Goal: Task Accomplishment & Management: Complete application form

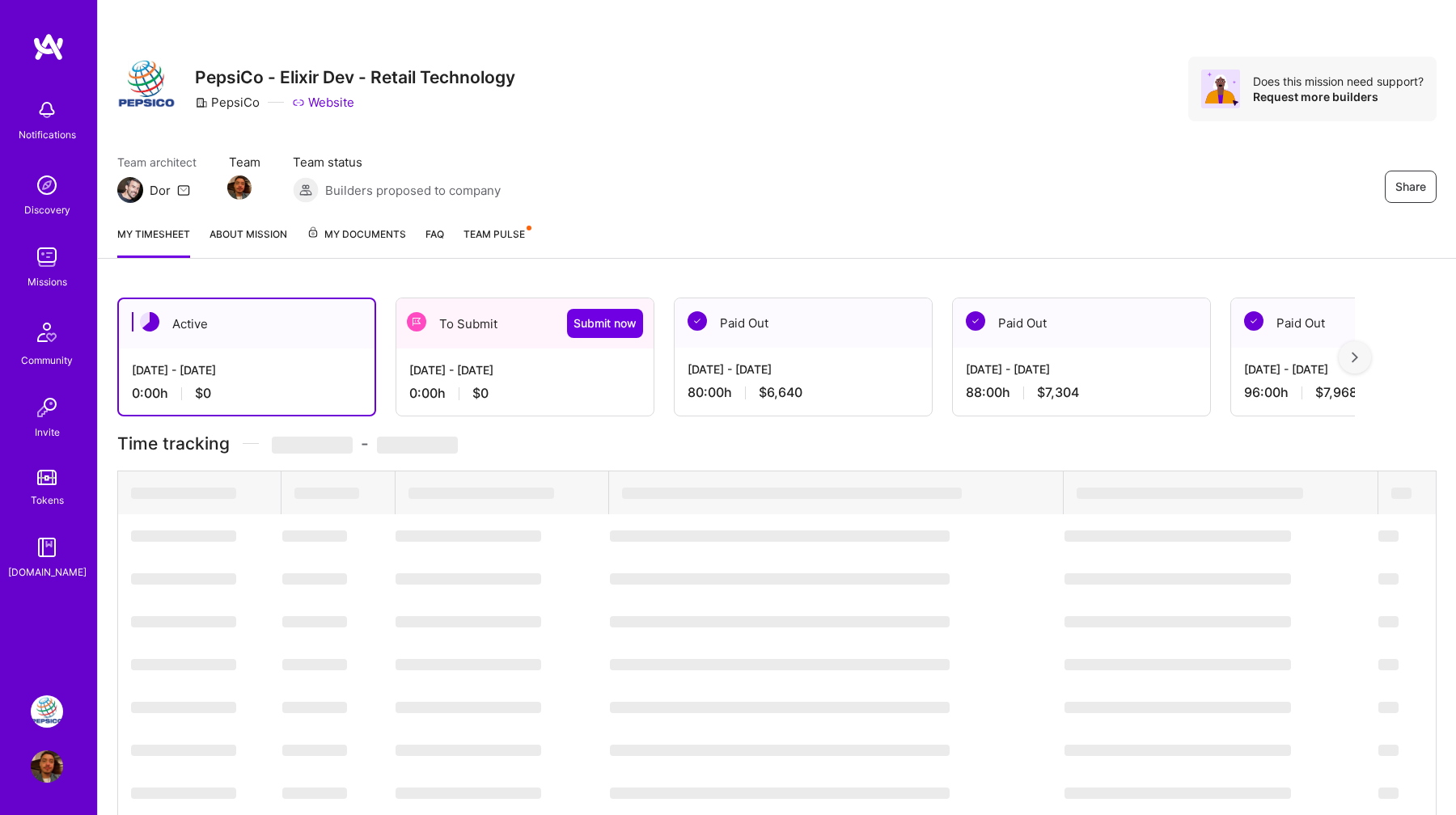
click at [489, 361] on div "[DATE] - [DATE]" at bounding box center [525, 369] width 231 height 17
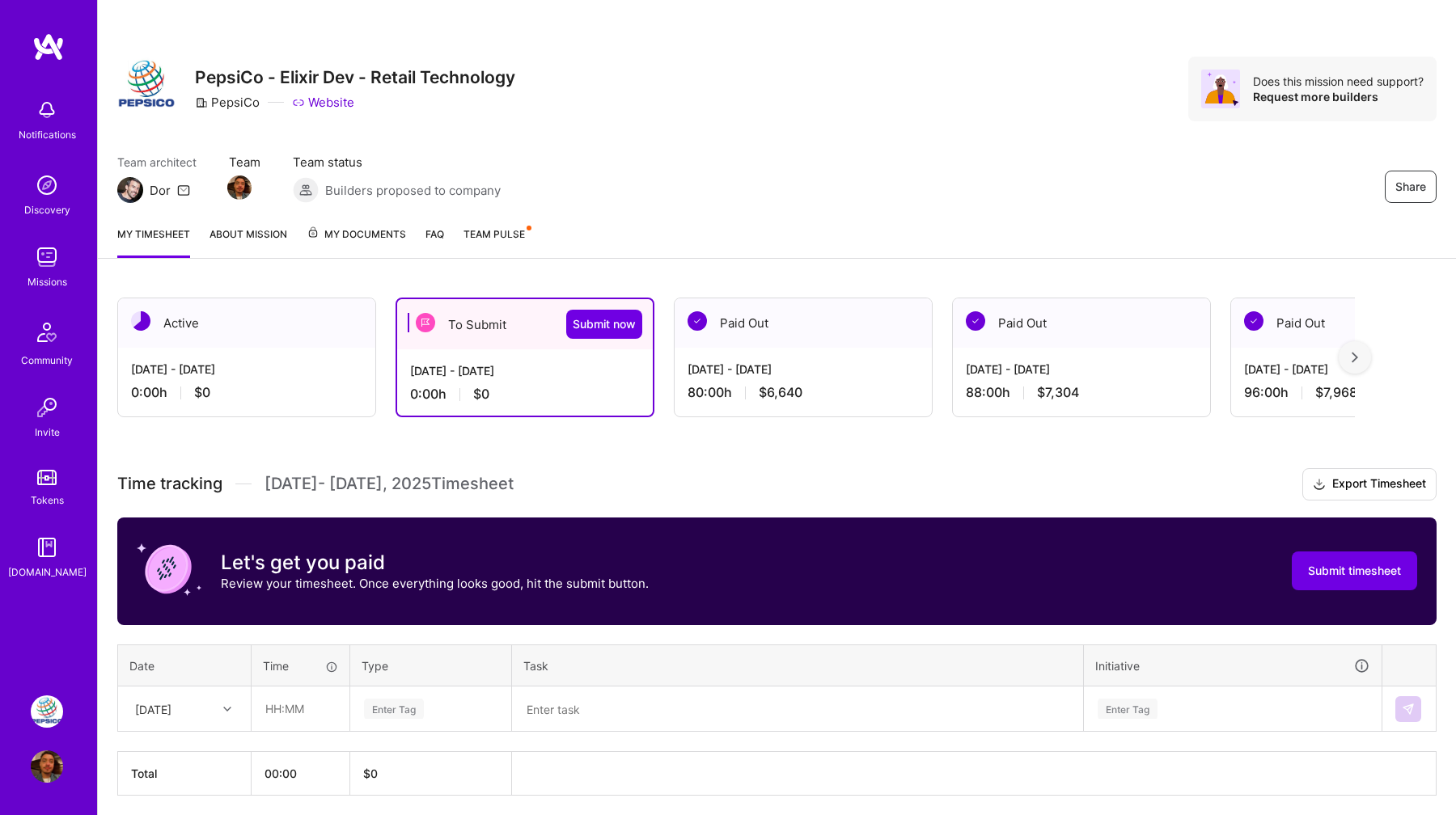
scroll to position [59, 0]
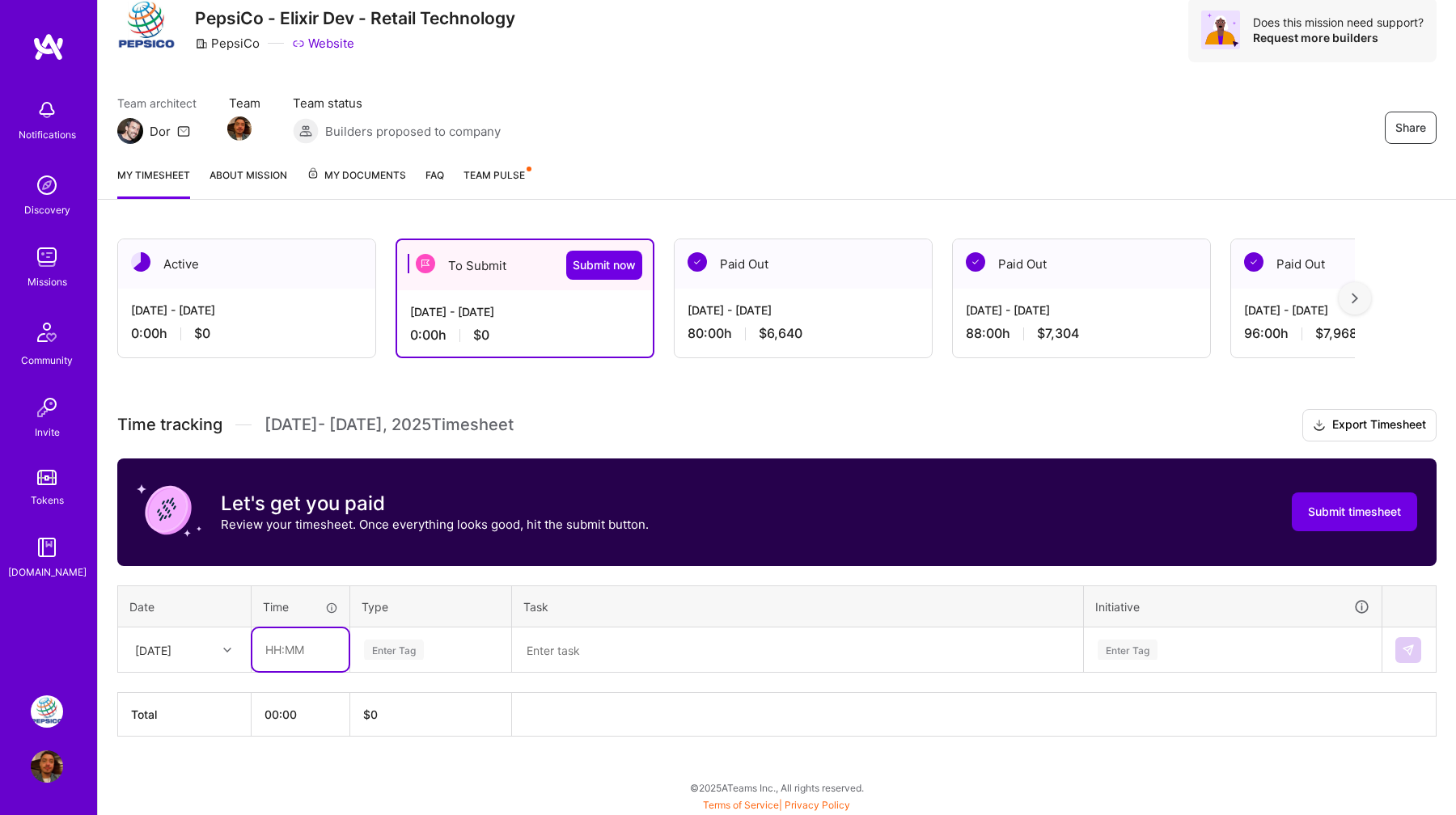
click at [292, 638] on input "text" at bounding box center [301, 650] width 96 height 43
type input "08:00"
type input "Engin"
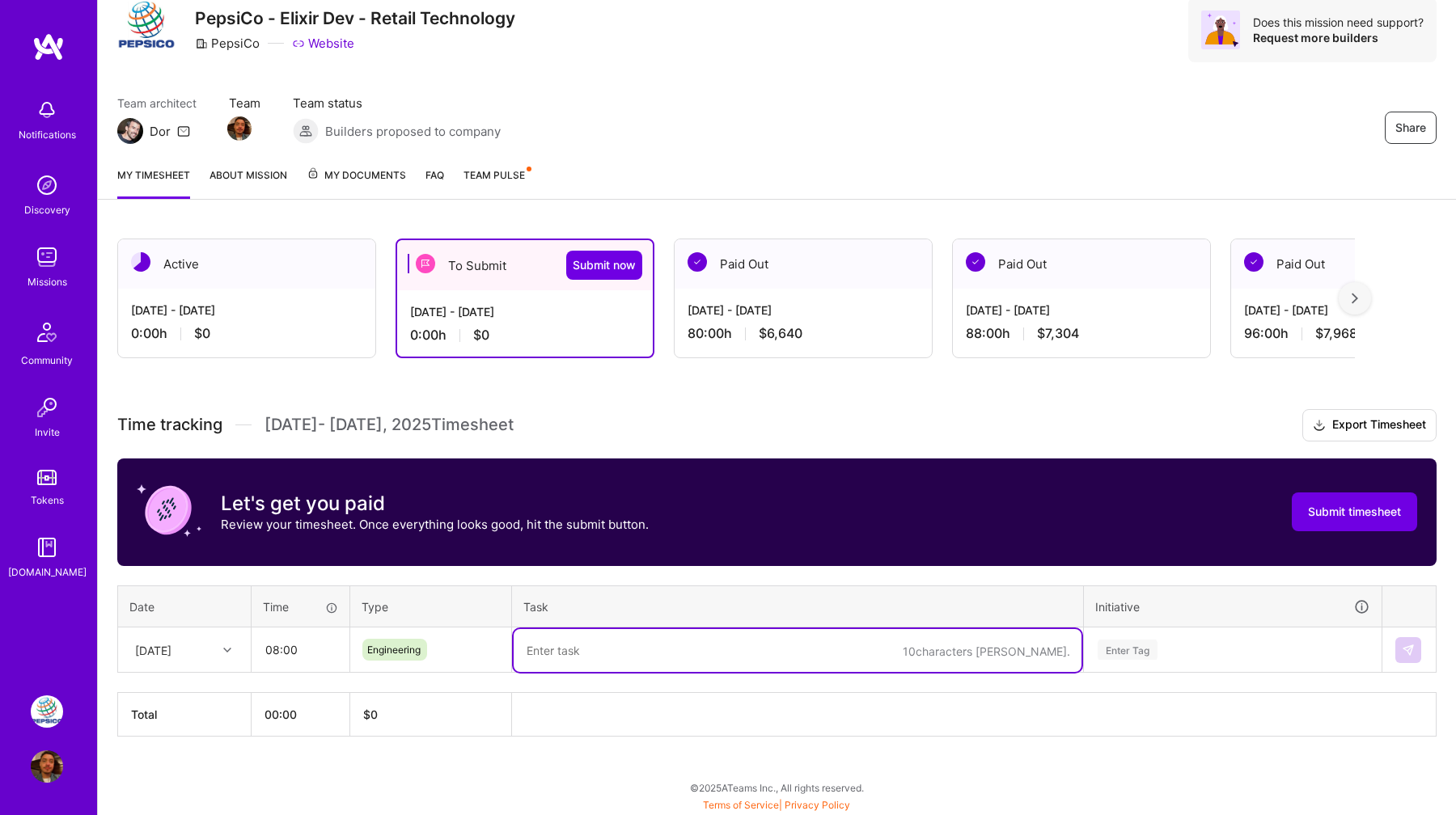
paste textarea "PXS-2631, PXS-2361: Implemented functionality to add LTL-specific fields such a…"
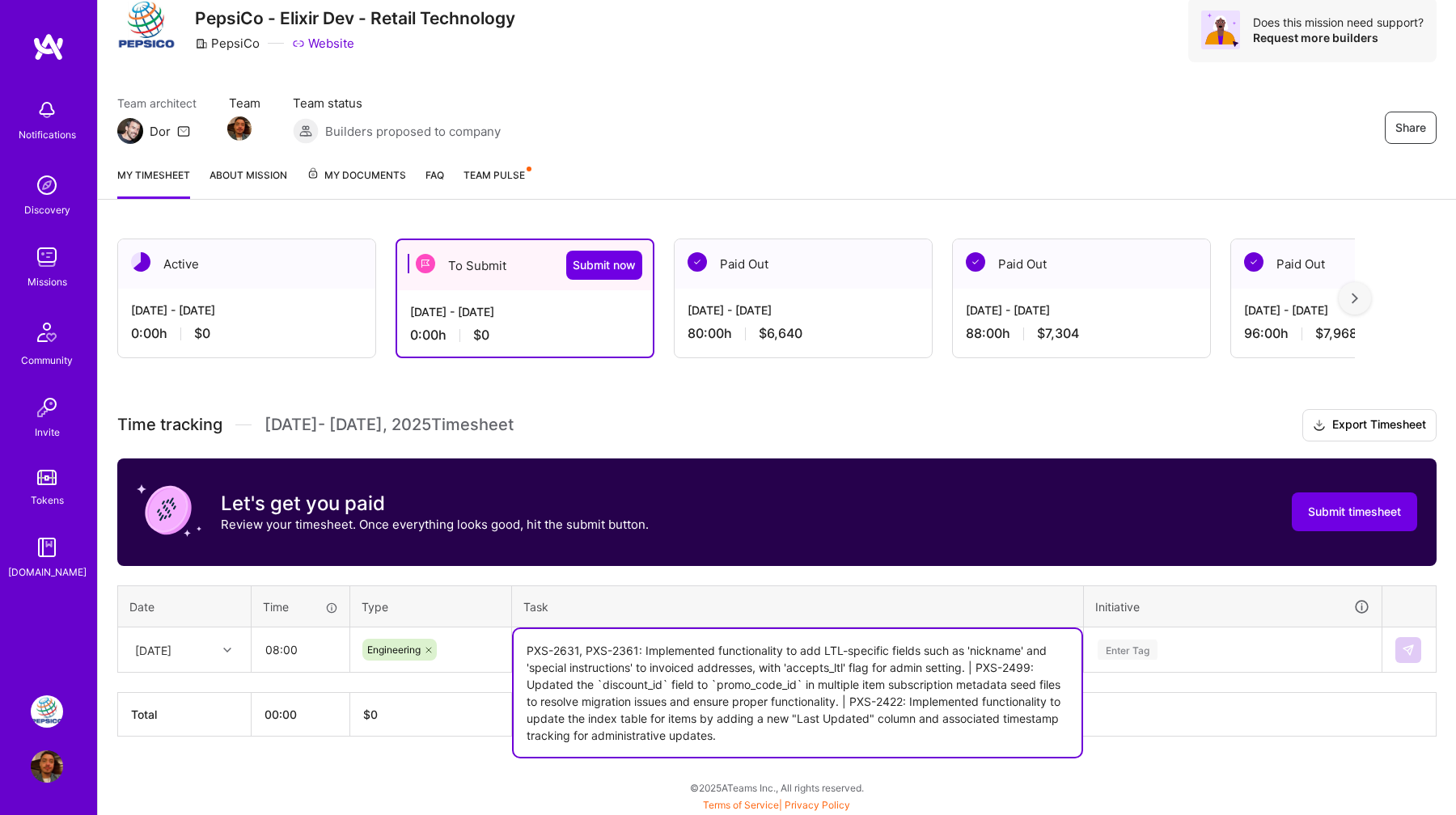
type textarea "PXS-2631, PXS-2361: Implemented functionality to add LTL-specific fields such a…"
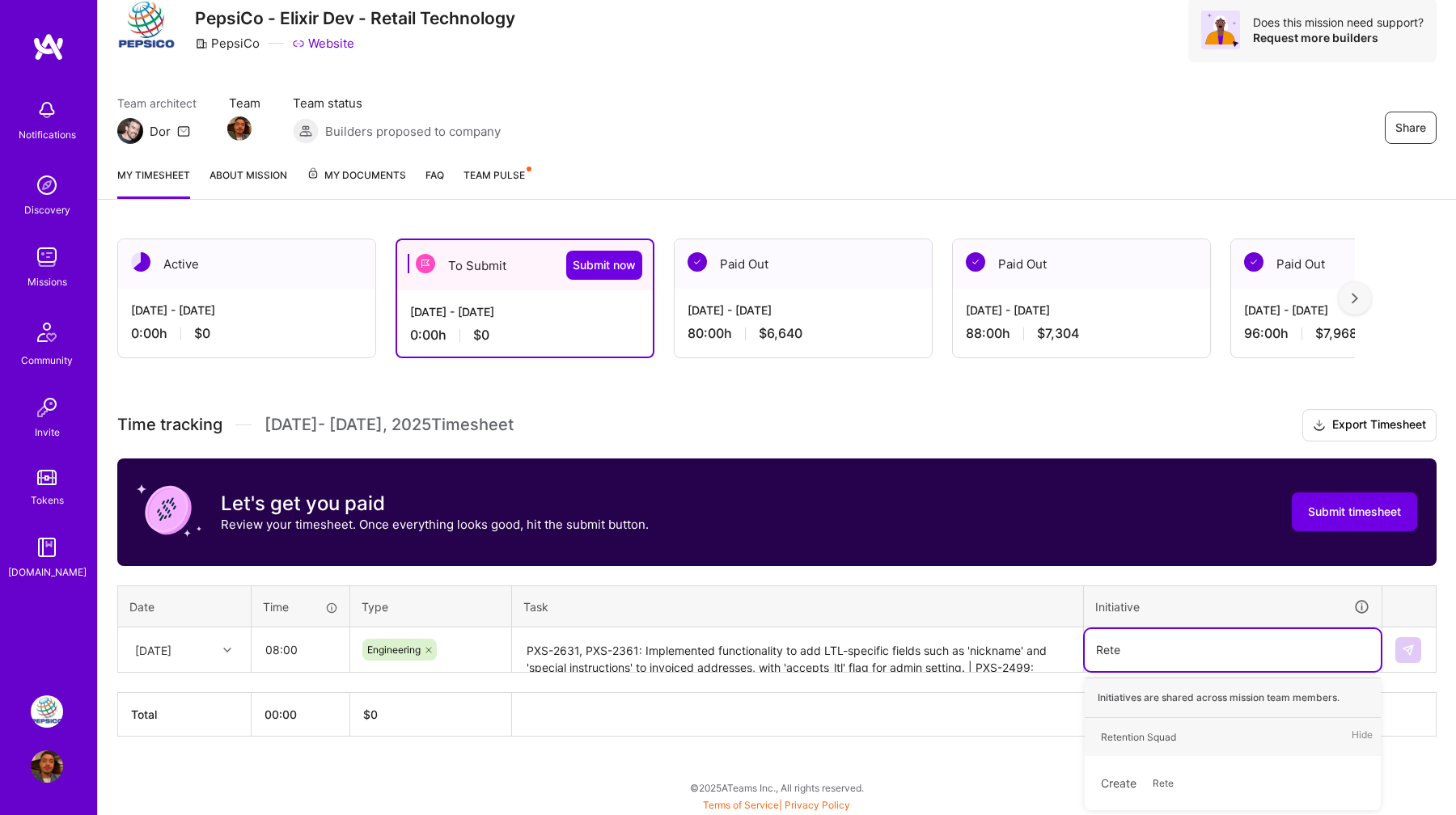
type input "Reten"
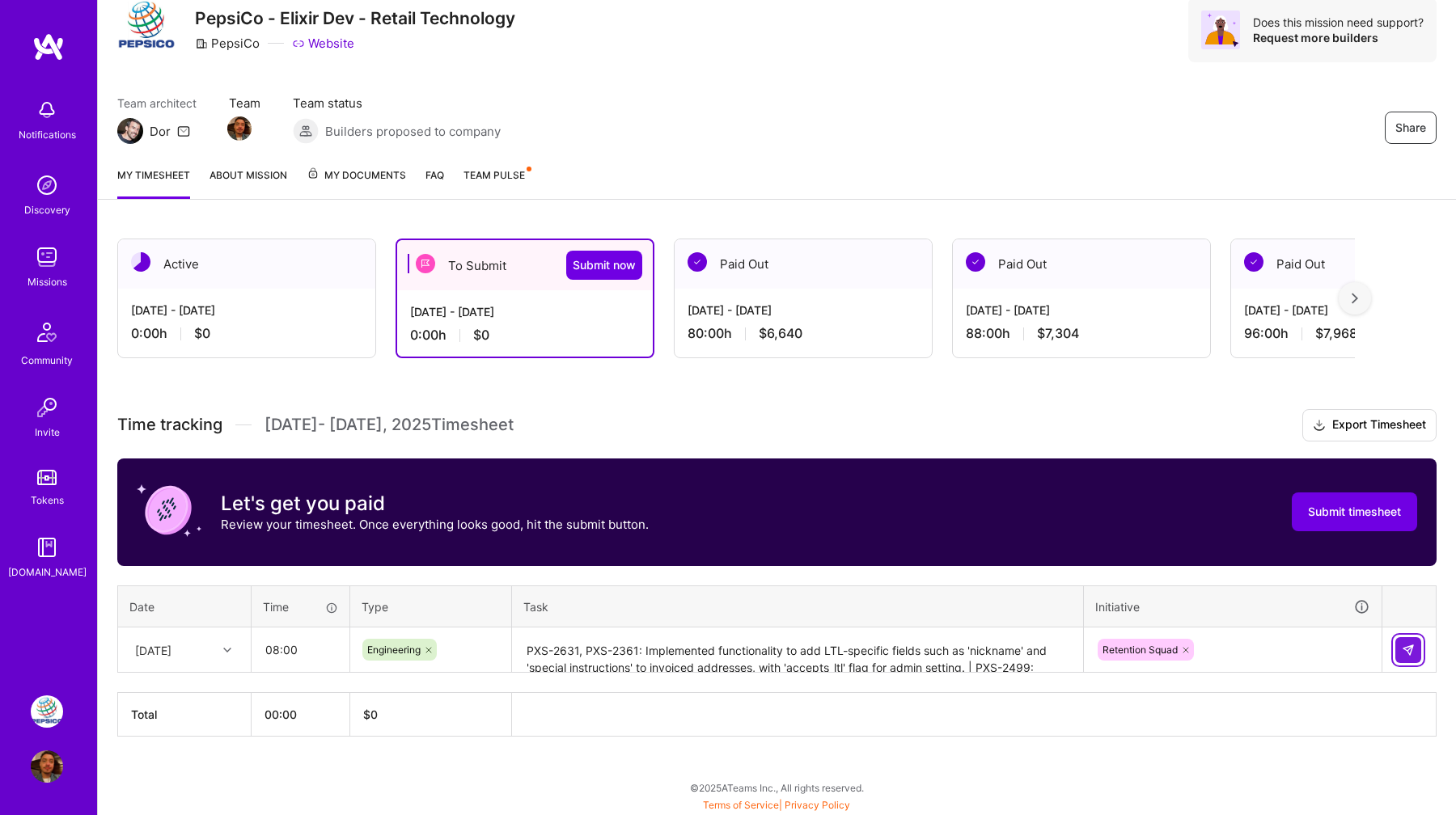
click at [1410, 644] on img at bounding box center [1409, 650] width 13 height 13
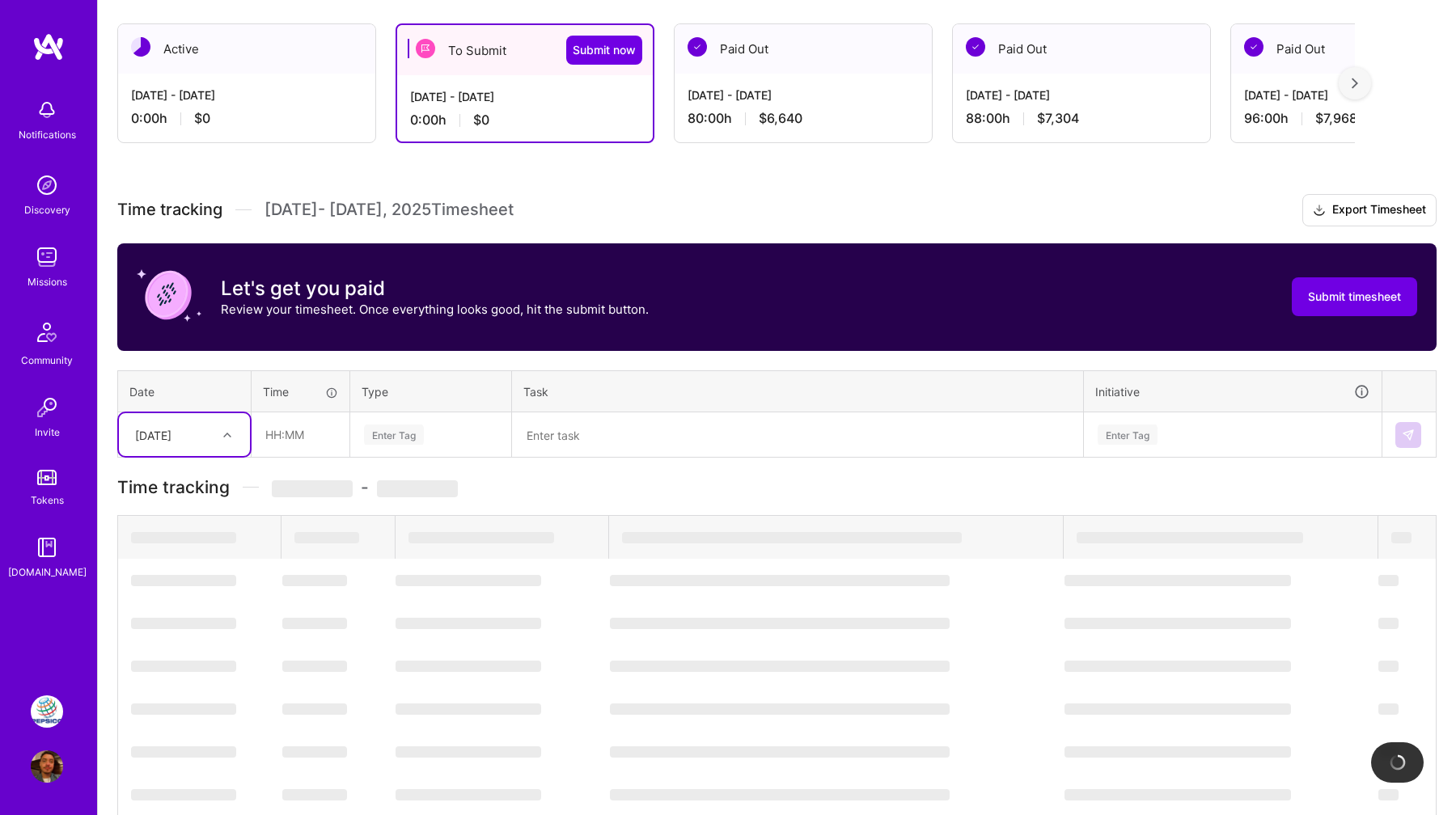
scroll to position [107, 0]
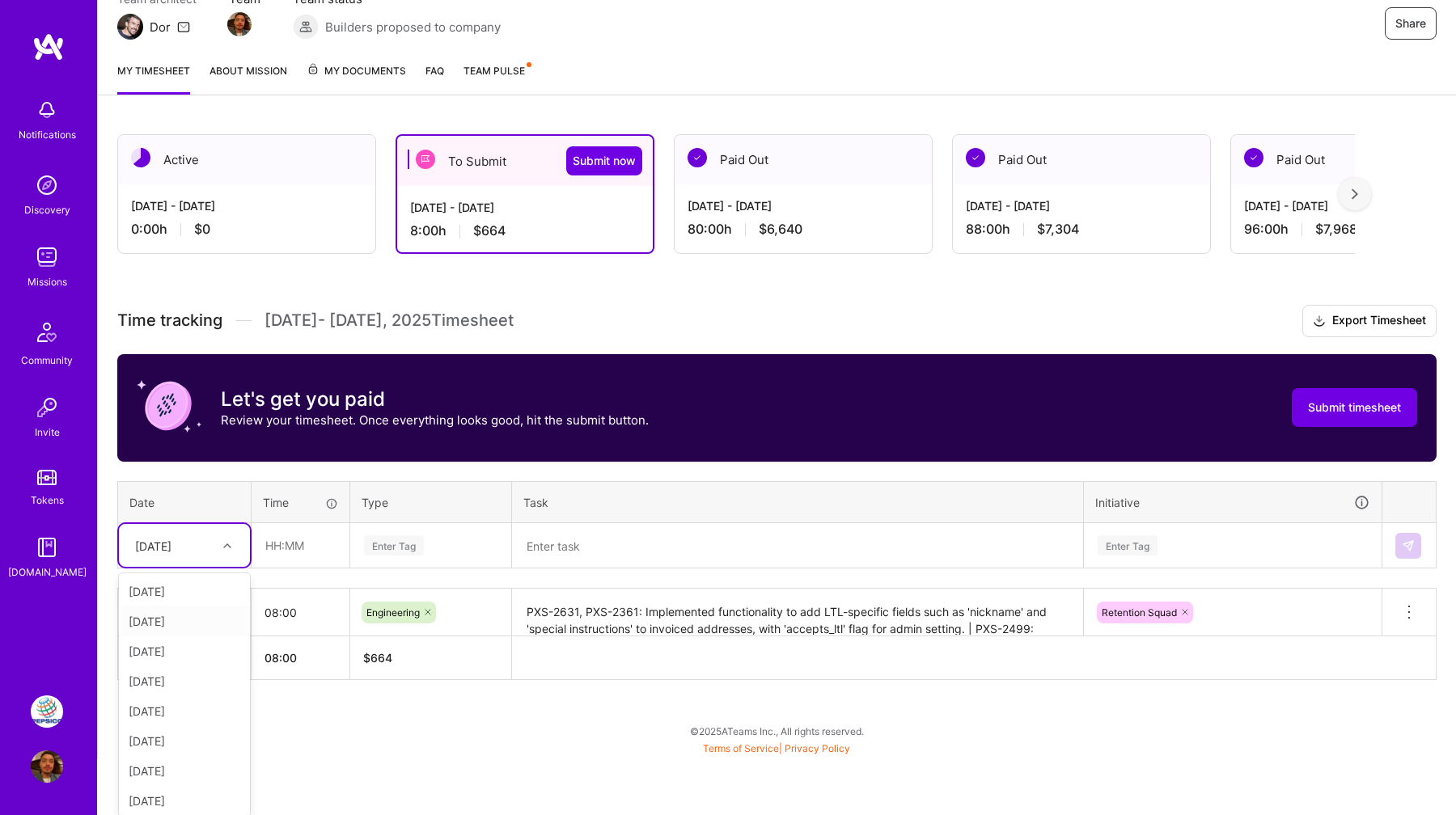
click at [227, 567] on div "option Wed, Sep 3 focused, 3 of 15. 14 results available. Use Up and Down to ch…" at bounding box center [184, 546] width 131 height 43
click at [195, 595] on div "Tue, Sep 2" at bounding box center [184, 592] width 131 height 30
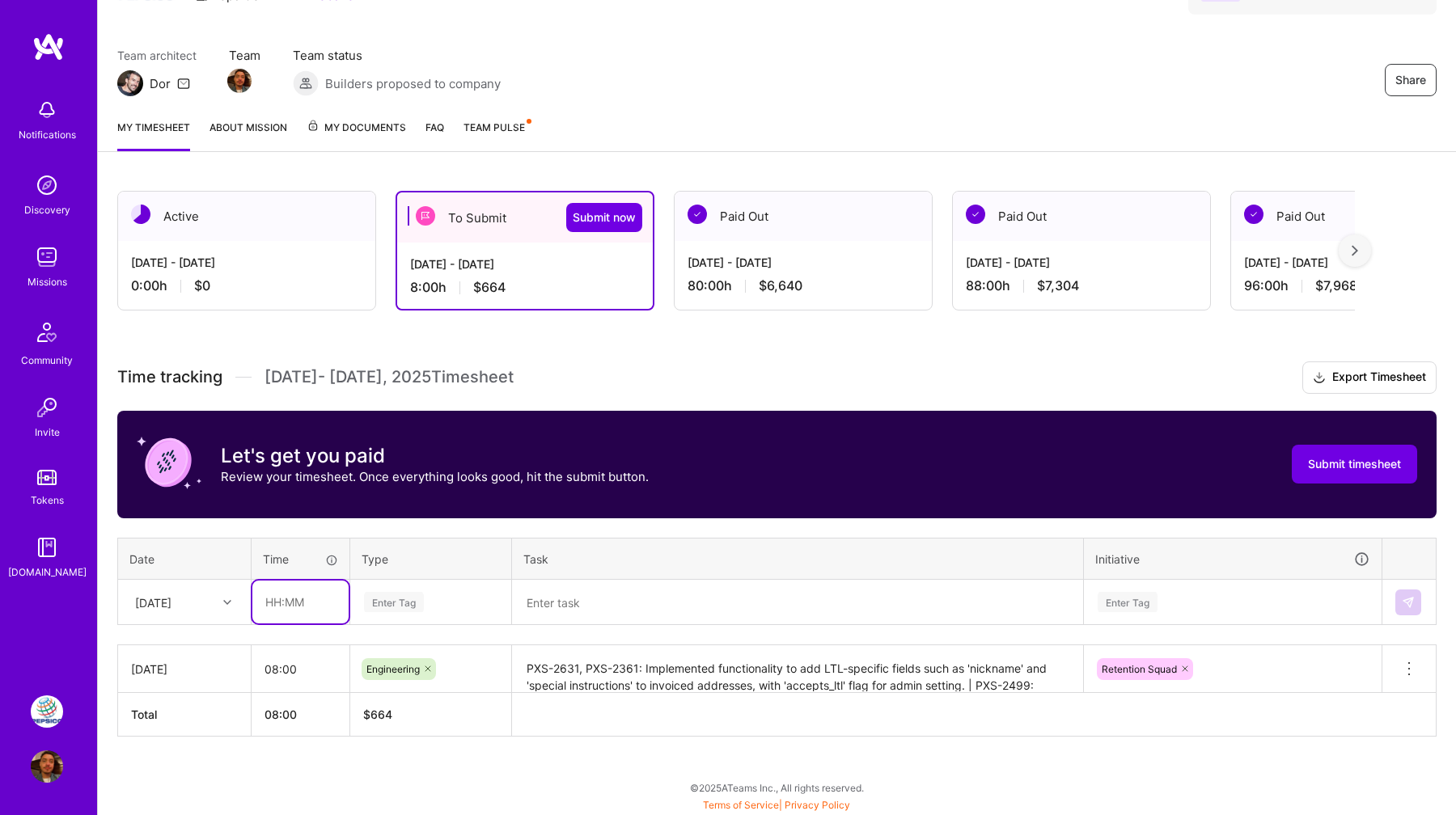
click at [293, 592] on input "text" at bounding box center [301, 602] width 96 height 43
type input "08:00"
type input "Engin"
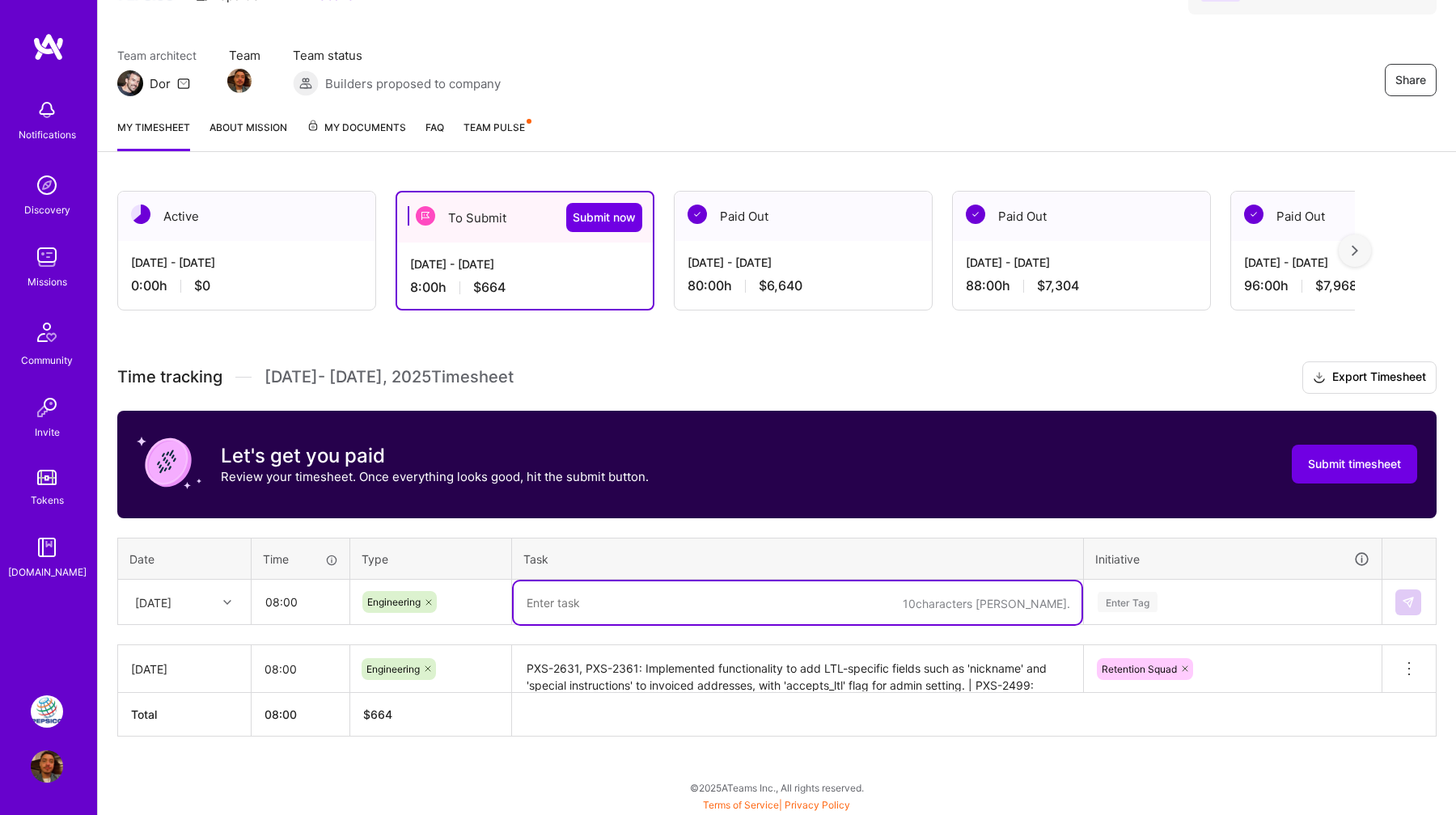
paste textarea "PXS-2631, PXS-2361: Implemented functionality to add LTL-specific fields such a…"
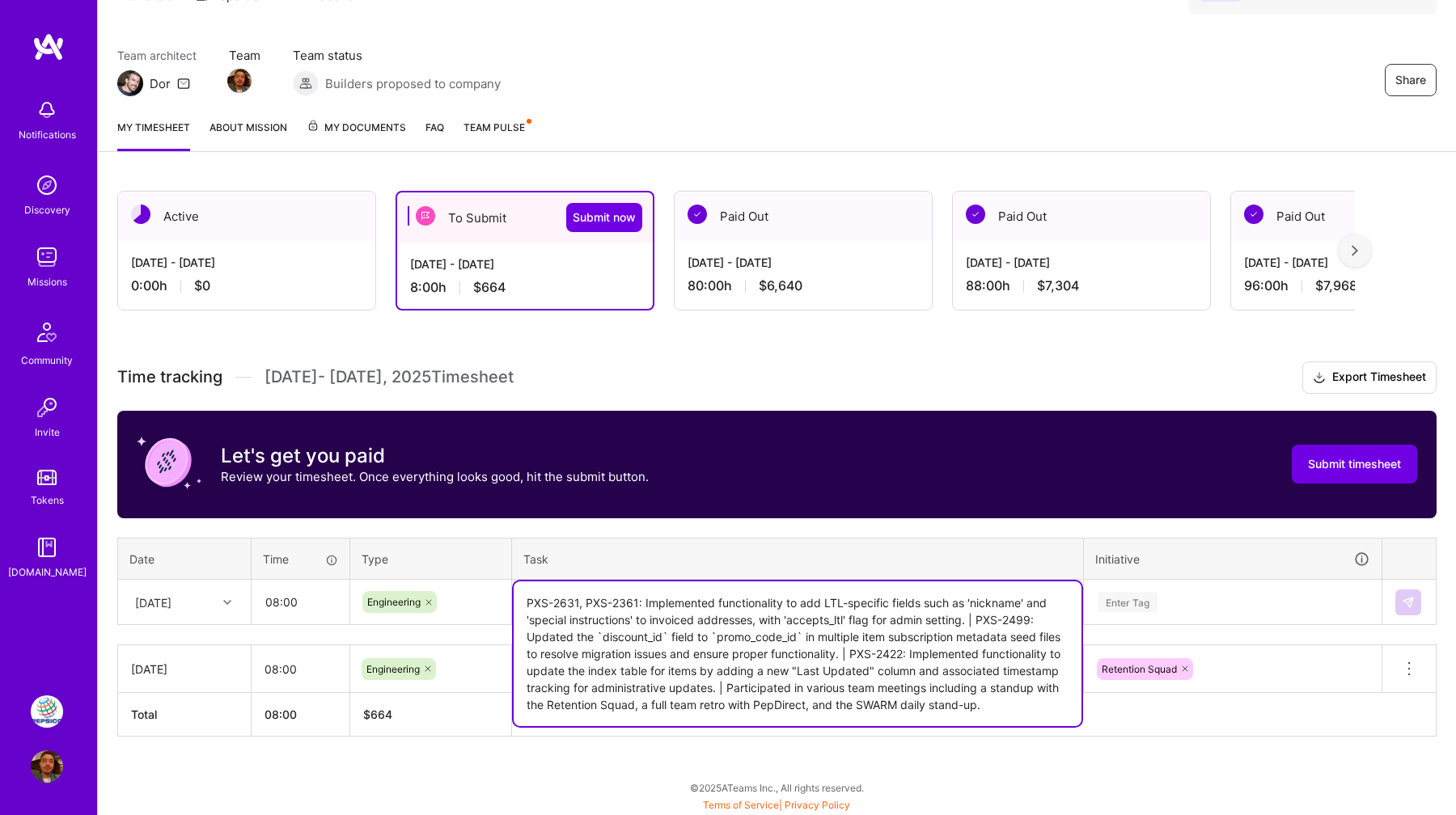
type textarea "PXS-2631, PXS-2361: Implemented functionality to add LTL-specific fields such a…"
click at [1162, 597] on div "Enter Tag" at bounding box center [1233, 602] width 296 height 42
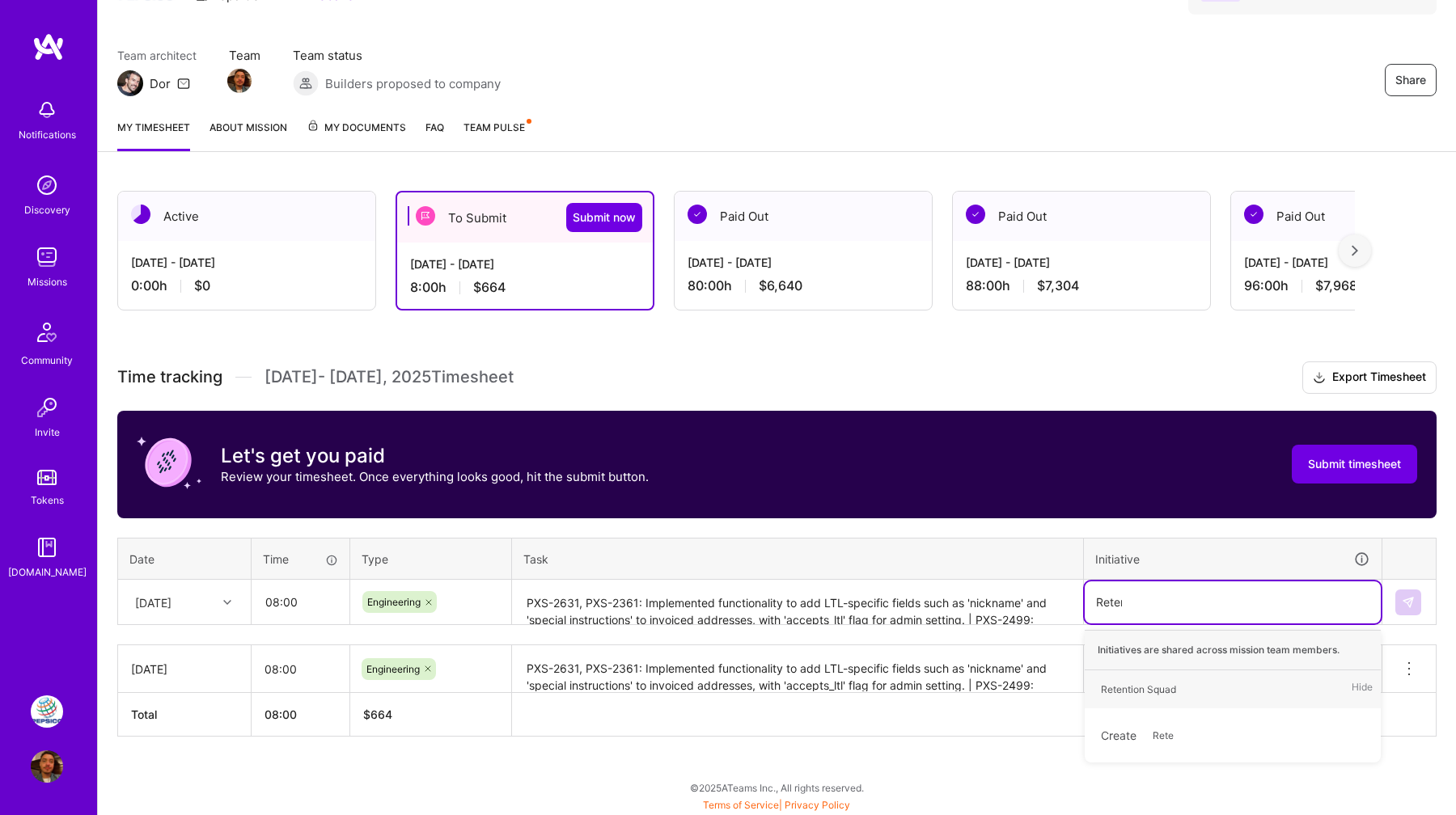
type input "Retent"
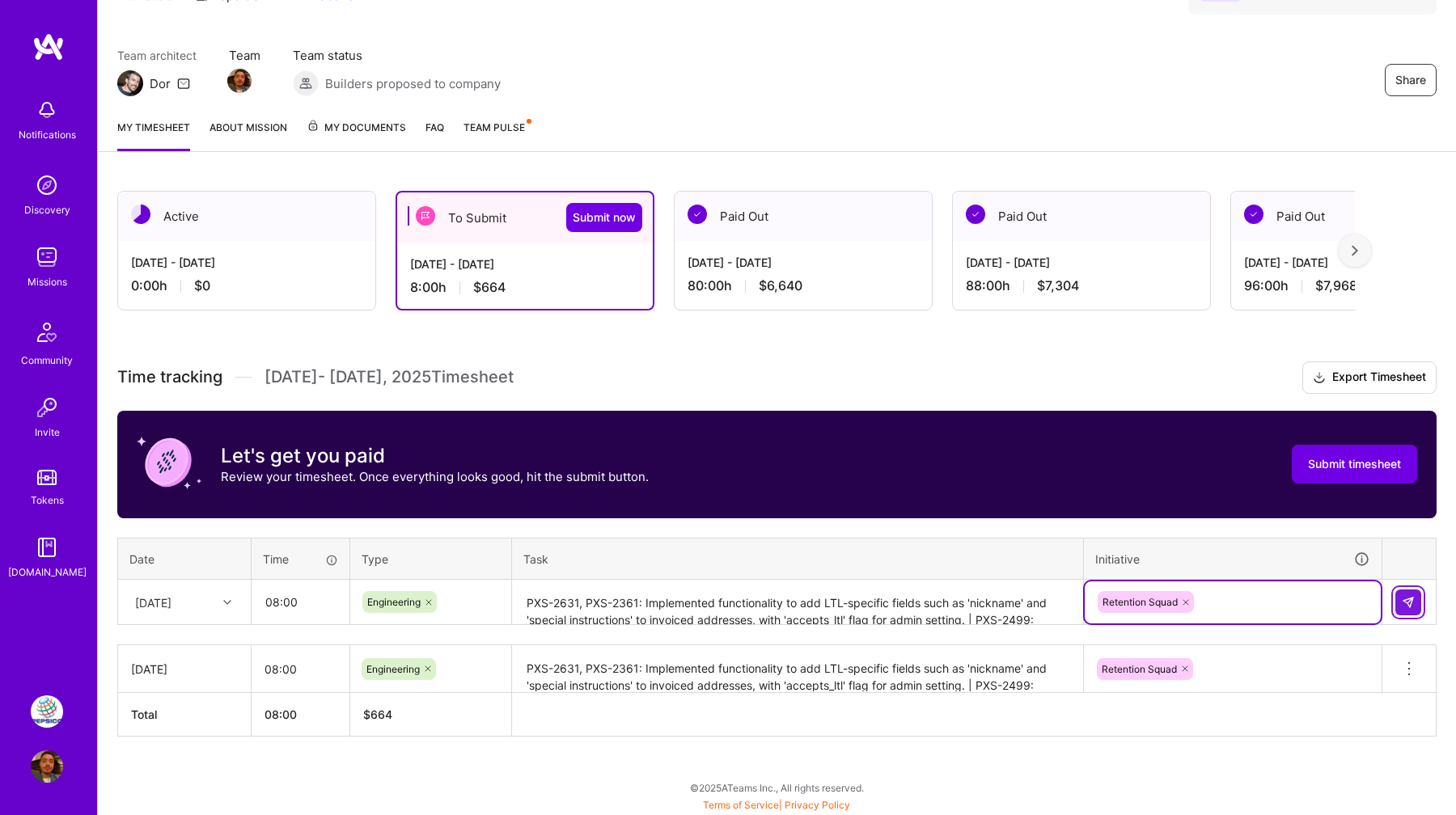
click at [1409, 596] on img at bounding box center [1409, 602] width 13 height 13
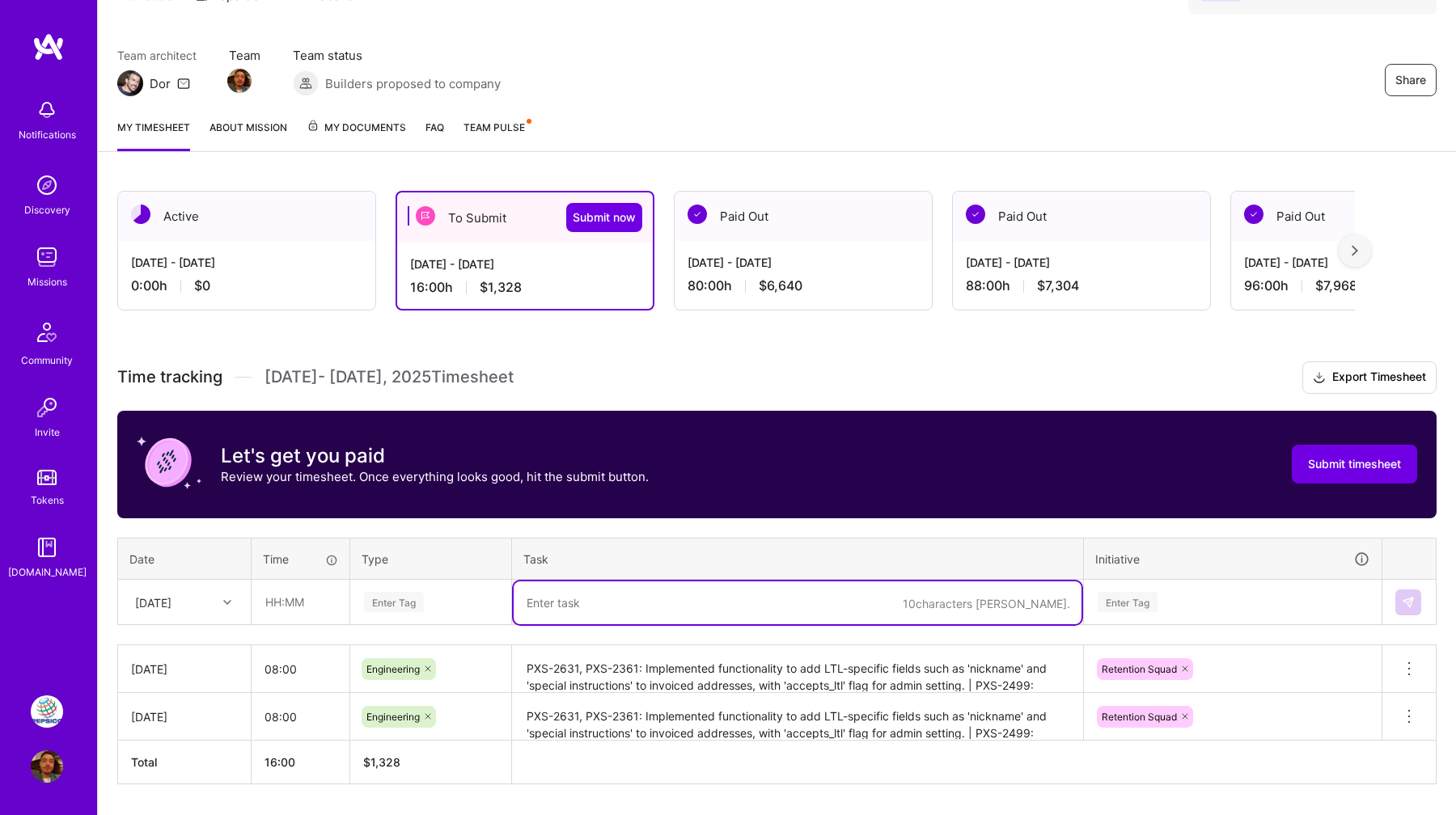
click at [599, 597] on textarea at bounding box center [798, 603] width 568 height 43
paste textarea "PXS-2631, PXS-2361: Implemented functionality to add LTL-specific fields such a…"
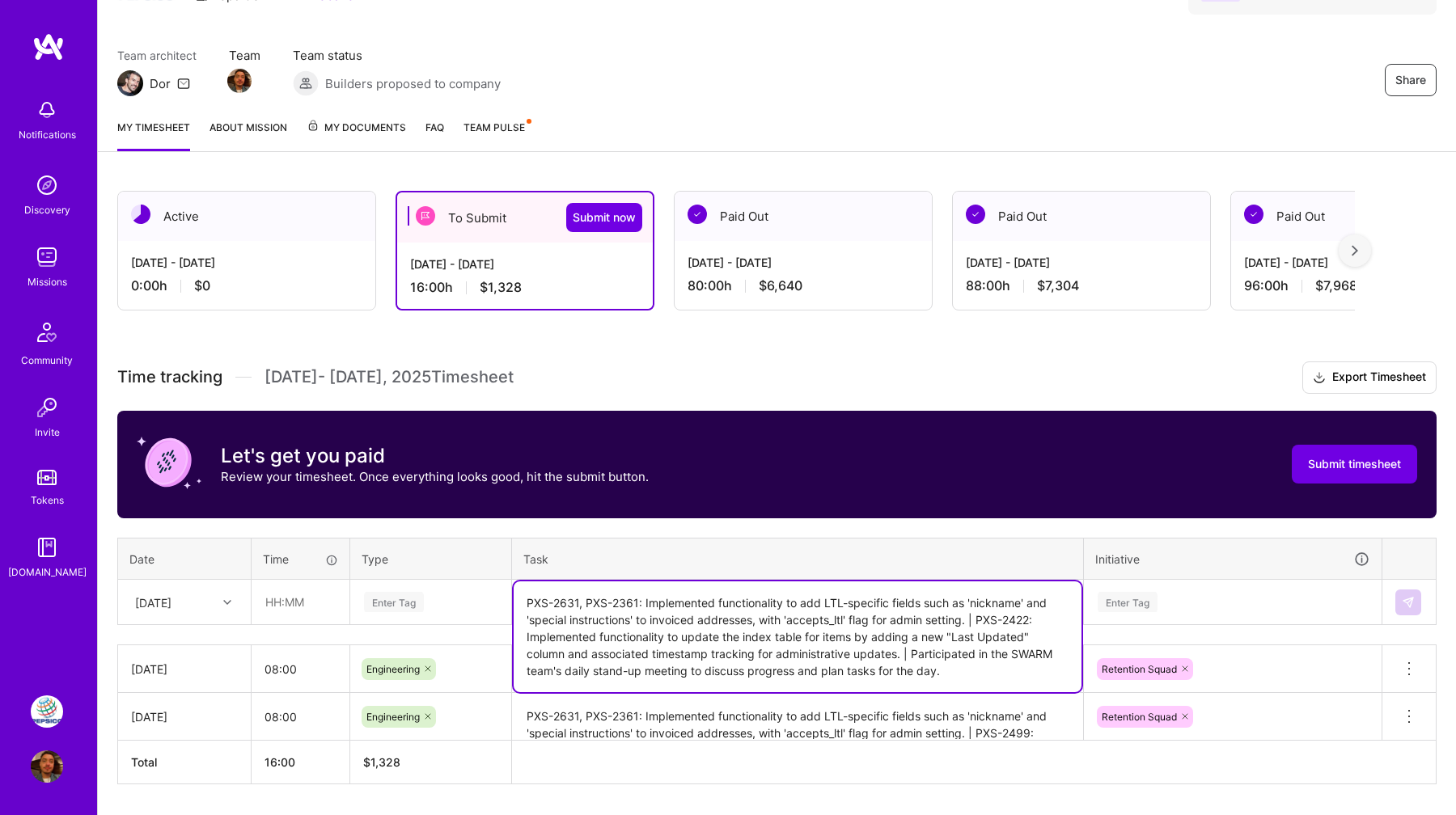
type textarea "PXS-2631, PXS-2361: Implemented functionality to add LTL-specific fields such a…"
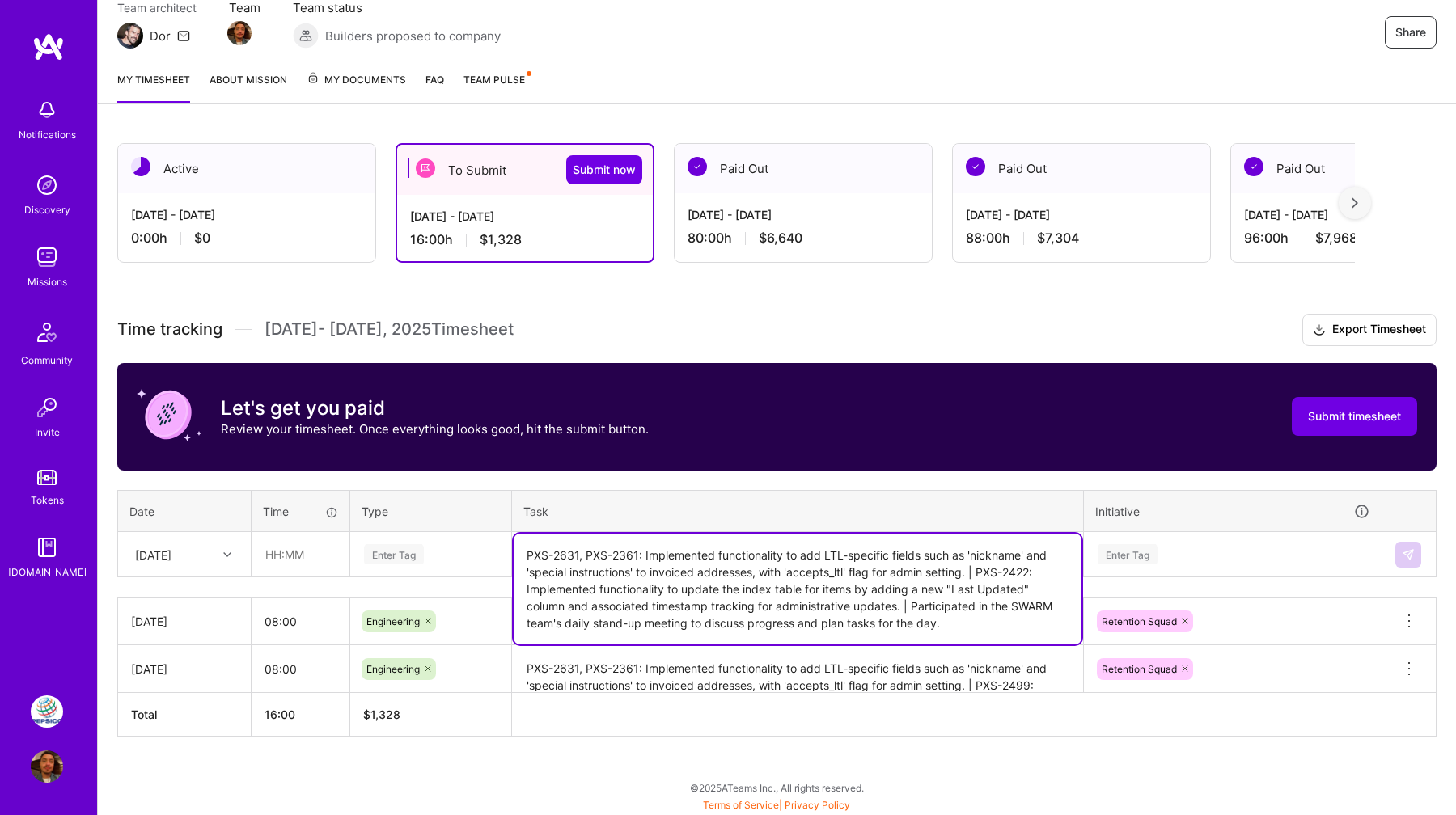
click at [217, 576] on div "Tue, Sep 2" at bounding box center [184, 555] width 131 height 43
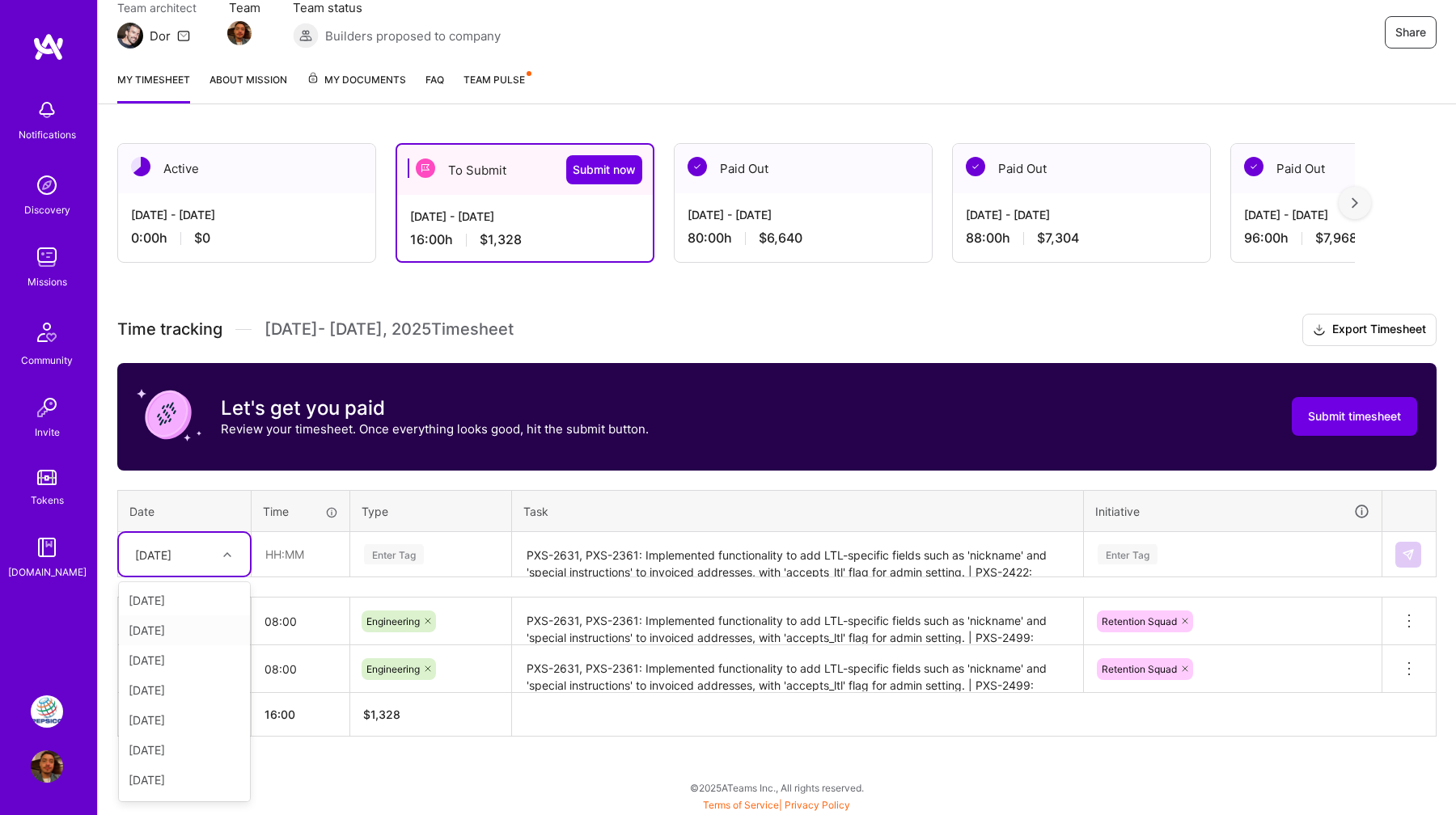
click at [209, 630] on div "Wed, Sep 3" at bounding box center [184, 630] width 131 height 30
click at [311, 556] on input "text" at bounding box center [301, 555] width 96 height 43
type input "08:00"
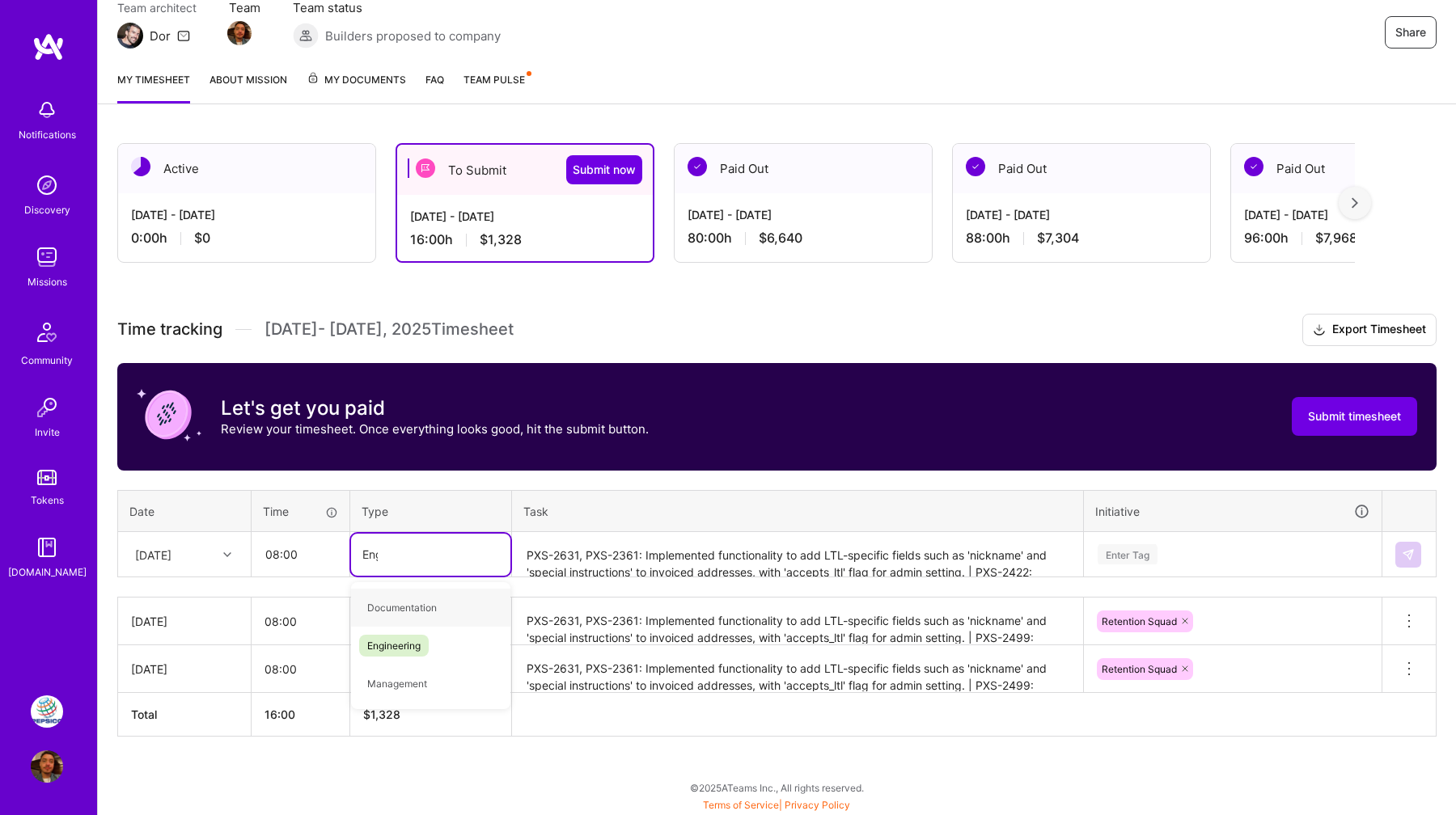
type input "Engin"
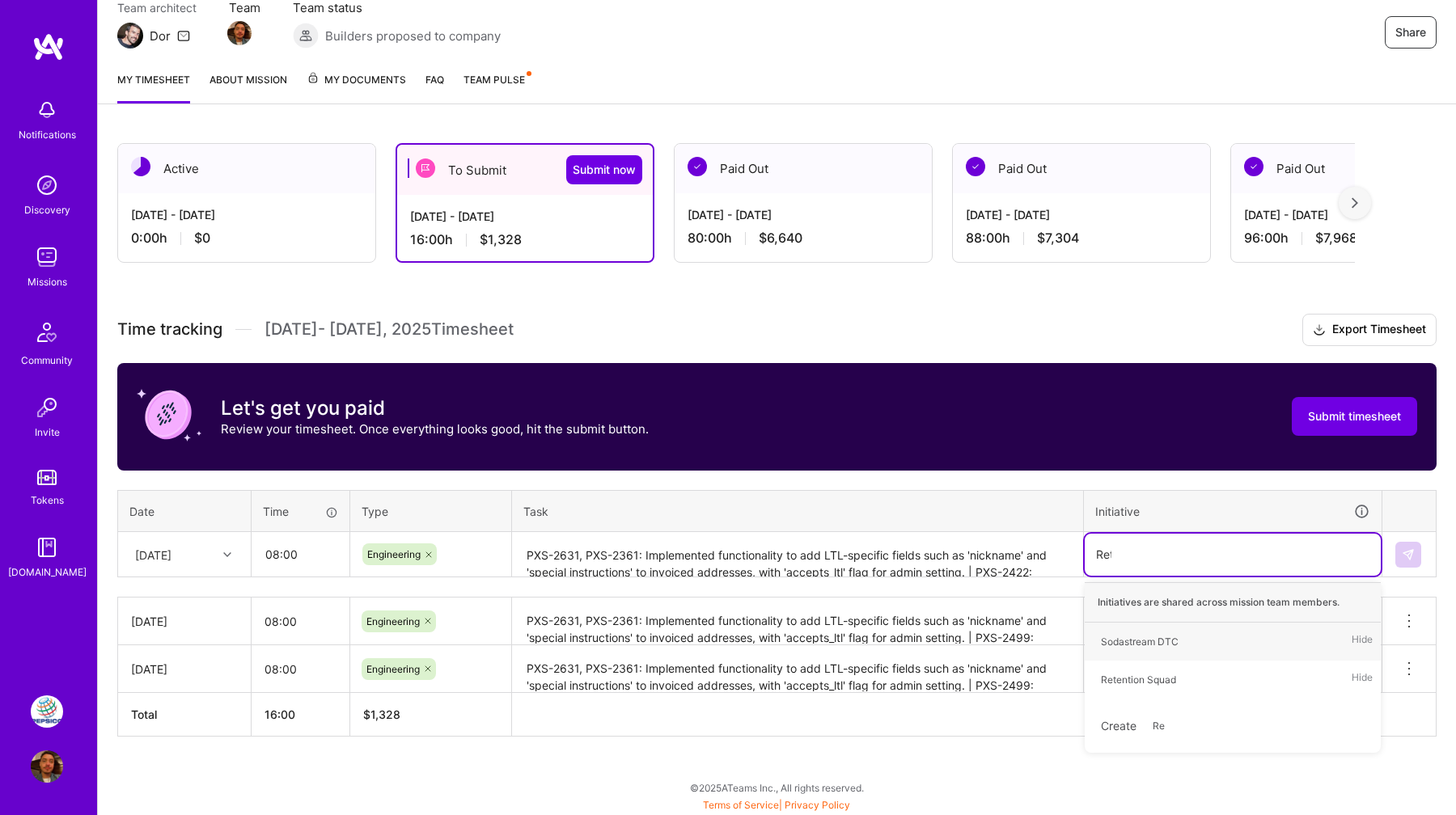
type input "Reten"
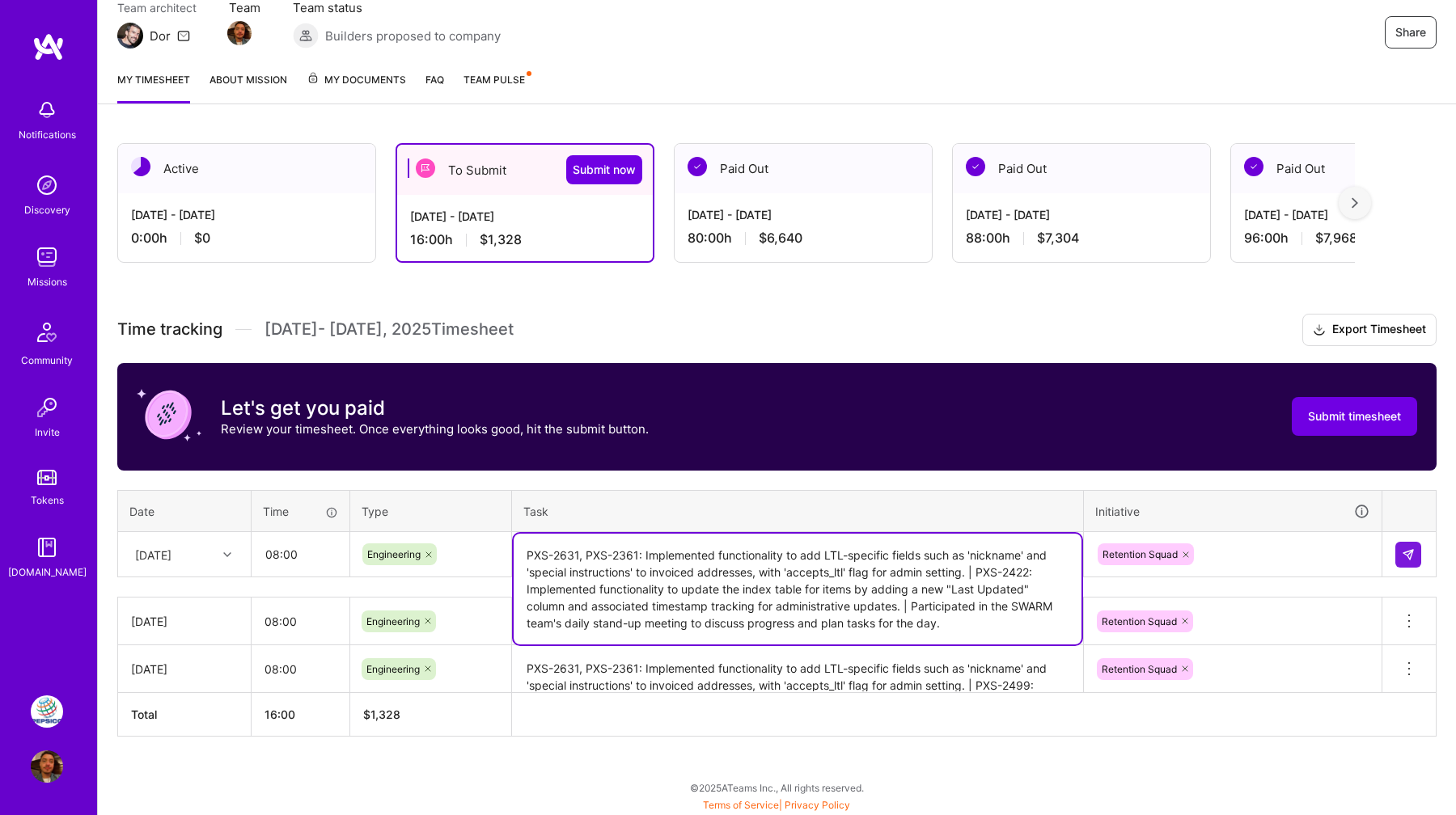
click at [786, 476] on div "Time tracking Sep 1 - Sep 15 , 2025 Timesheet Export Timesheet Let's get you pa…" at bounding box center [776, 525] width 1320 height 423
click at [1408, 551] on img at bounding box center [1409, 555] width 13 height 13
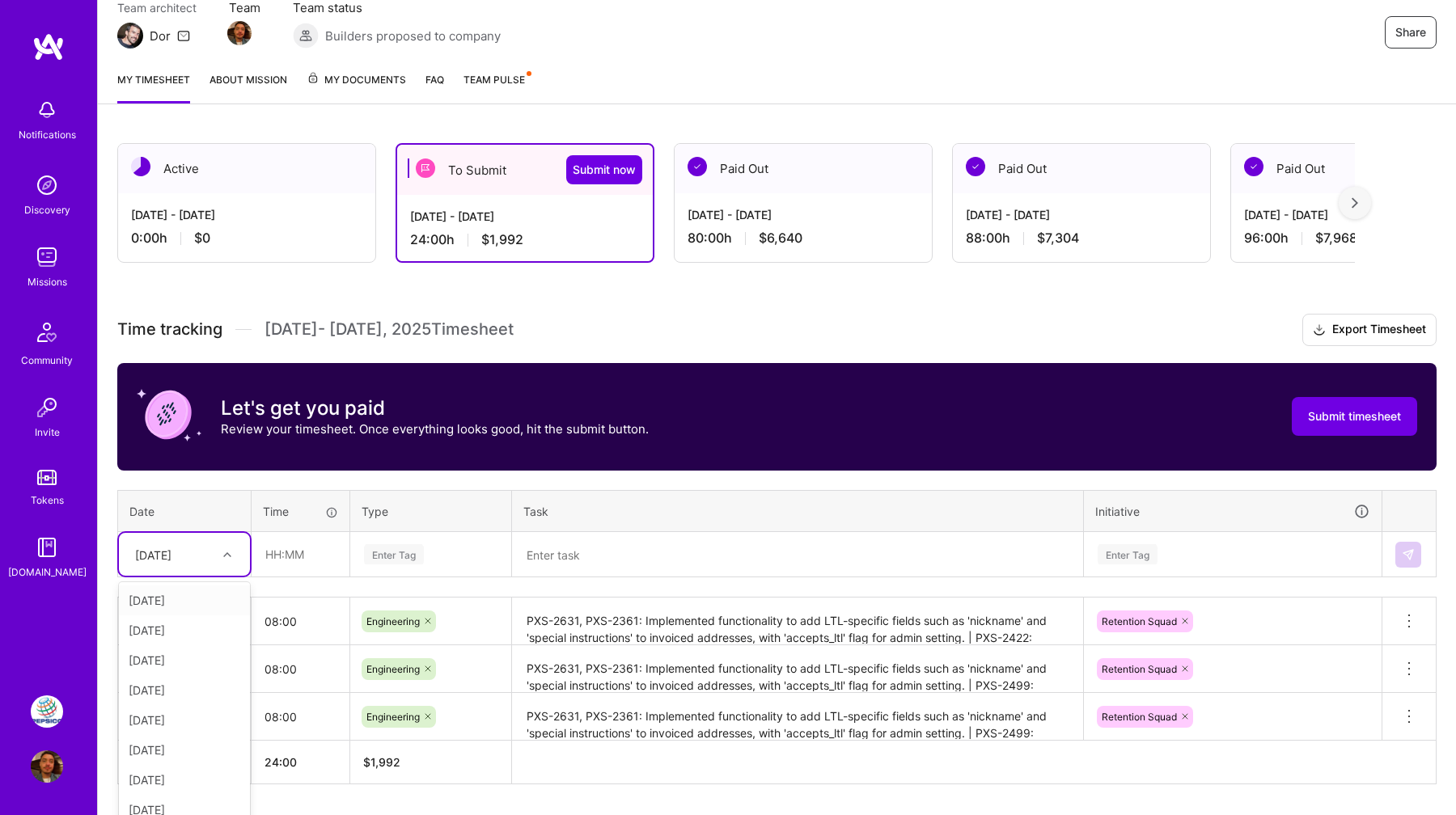
scroll to position [169, 0]
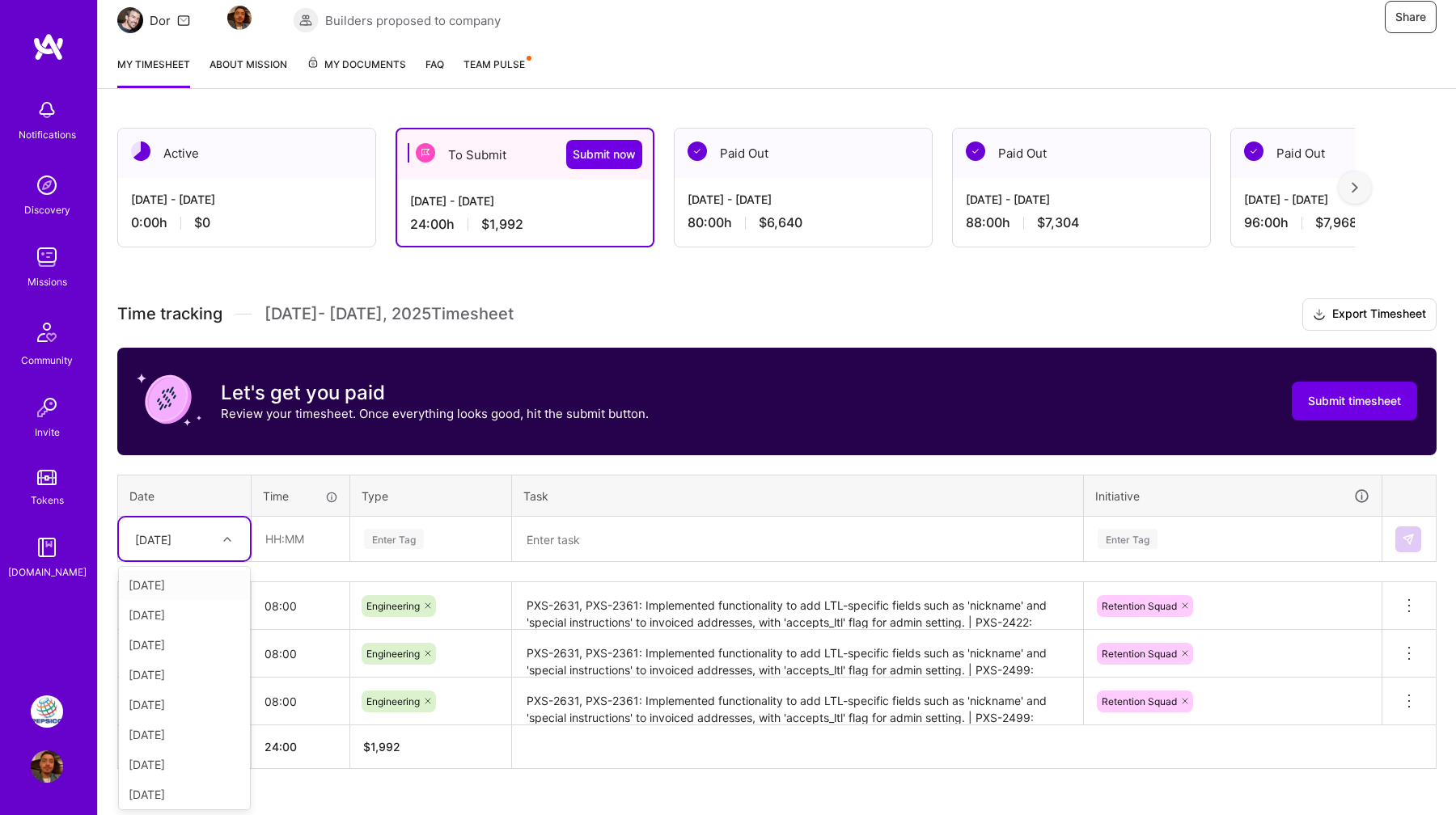
click at [217, 549] on div at bounding box center [229, 539] width 25 height 27
click at [192, 649] on div "Thu, Sep 4" at bounding box center [184, 645] width 131 height 30
click at [309, 546] on input "text" at bounding box center [301, 539] width 96 height 43
type input "08:00"
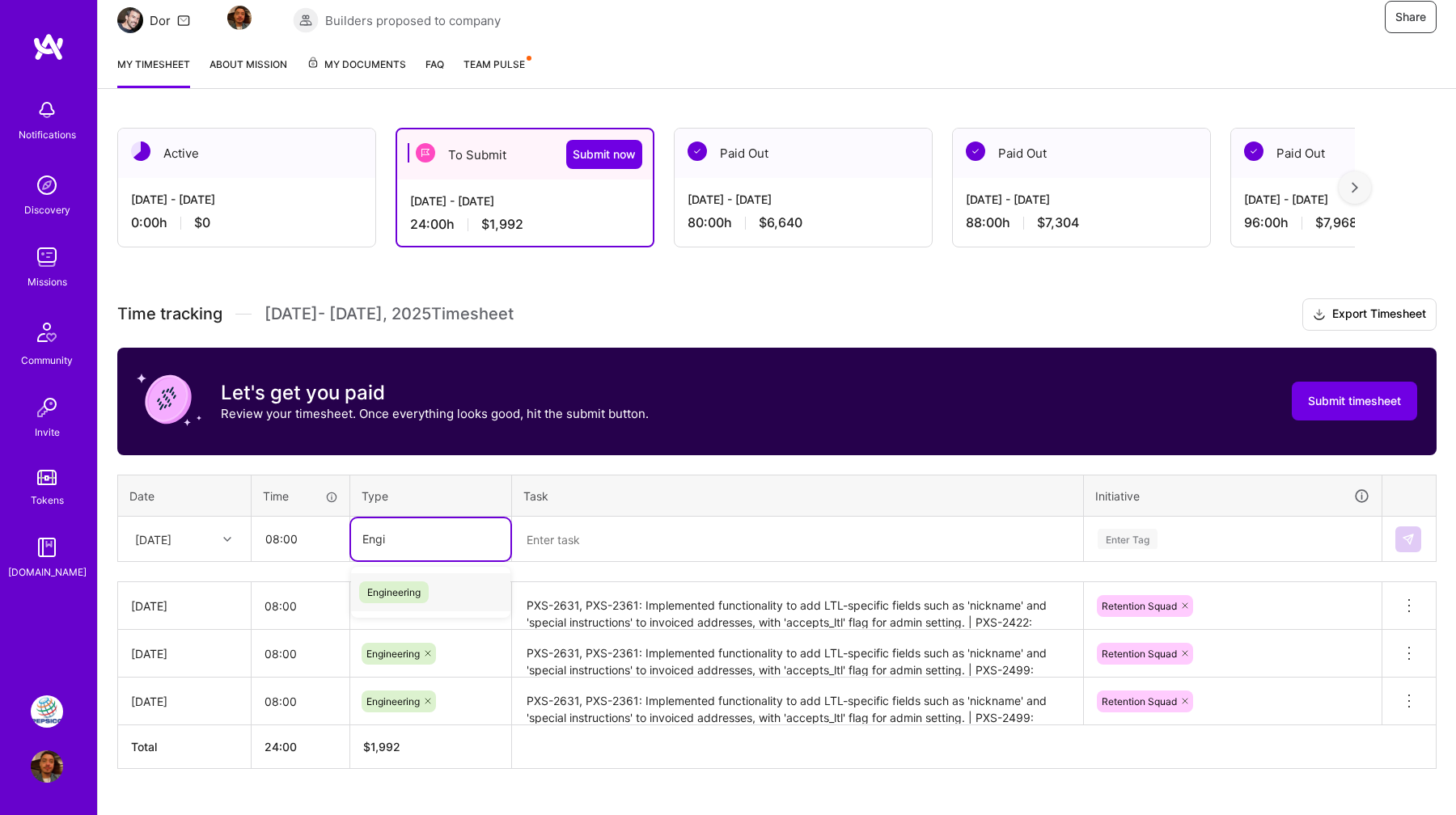
type input "Engin"
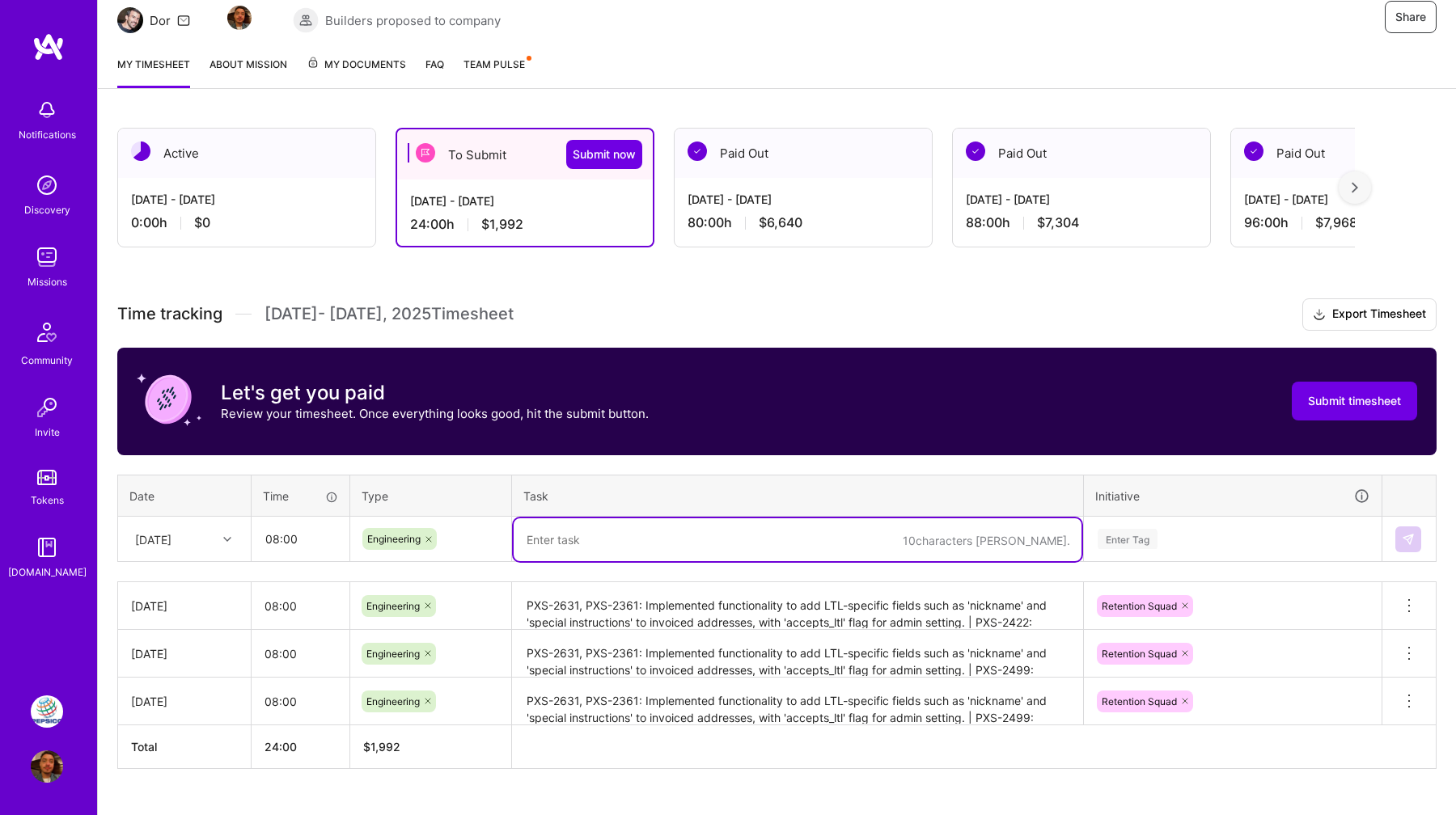
paste textarea "PXS-2631, PXS-2361: Implemented functionality to add LTL-specific fields such a…"
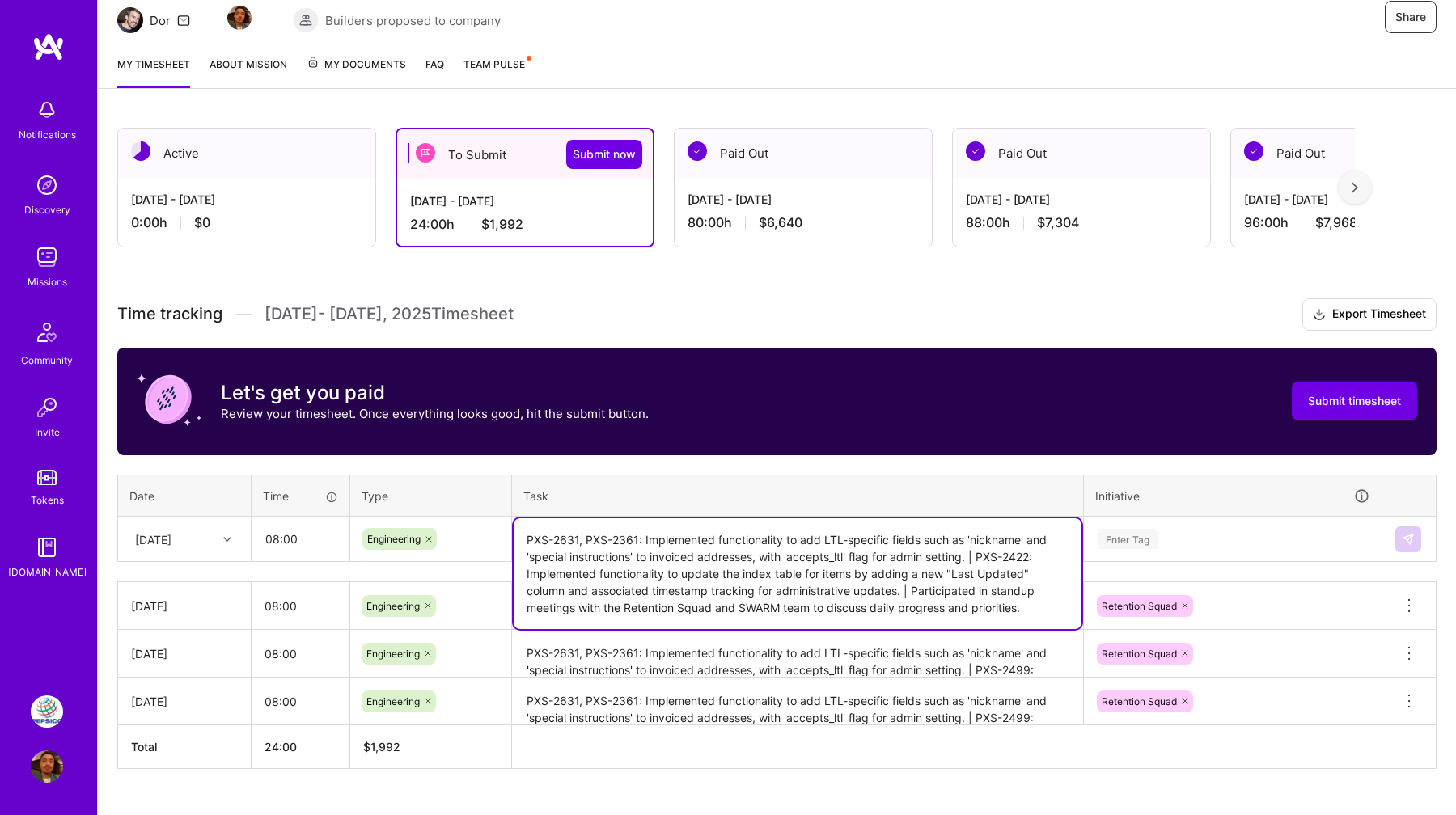
type textarea "PXS-2631, PXS-2361: Implemented functionality to add LTL-specific fields such a…"
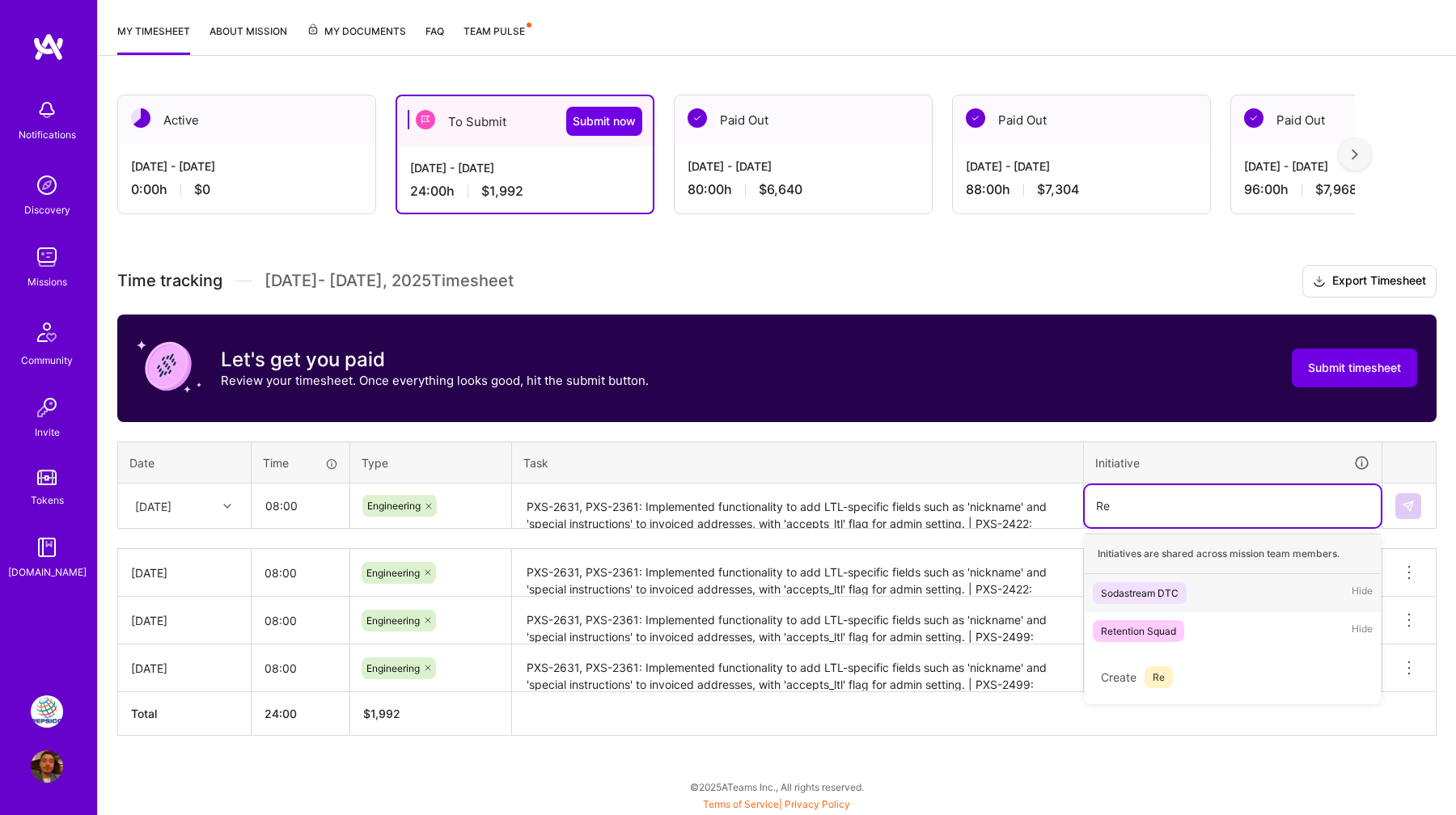
scroll to position [202, 0]
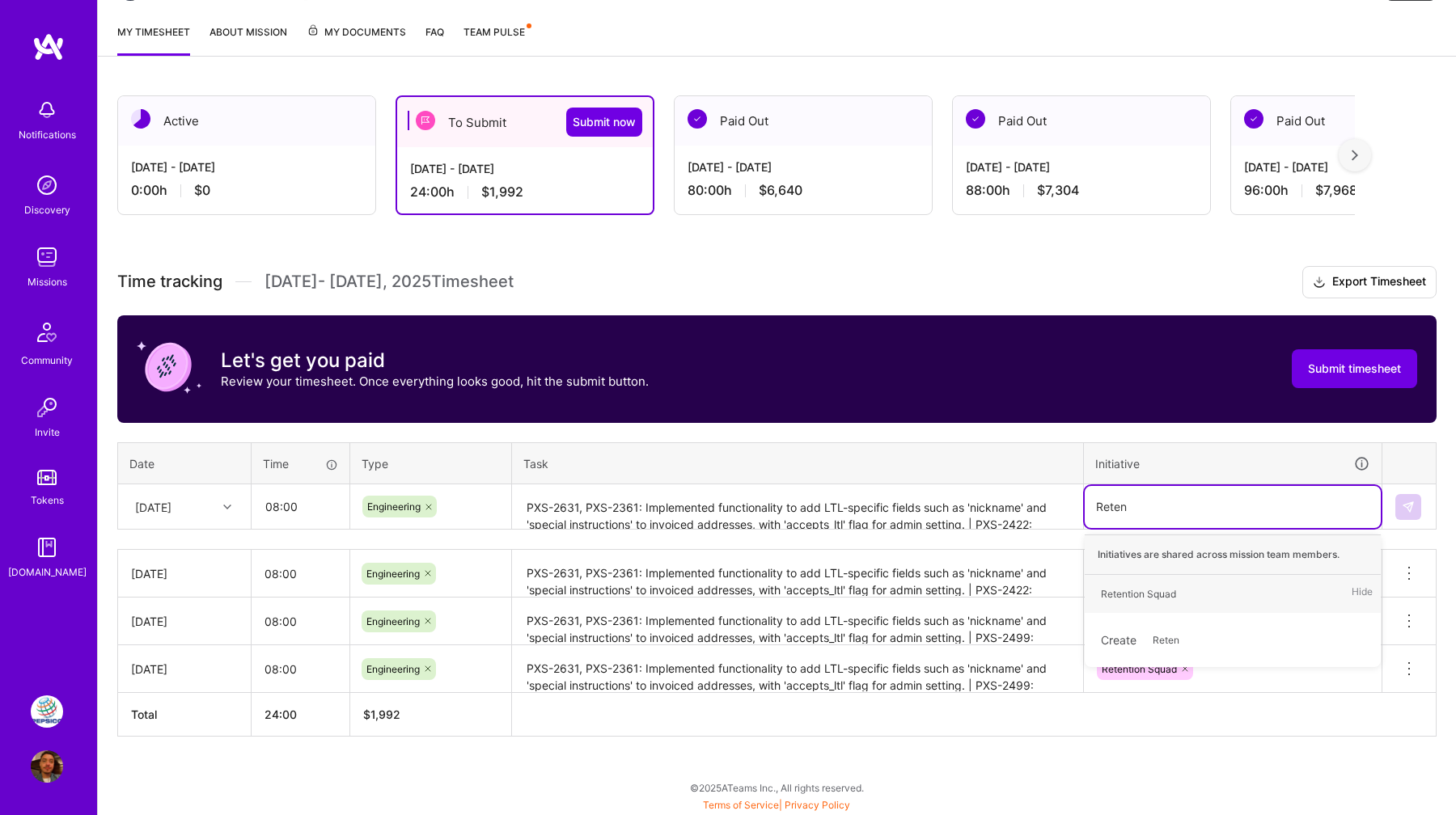
type input "Retent"
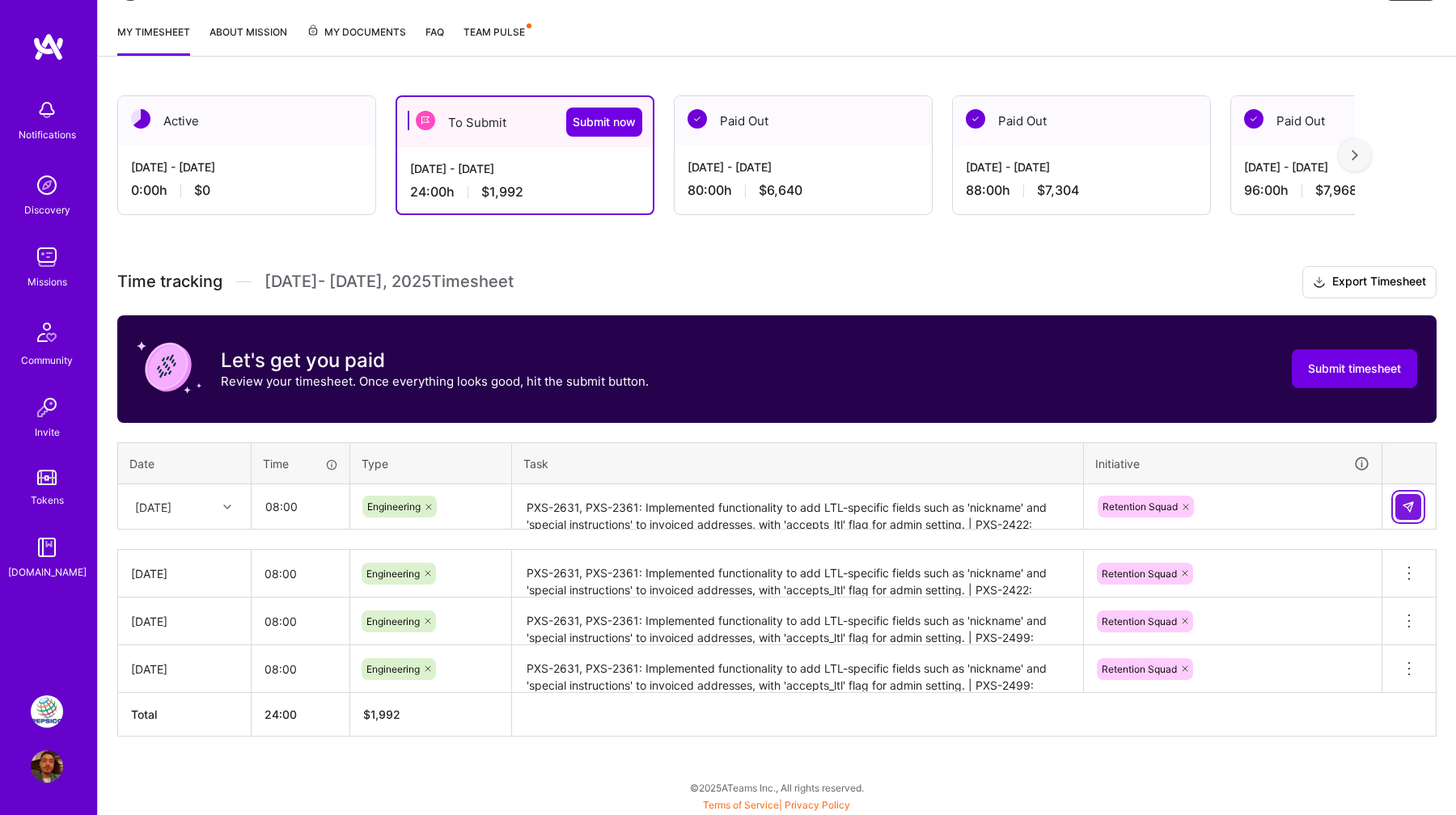
click at [1418, 501] on button at bounding box center [1408, 506] width 26 height 26
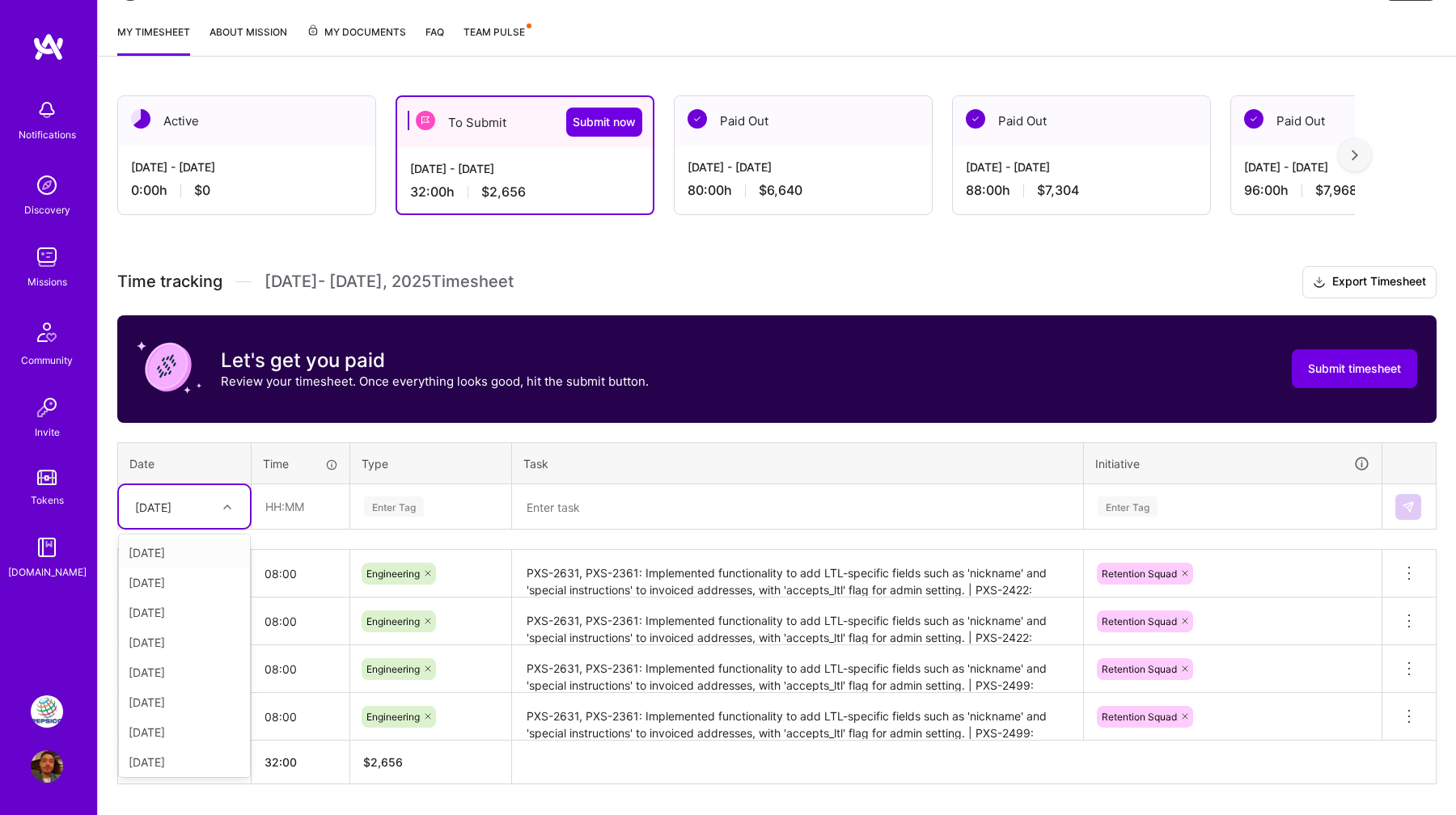
click at [222, 513] on div at bounding box center [229, 507] width 25 height 21
click at [195, 641] on div "Fri, Sep 5" at bounding box center [184, 643] width 131 height 30
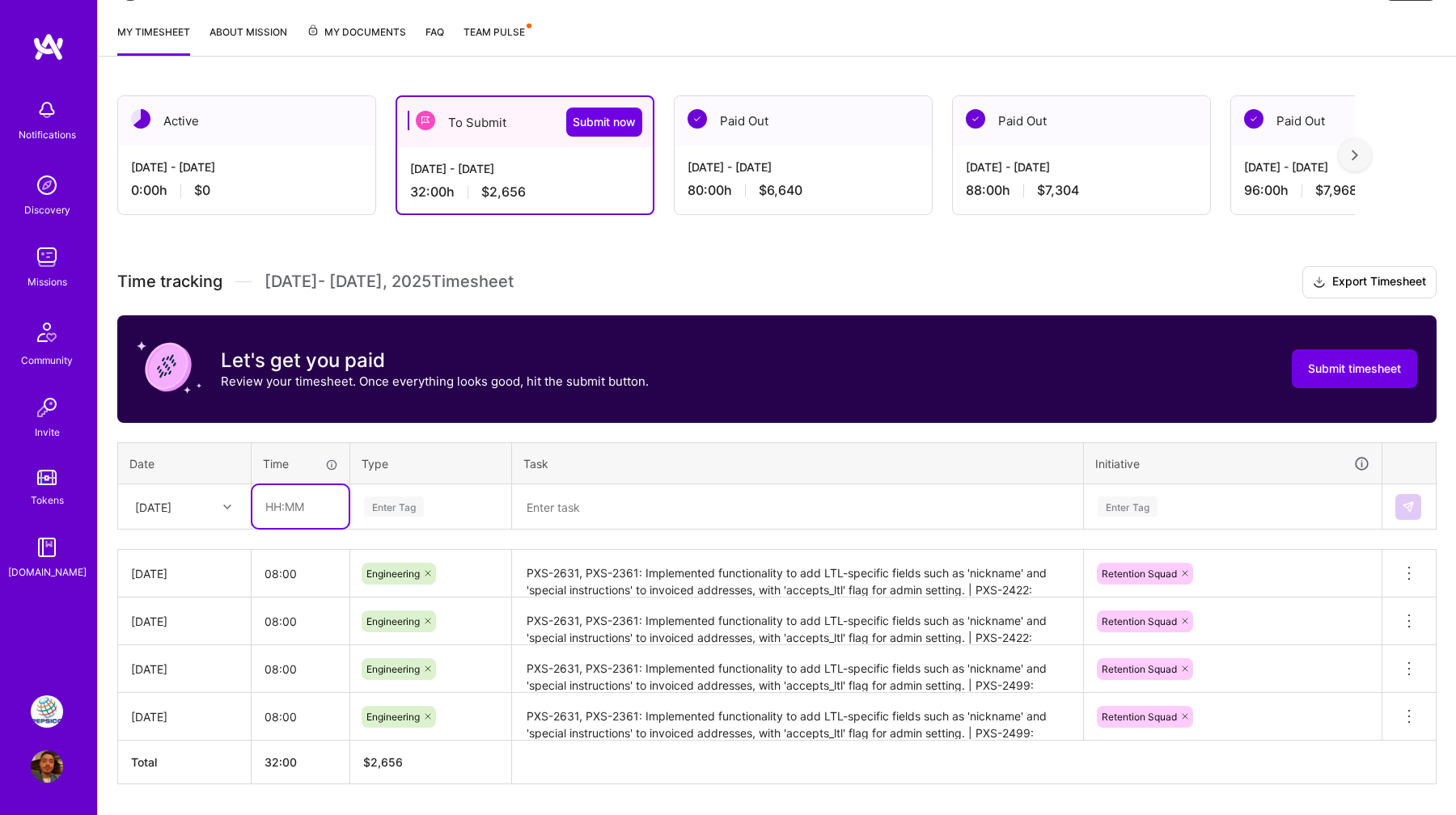
click at [302, 506] on input "text" at bounding box center [301, 506] width 96 height 43
type input "08:00"
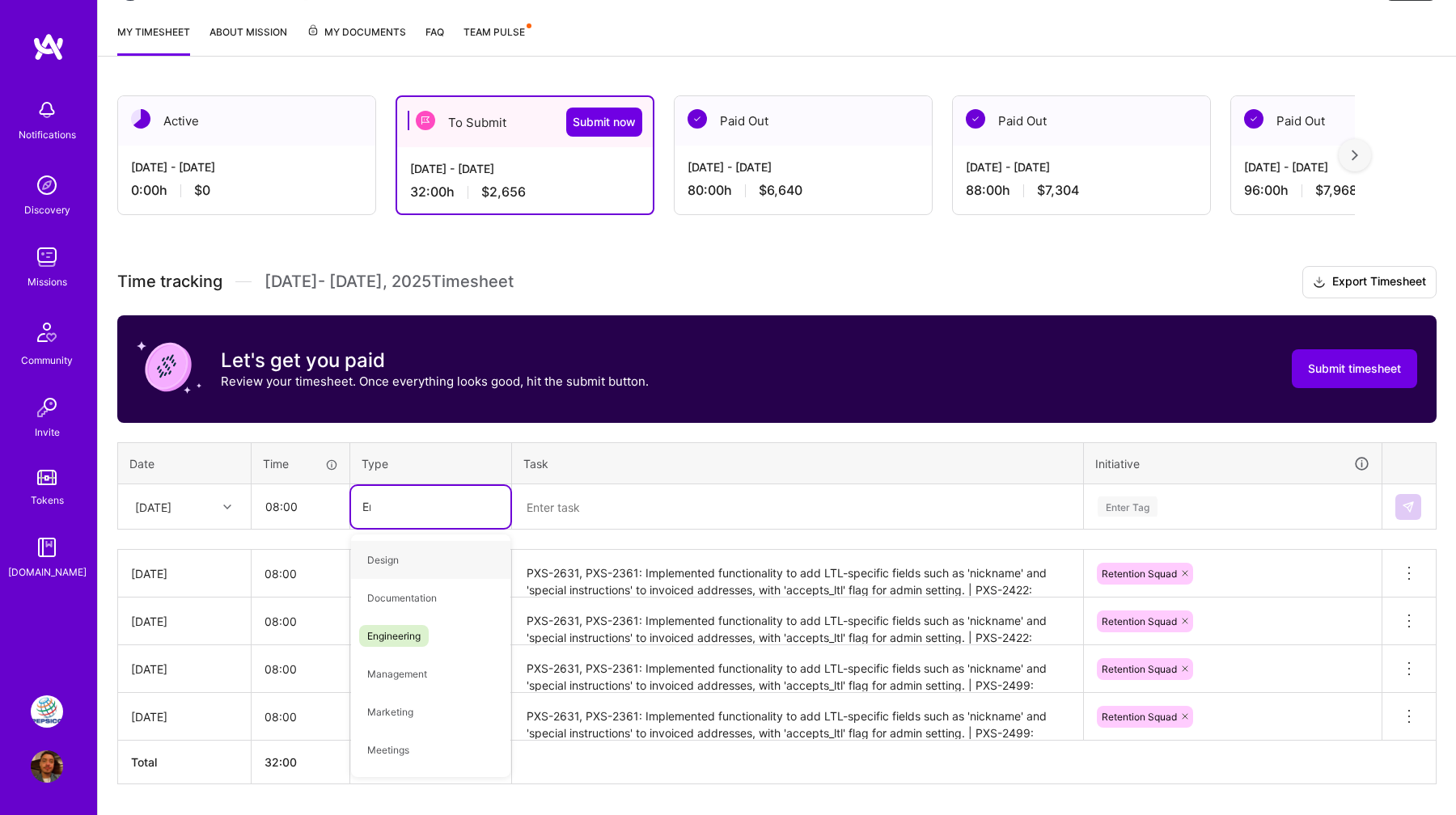
type input "Engin"
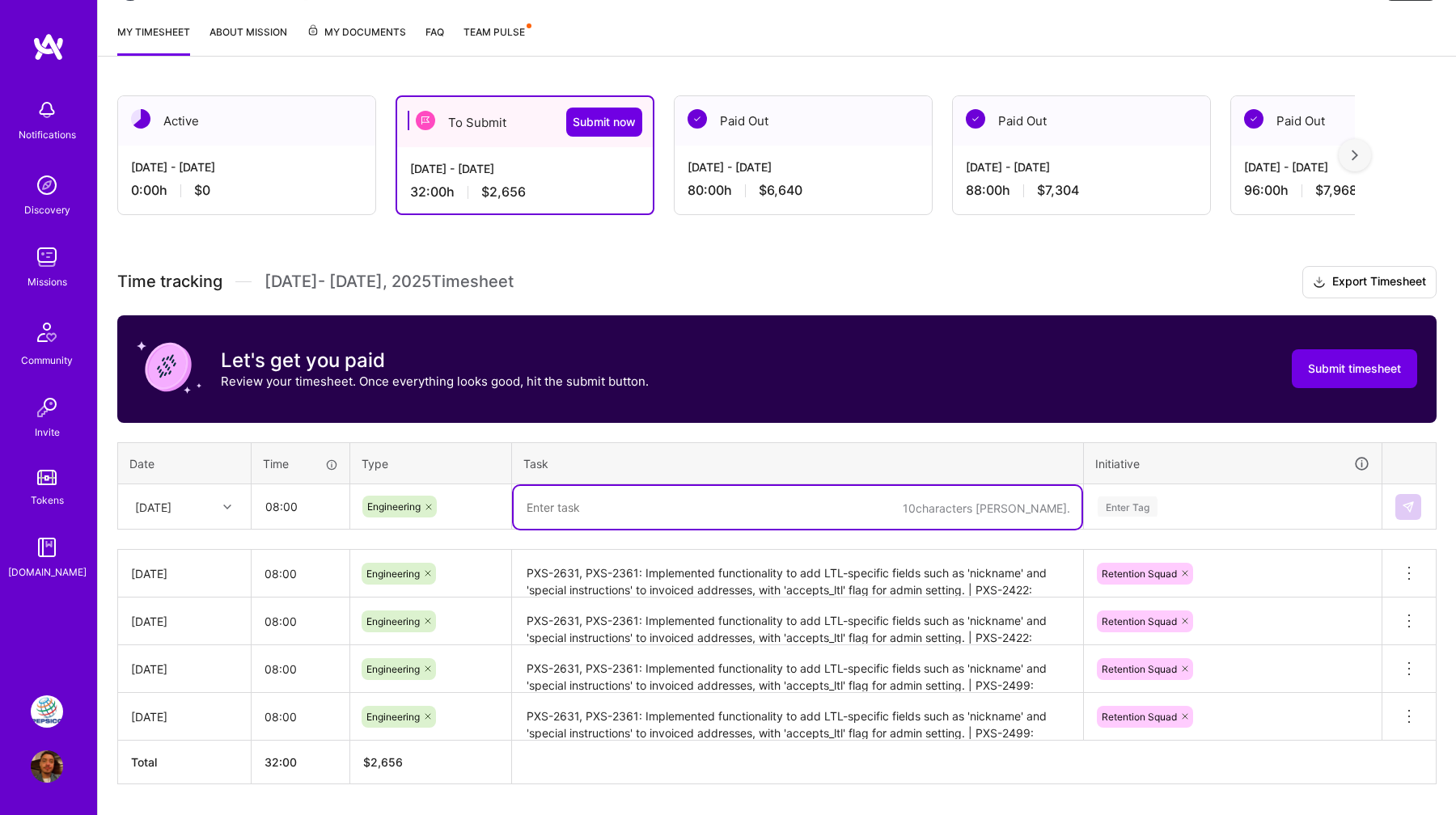
paste textarea "PXS-2631, PXS-2361: Implemented functionality to add LTL-specific fields such a…"
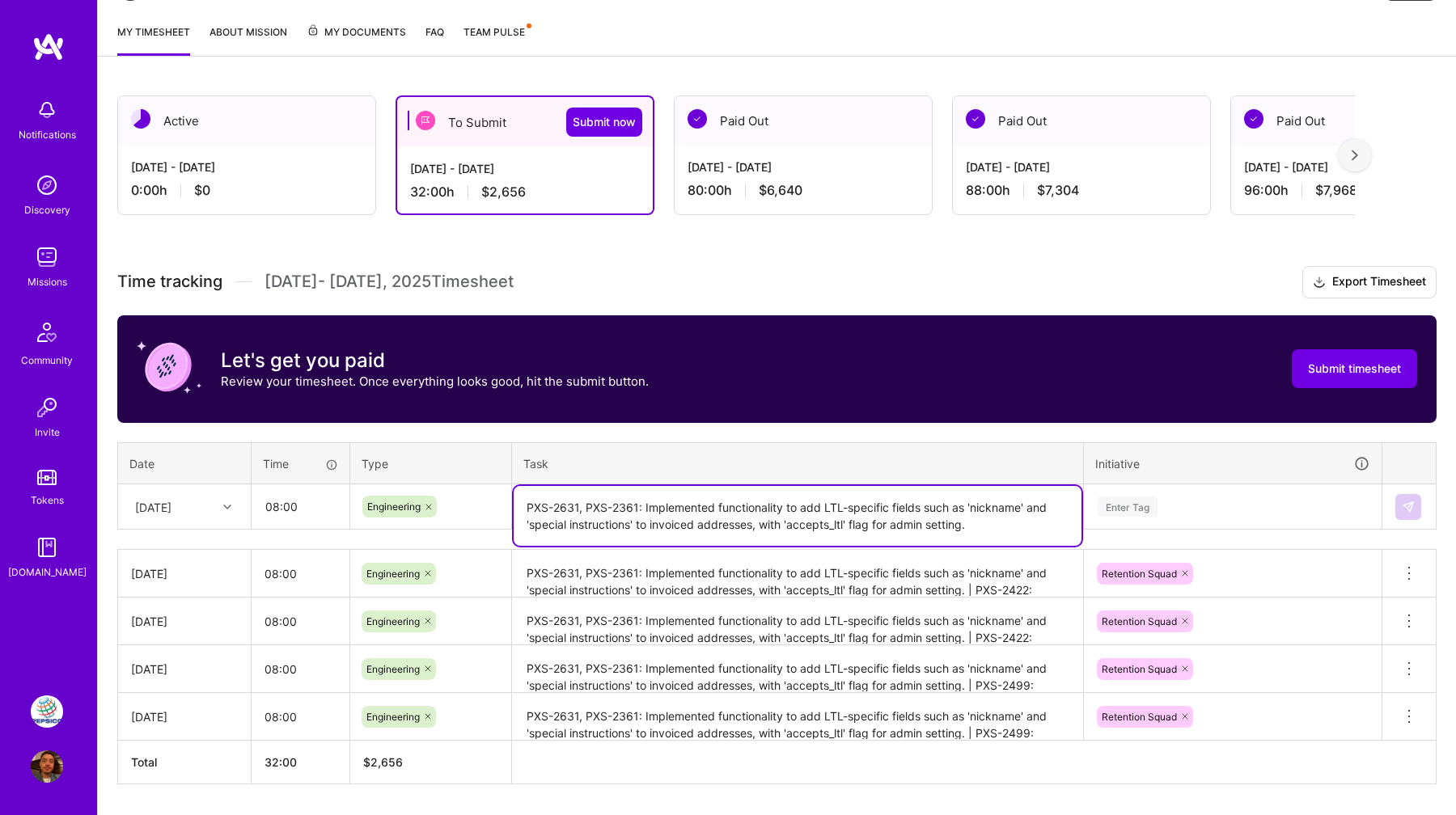
type textarea "PXS-2631, PXS-2361: Implemented functionality to add LTL-specific fields such a…"
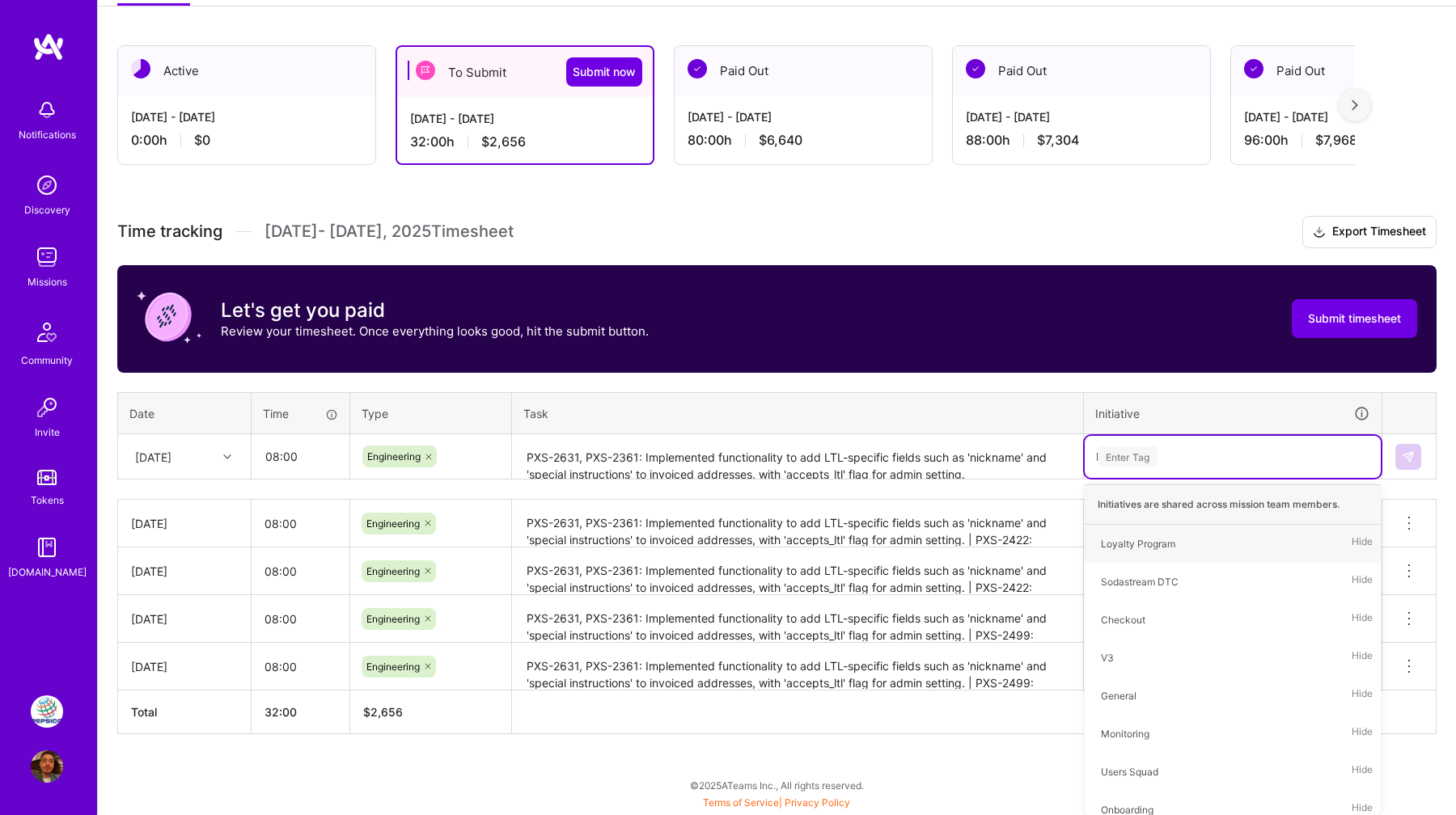
scroll to position [250, 0]
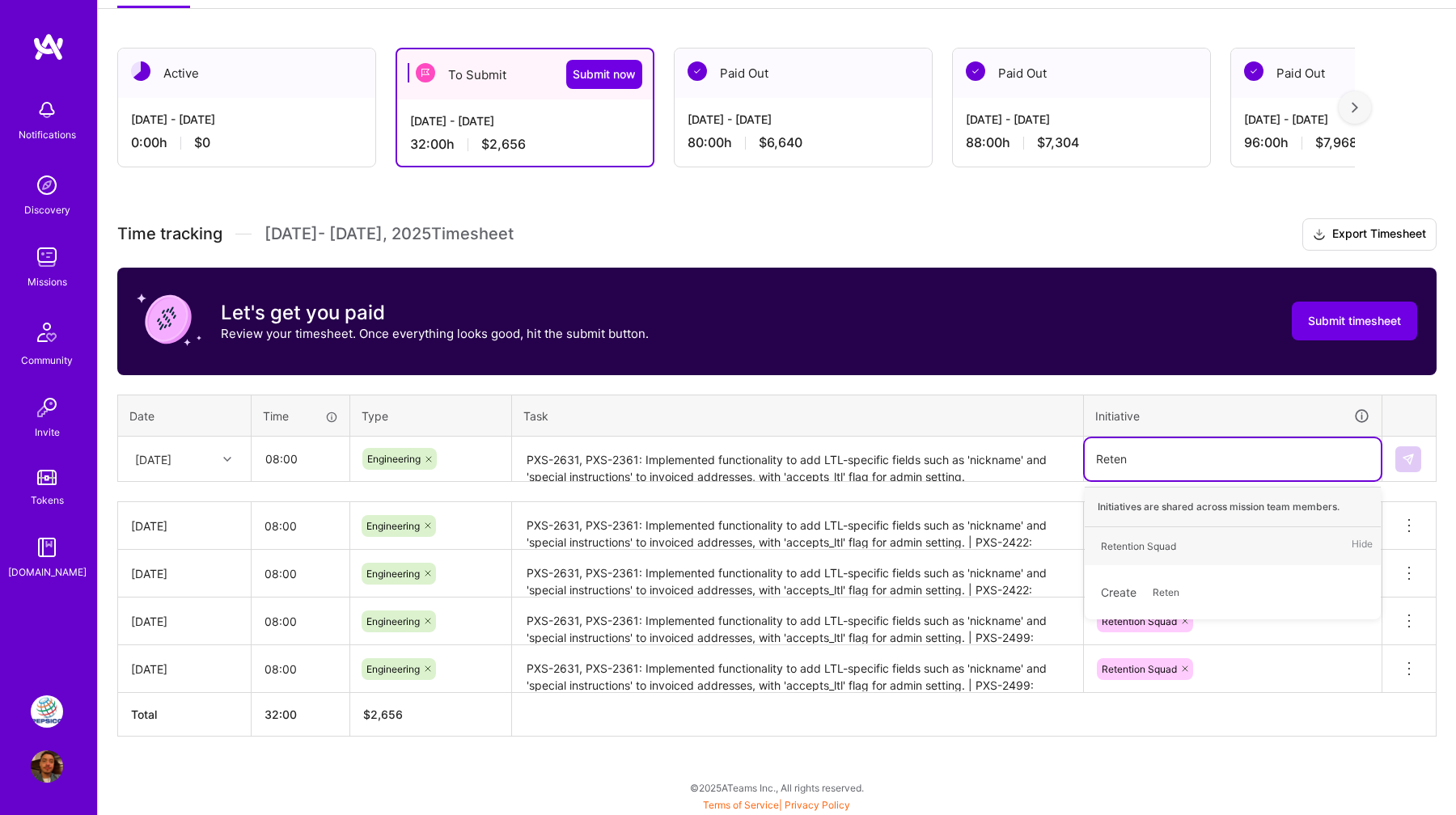
type input "Retent"
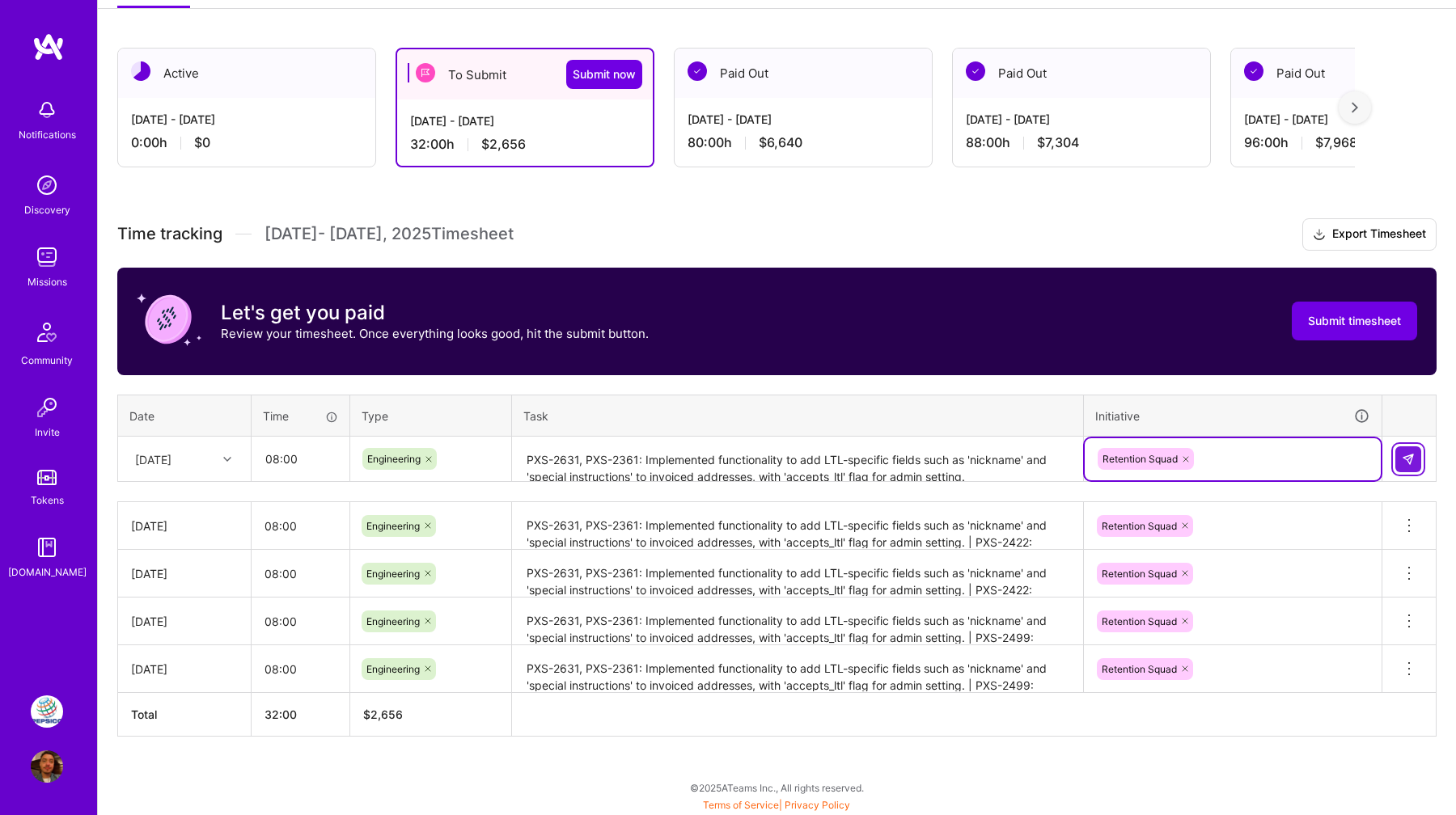
click at [1416, 457] on button at bounding box center [1408, 459] width 26 height 26
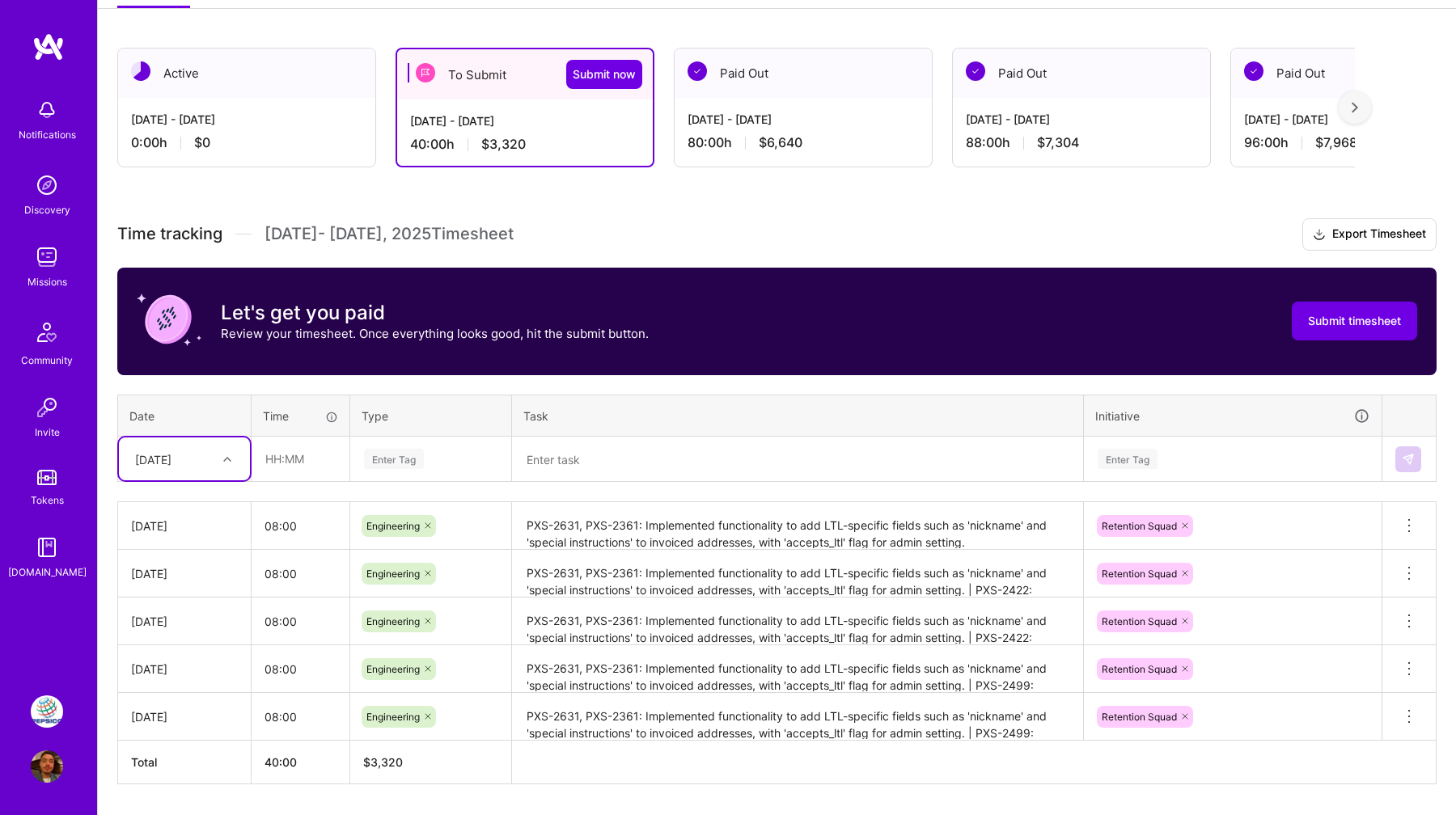
click at [225, 456] on icon at bounding box center [227, 459] width 8 height 8
click at [191, 602] on div "Mon, Sep 8" at bounding box center [184, 602] width 131 height 30
click at [265, 450] on input "text" at bounding box center [301, 459] width 96 height 43
type input "08:00"
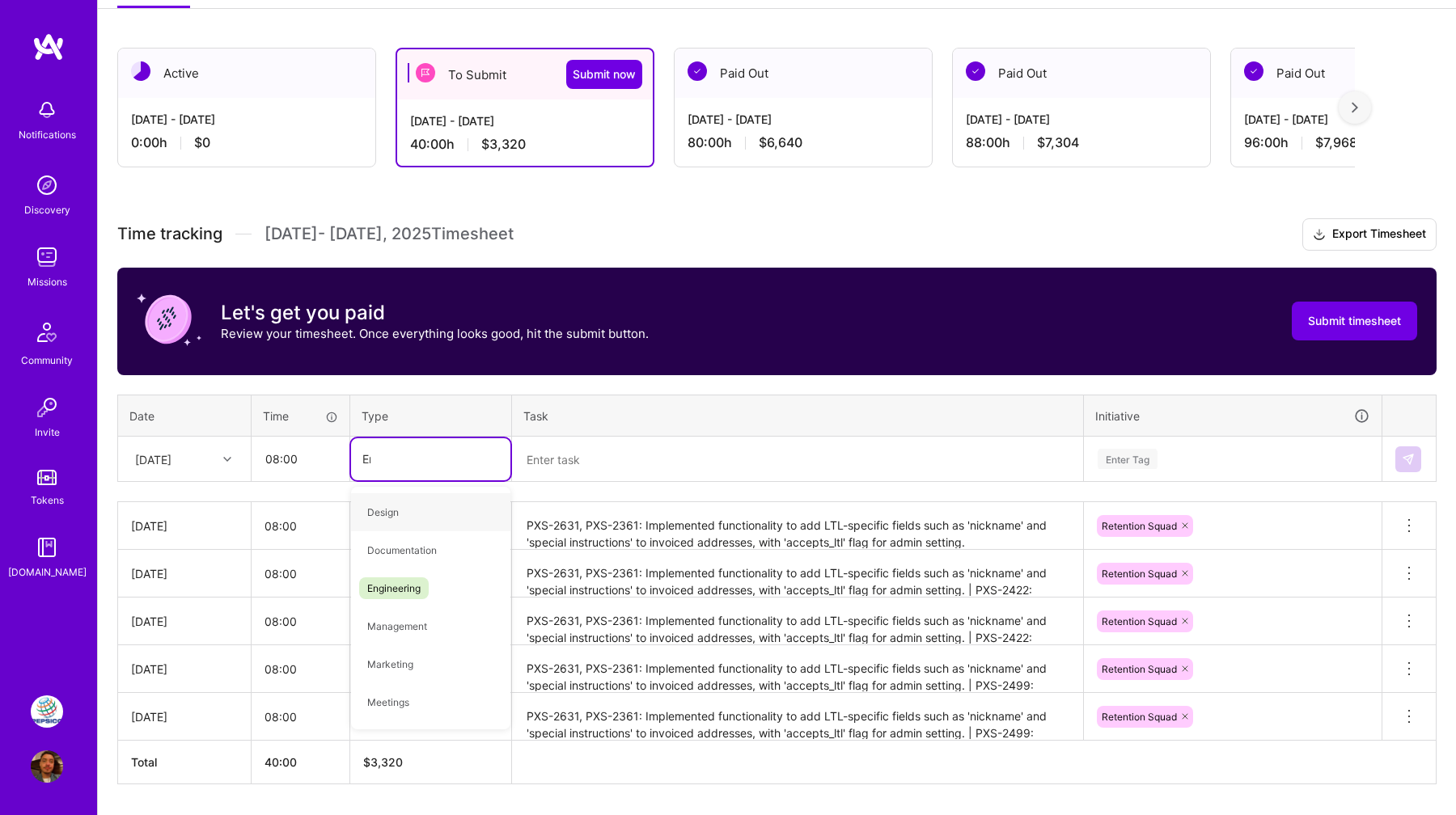
type input "Engin"
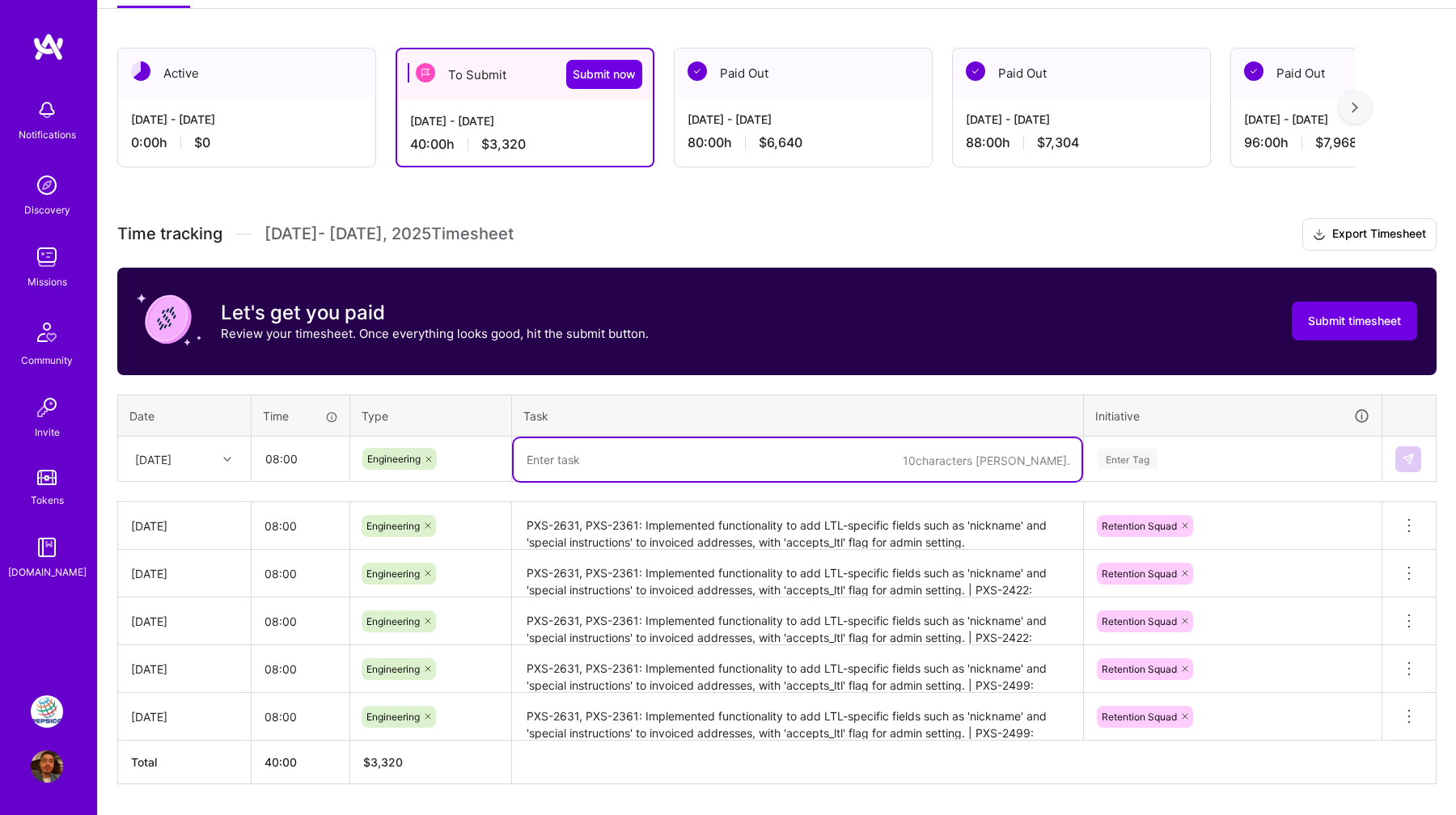
paste textarea "PR #4658: PGS-2065 - Port V3 Product / Variant APIs to V2 (for Gatorade) | PR #…"
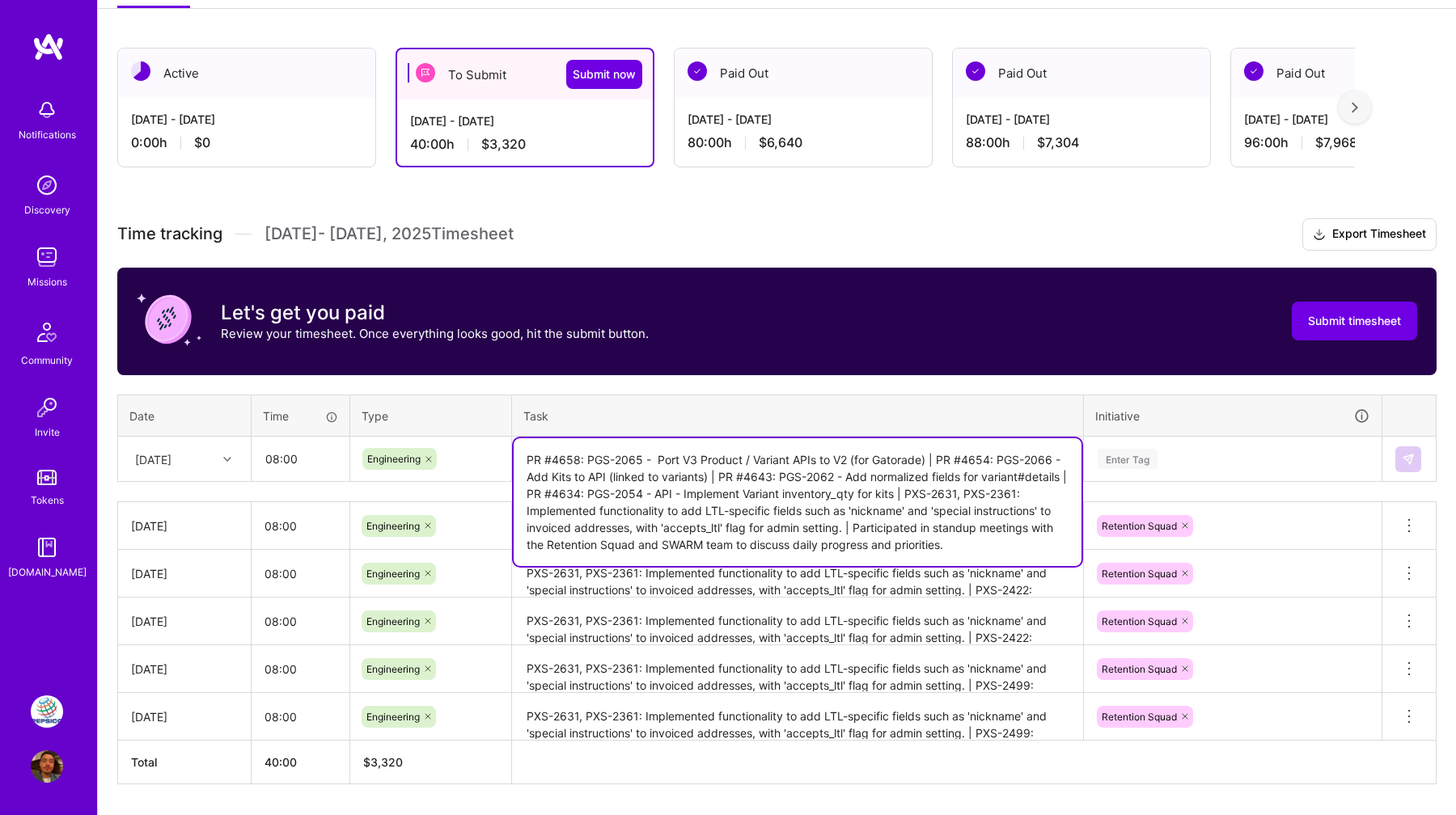
type textarea "PR #4658: PGS-2065 - Port V3 Product / Variant APIs to V2 (for Gatorade) | PR #…"
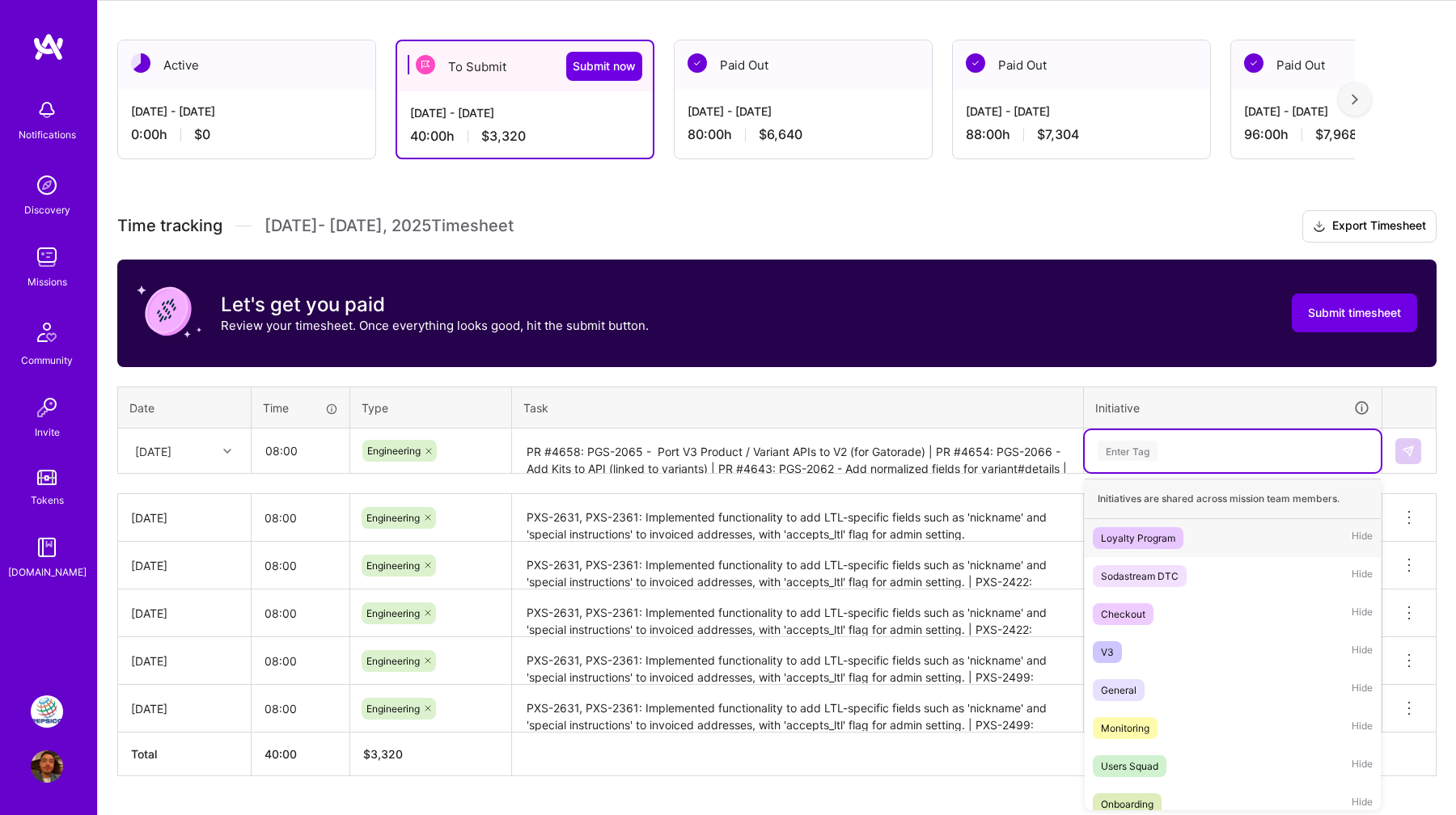
scroll to position [259, 0]
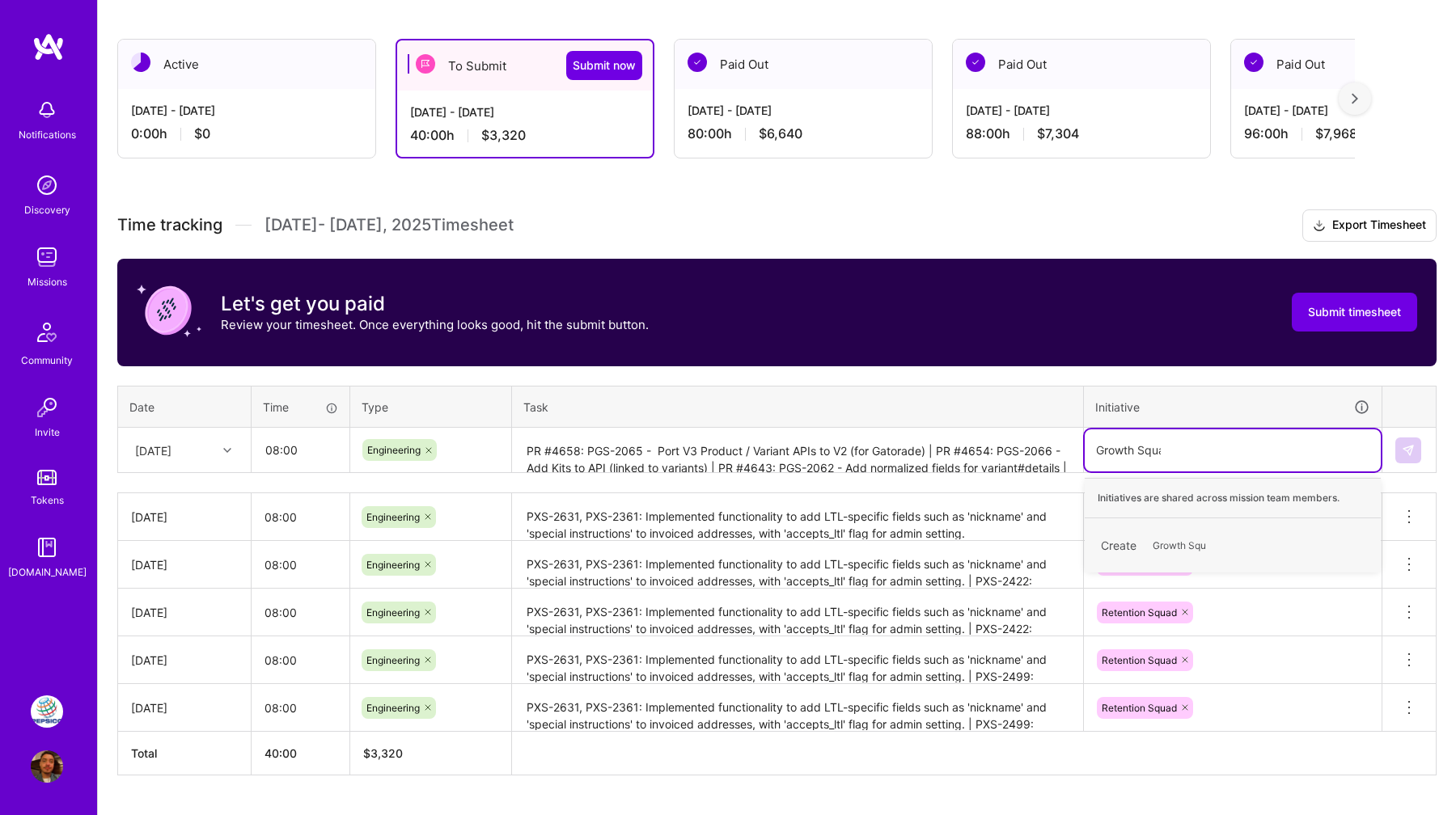
type input "Growth Squad"
click at [1209, 537] on span "Growth Squad" at bounding box center [1185, 545] width 81 height 21
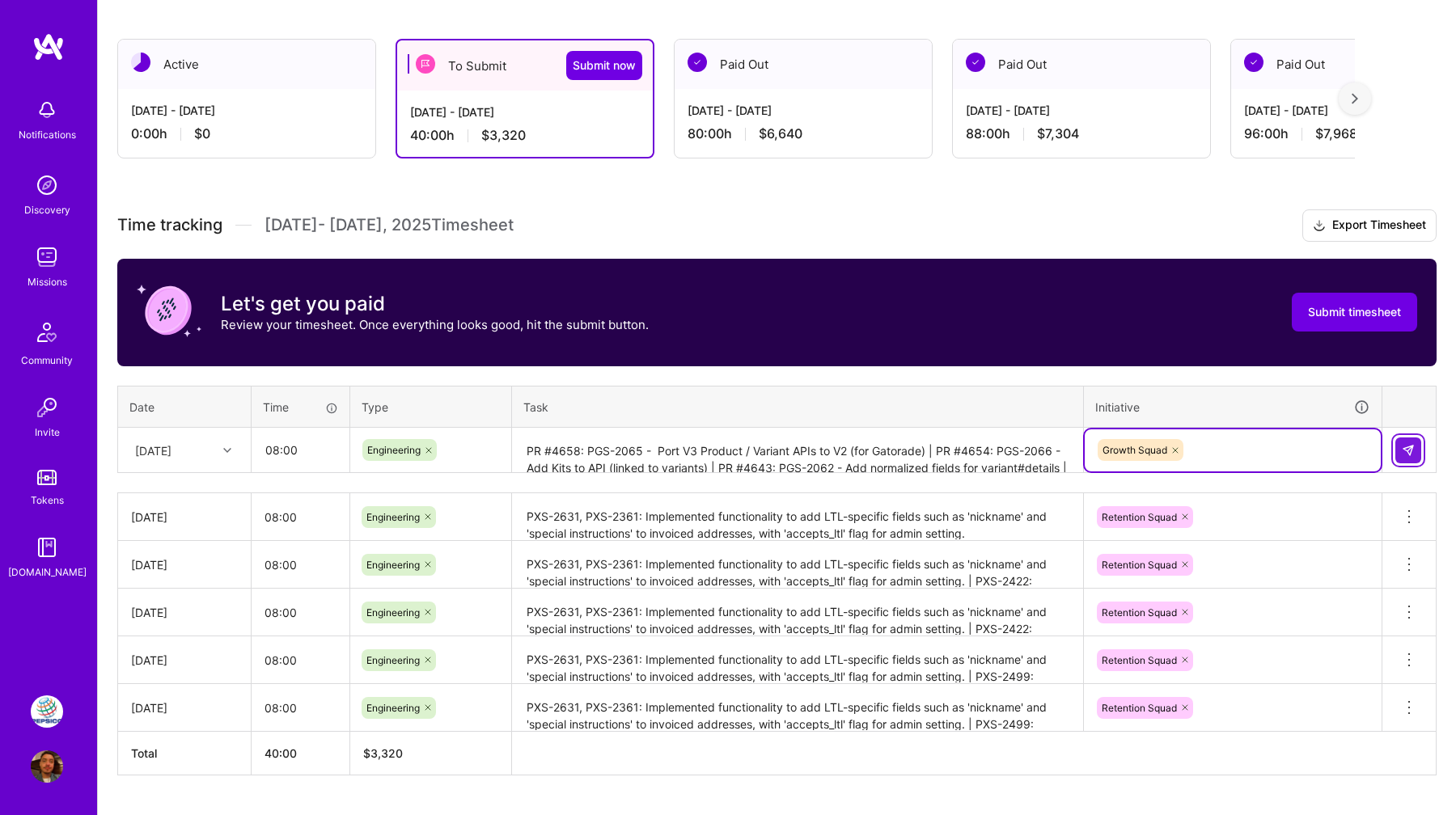
click at [1419, 447] on button at bounding box center [1408, 450] width 26 height 26
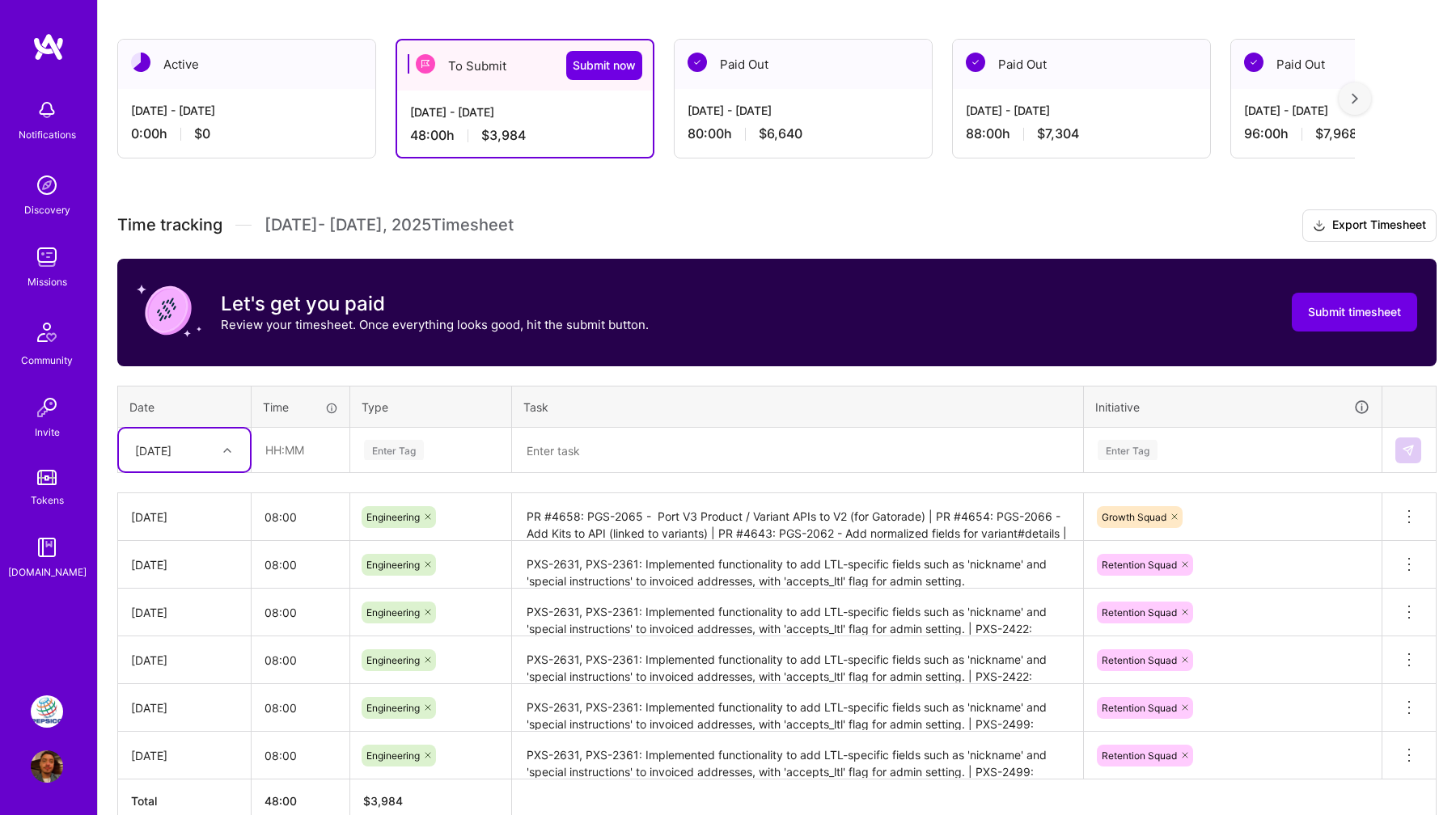
click at [221, 449] on div at bounding box center [229, 450] width 25 height 21
click at [178, 655] on div "Tue, Sep 9" at bounding box center [184, 667] width 131 height 30
click at [298, 438] on input "text" at bounding box center [301, 450] width 96 height 43
type input "08:00"
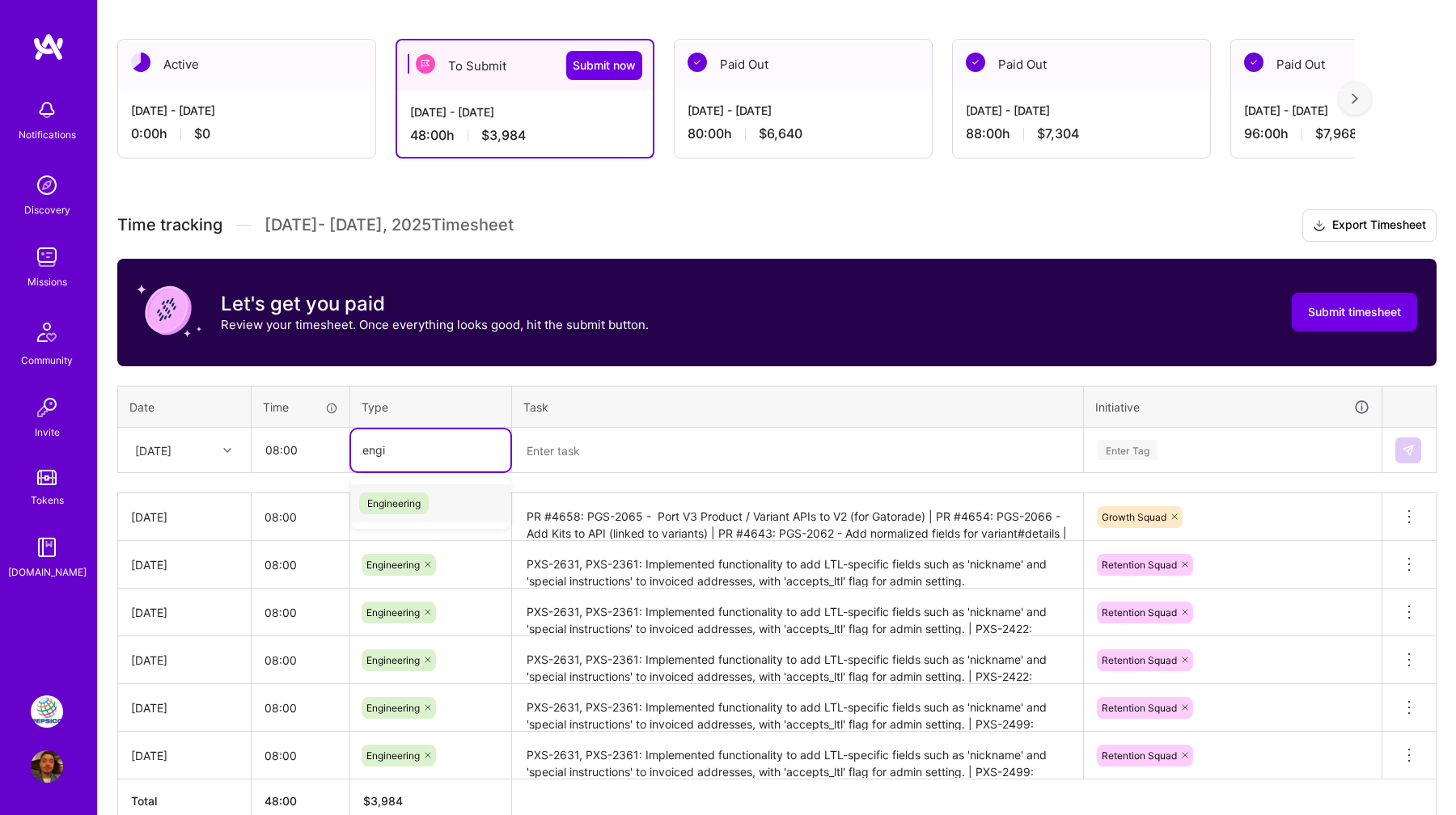
type input "engin"
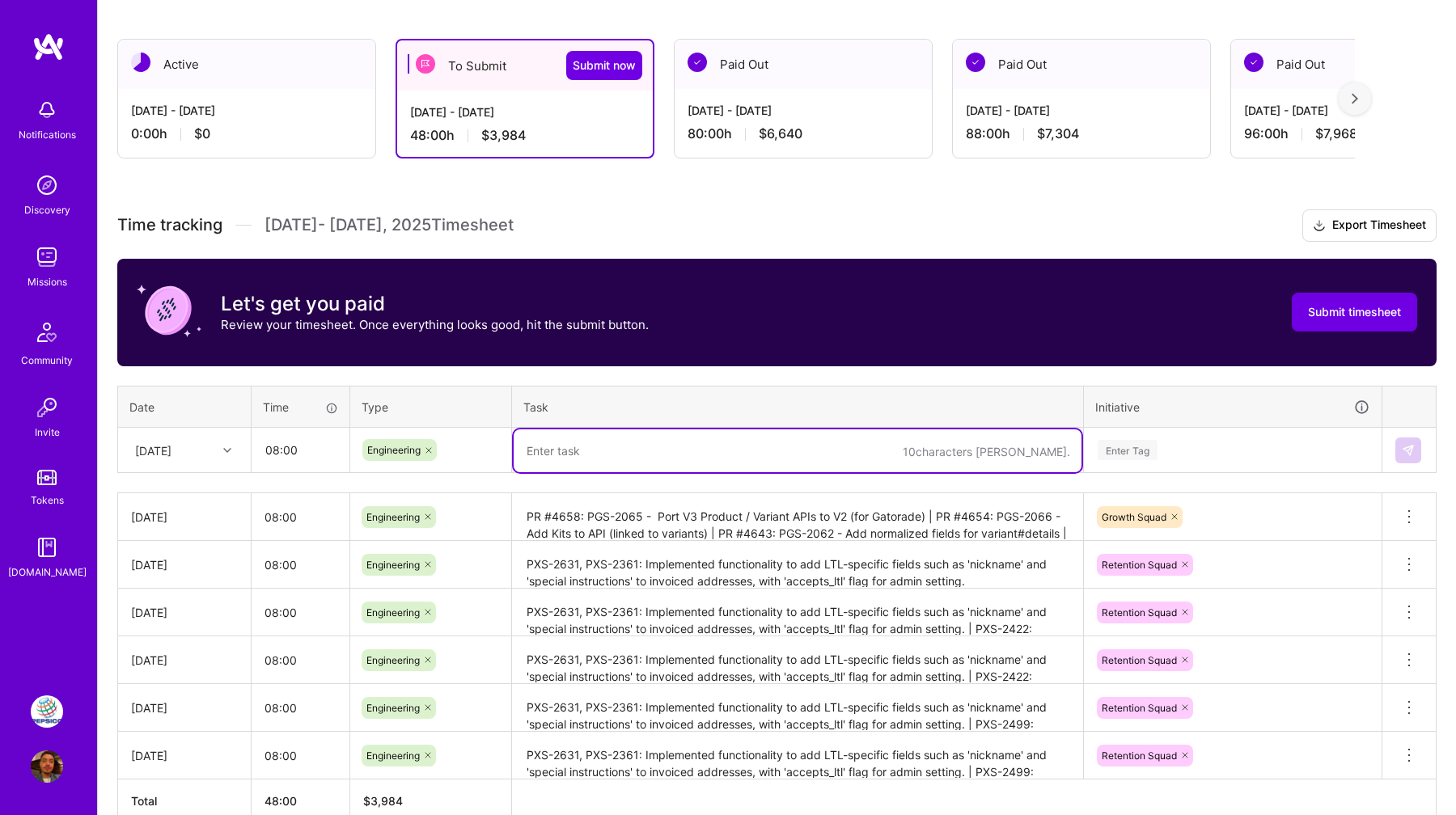
paste textarea "PR #4658: PGS-2065 - Port V3 Product / Variant APIs to V2 (for Gatorade) | PR #…"
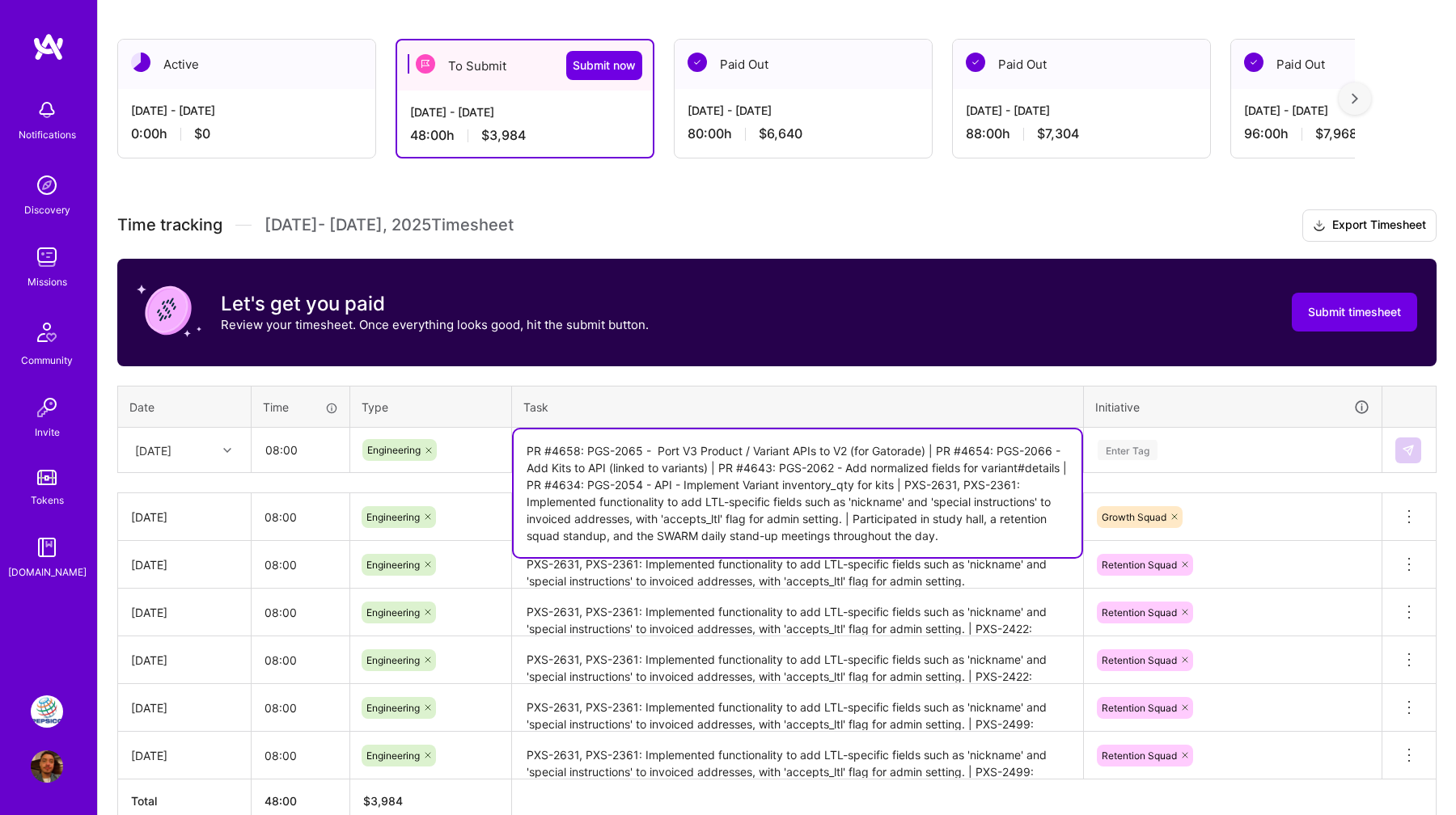
type textarea "PR #4658: PGS-2065 - Port V3 Product / Variant APIs to V2 (for Gatorade) | PR #…"
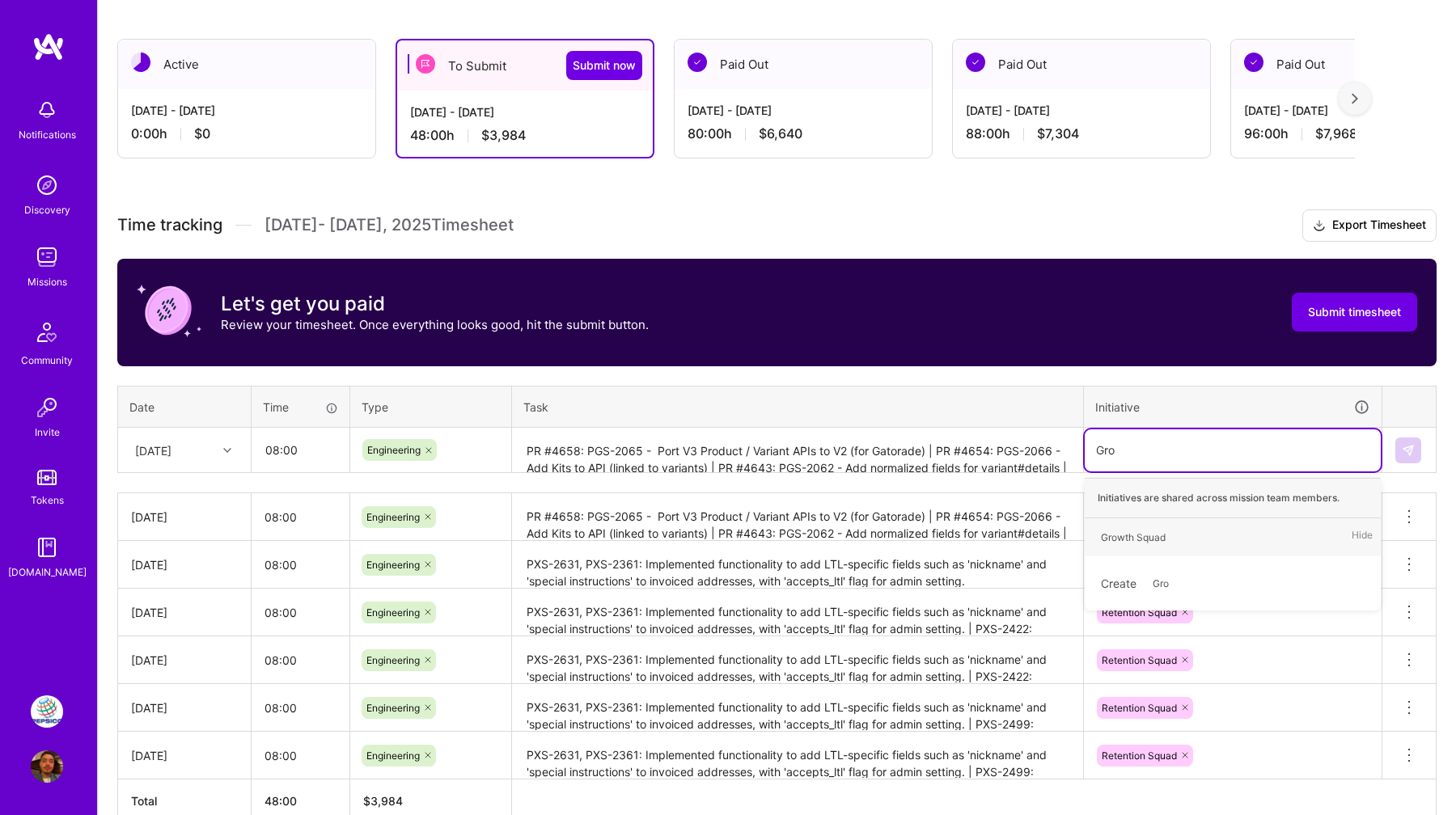
type input "Grow"
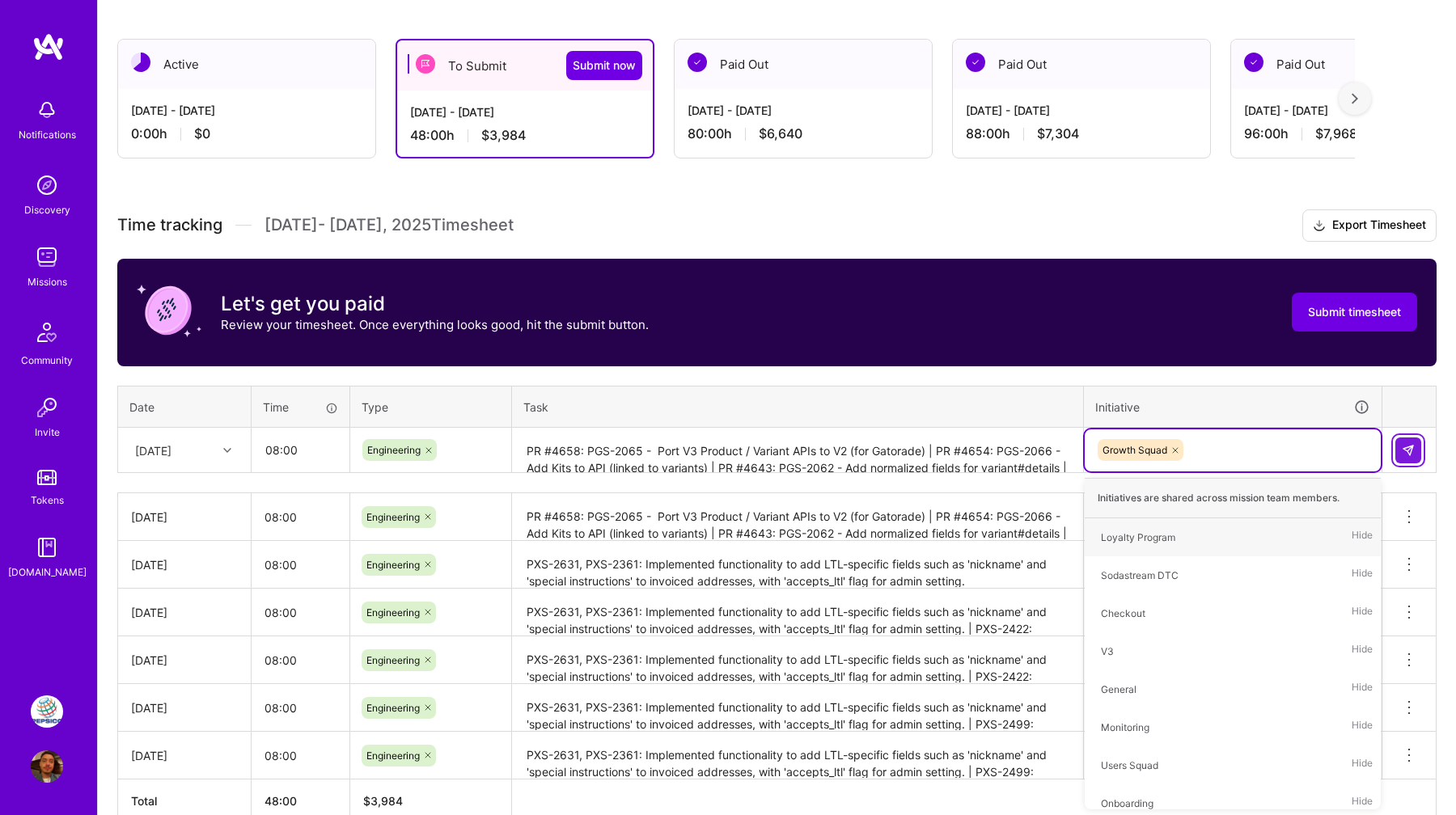
click at [1402, 447] on img at bounding box center [1409, 450] width 13 height 13
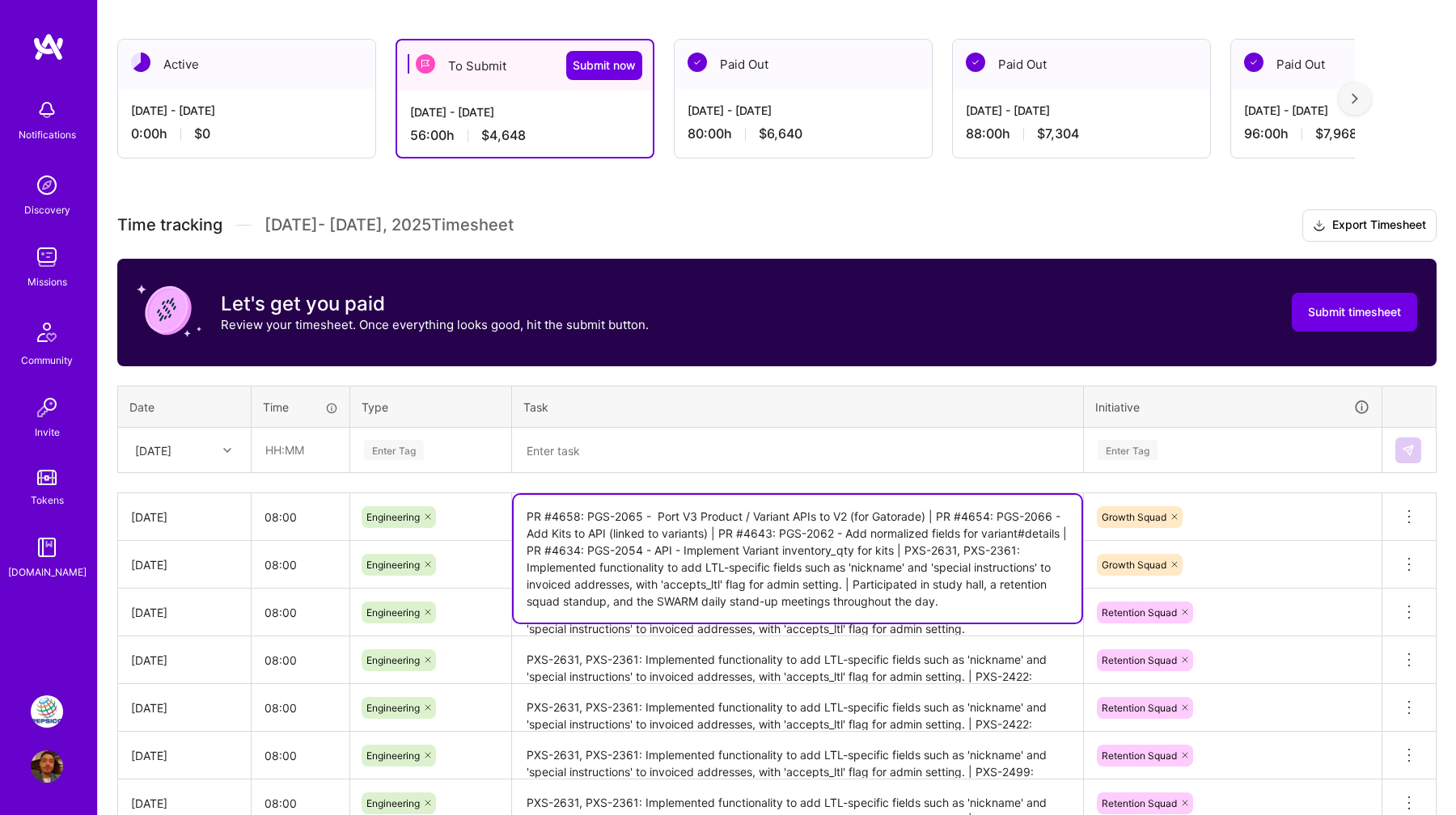
click at [822, 517] on textarea "PR #4658: PGS-2065 - Port V3 Product / Variant APIs to V2 (for Gatorade) | PR #…" at bounding box center [798, 558] width 568 height 128
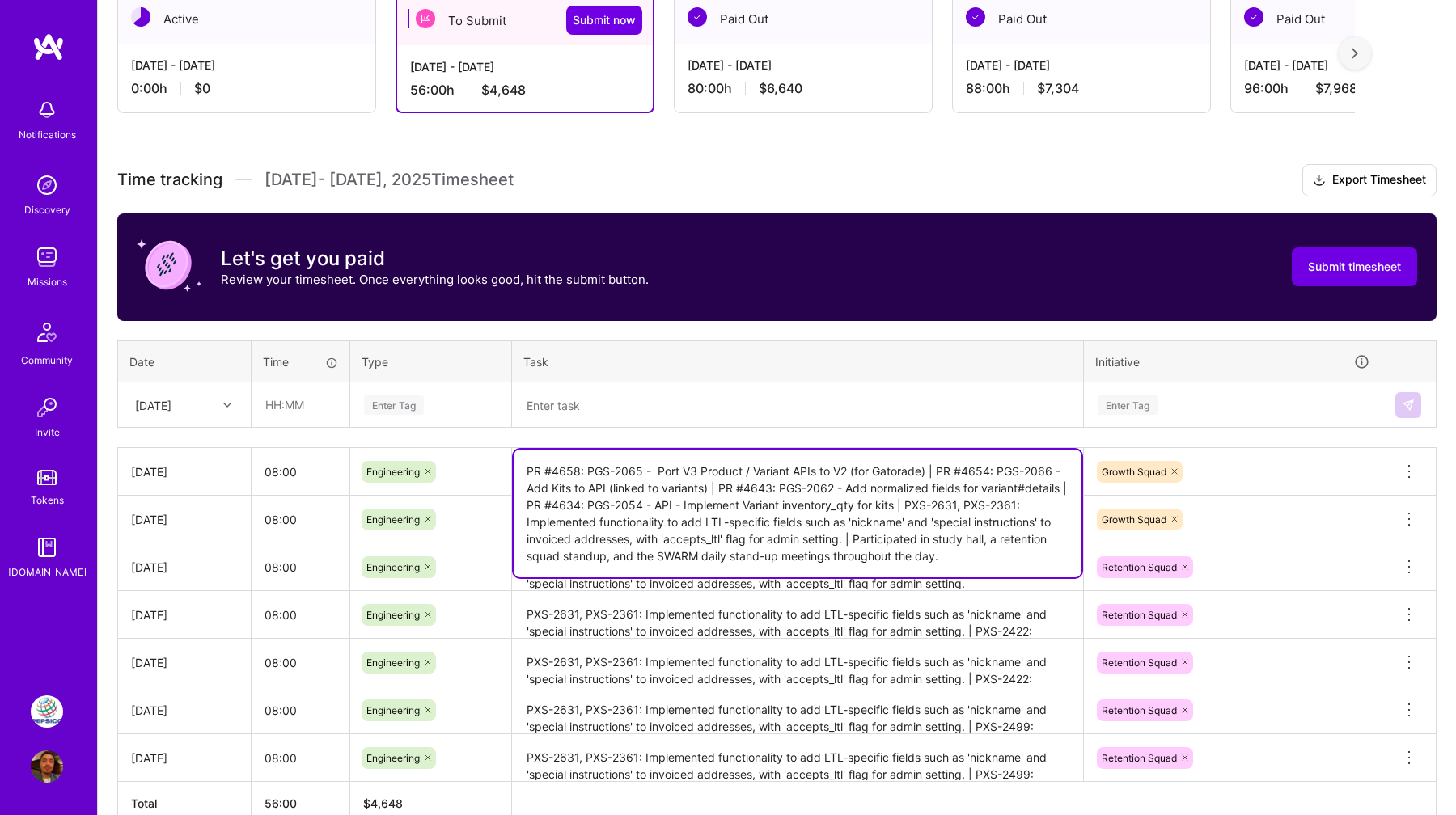
scroll to position [306, 0]
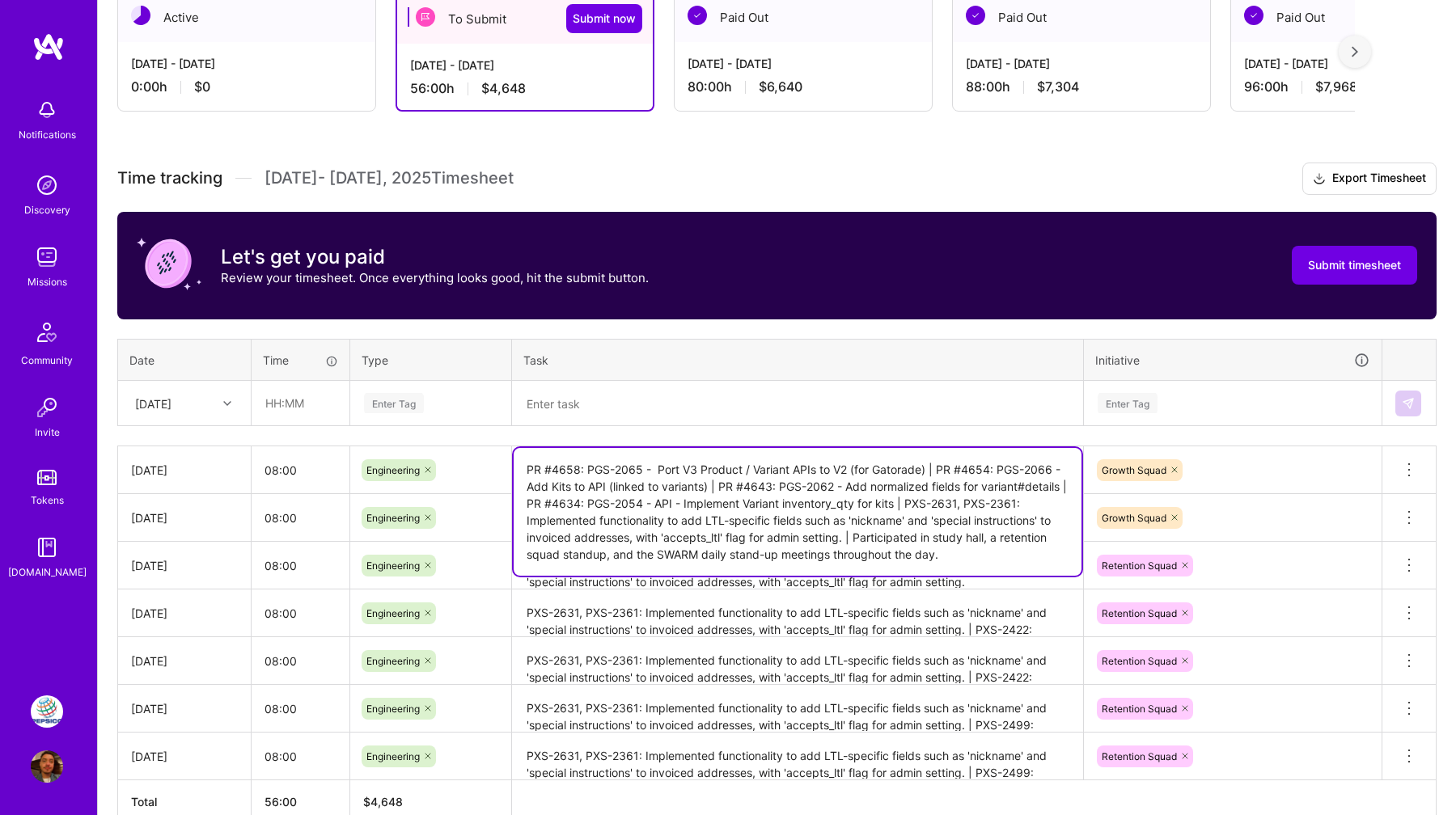
drag, startPoint x: 922, startPoint y: 537, endPoint x: 874, endPoint y: 538, distance: 48.0
click at [874, 538] on textarea "PR #4658: PGS-2065 - Port V3 Product / Variant APIs to V2 (for Gatorade) | PR #…" at bounding box center [798, 511] width 568 height 128
drag, startPoint x: 938, startPoint y: 536, endPoint x: 638, endPoint y: 552, distance: 300.4
click at [638, 552] on textarea "PR #4658: PGS-2065 - Port V3 Product / Variant APIs to V2 (for Gatorade) | PR #…" at bounding box center [798, 511] width 568 height 128
type textarea "PR #4658: PGS-2065 - Port V3 Product / Variant APIs to V2 (for Gatorade) | PR #…"
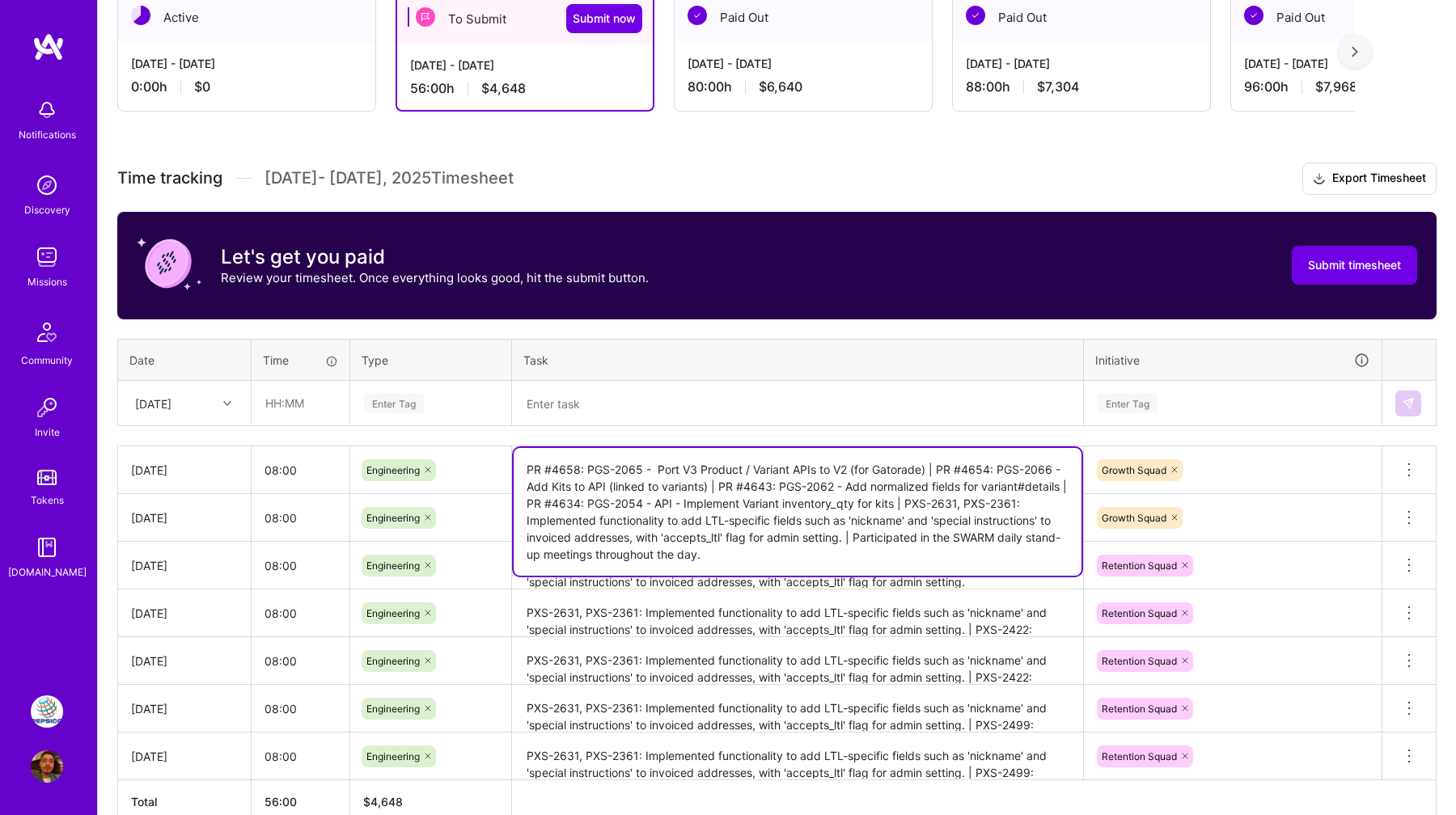
click at [244, 408] on div "Tue, Sep 9" at bounding box center [184, 403] width 131 height 43
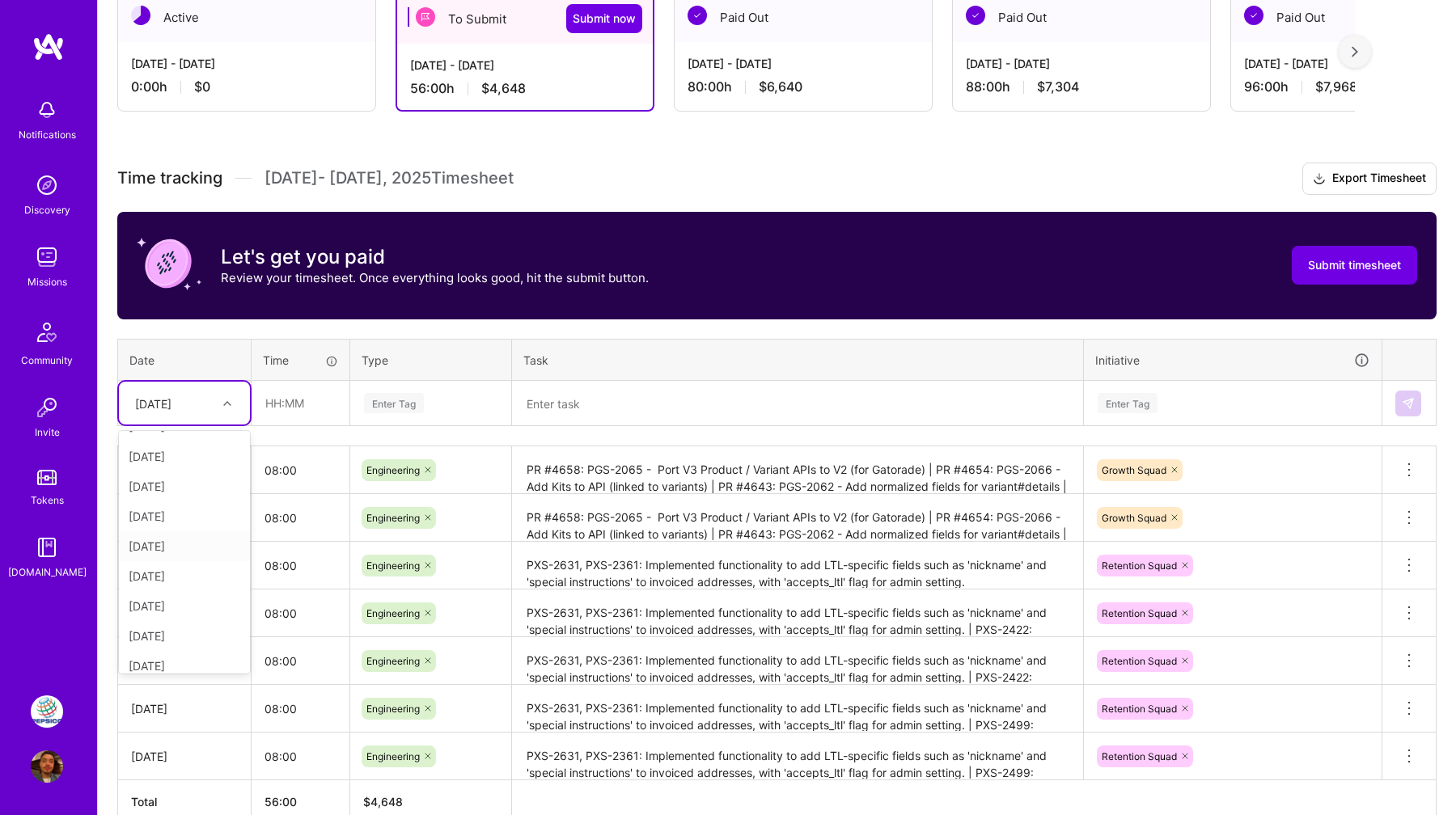
scroll to position [83, 0]
click at [186, 621] on div "Thu, Sep 11" at bounding box center [184, 636] width 131 height 30
click at [212, 412] on div "Thu, Sep 11" at bounding box center [171, 403] width 90 height 27
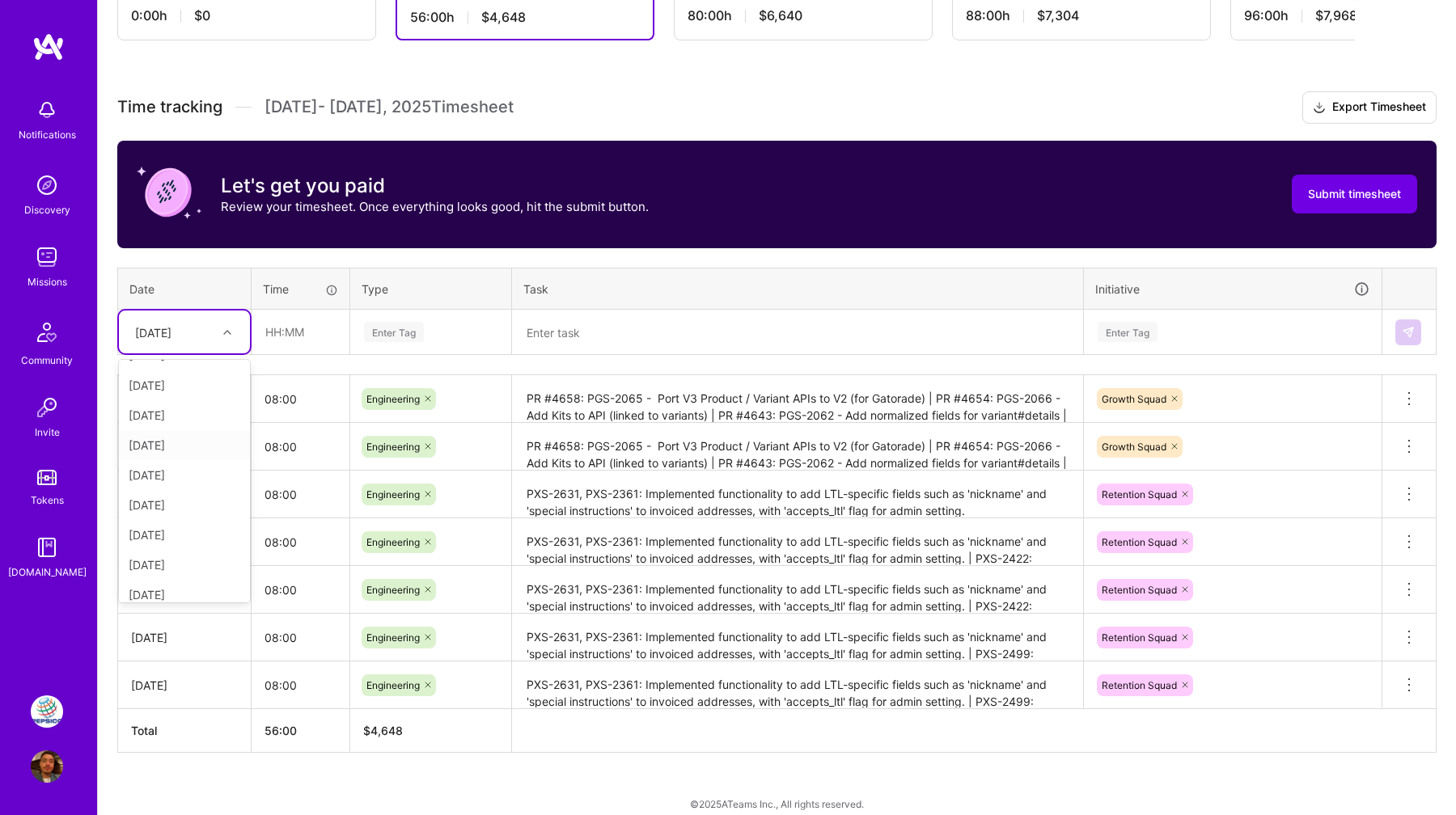
scroll to position [111, 0]
click at [192, 541] on div "Wed, Sep 10" at bounding box center [184, 537] width 131 height 30
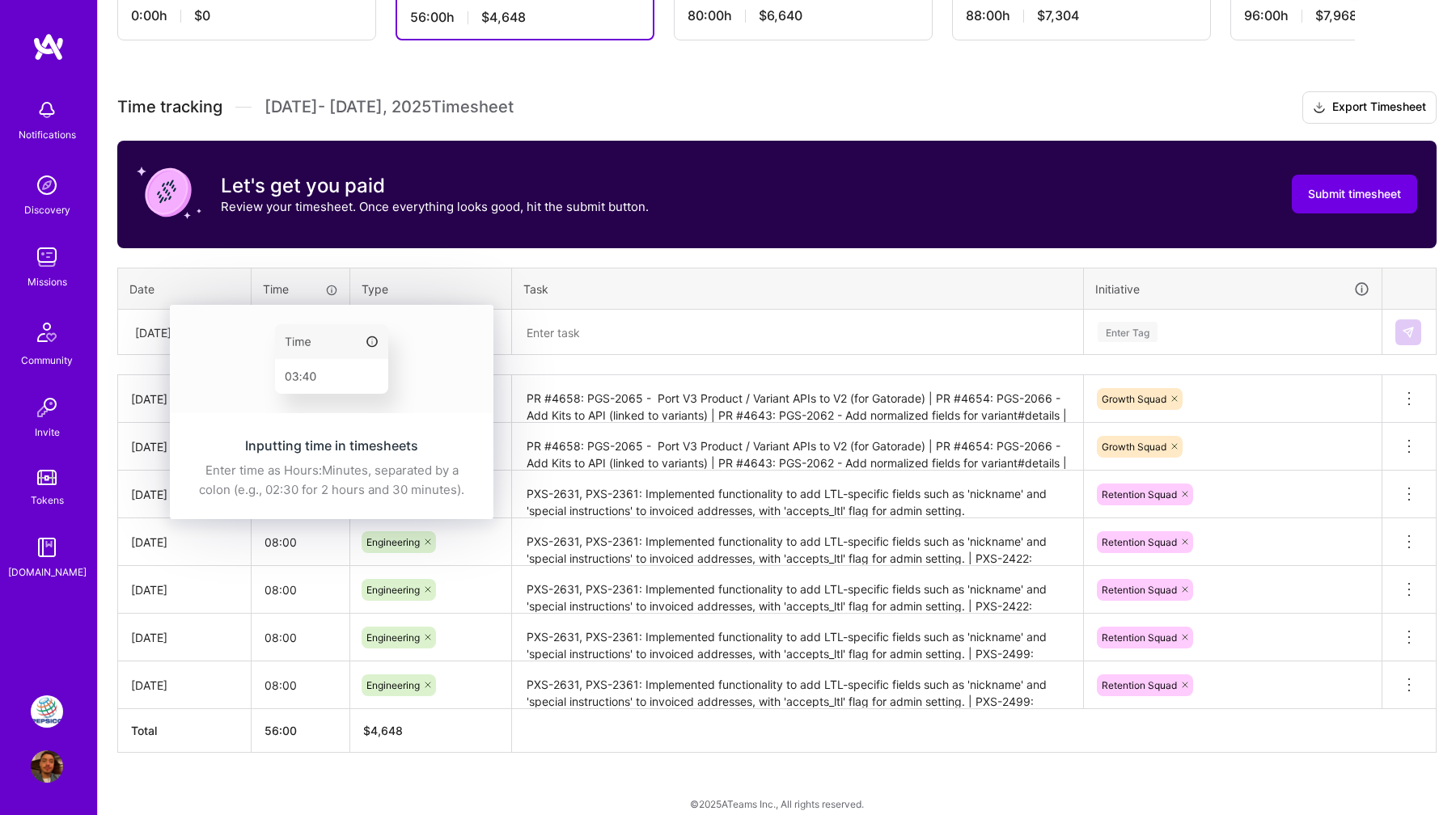
click at [279, 350] on div "Inputting time in timesheets Enter time as Hours:Minutes, separated by a colon …" at bounding box center [331, 412] width 324 height 214
click at [297, 300] on th "Time" at bounding box center [301, 288] width 99 height 42
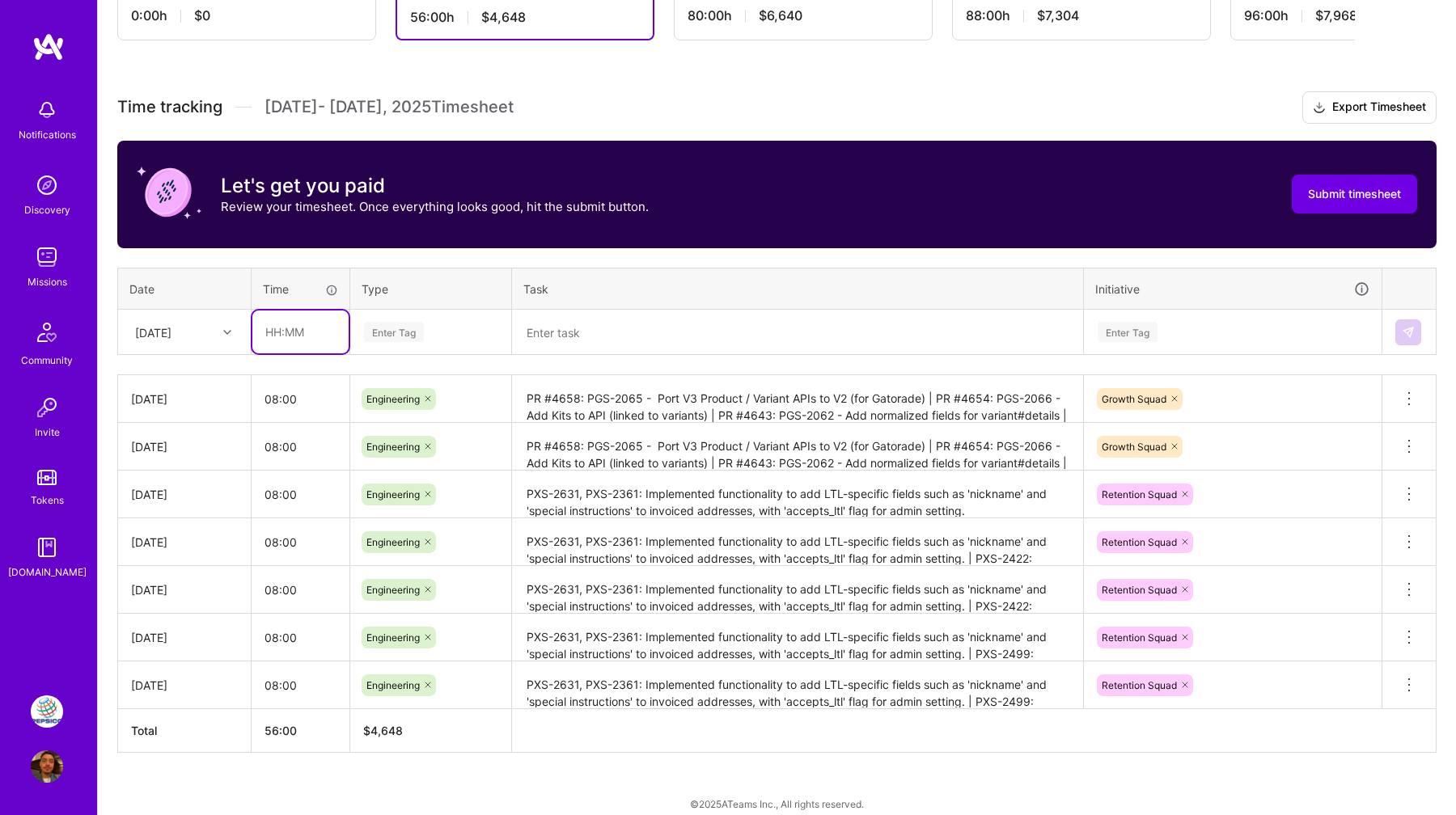
click at [295, 325] on input "text" at bounding box center [301, 332] width 96 height 43
type input "08:00"
type input "Engi"
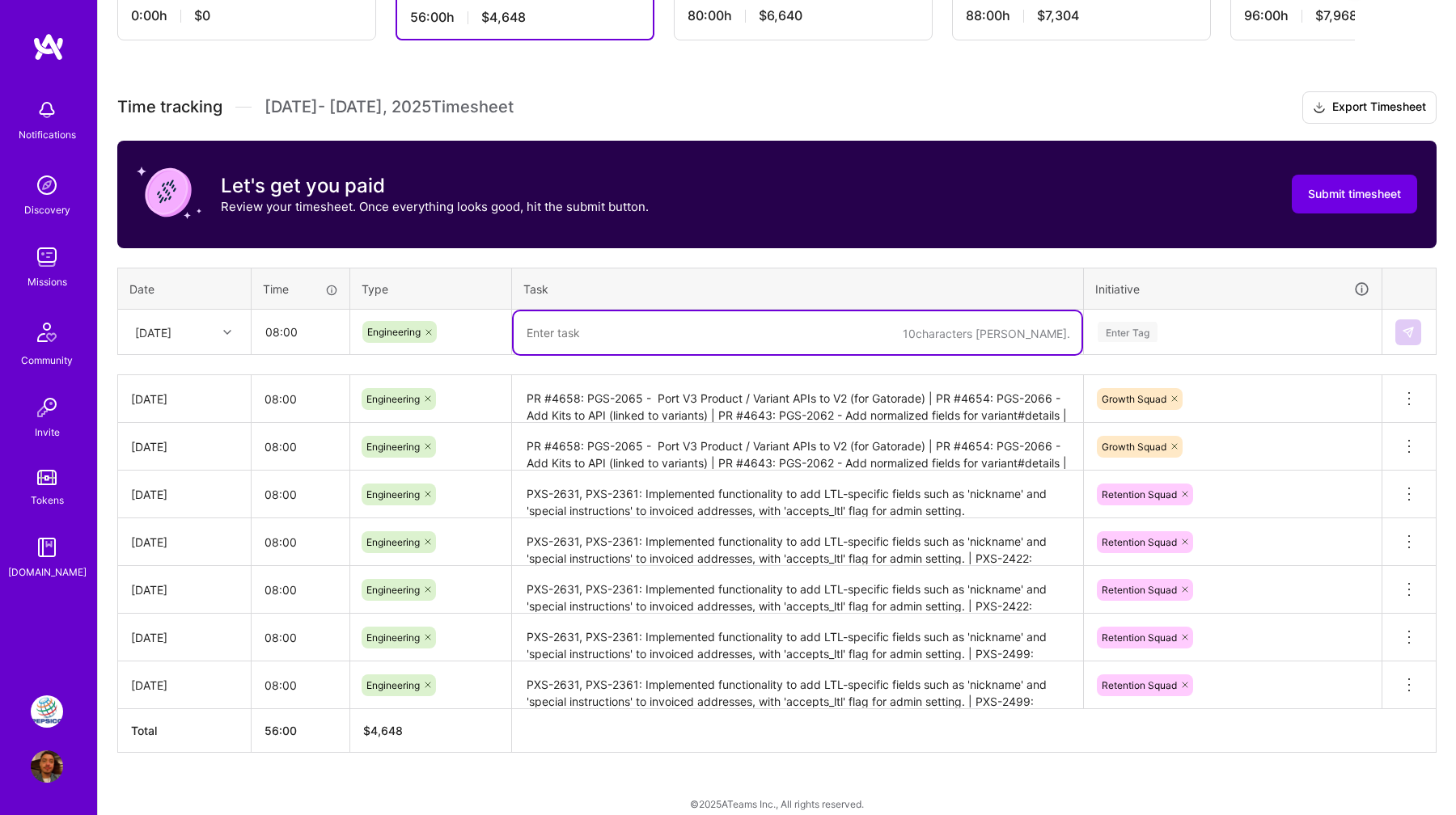
paste textarea "PR #4658: PGS-2065 - Port V3 Product / Variant APIs to V2 (for Gatorade) | PR #…"
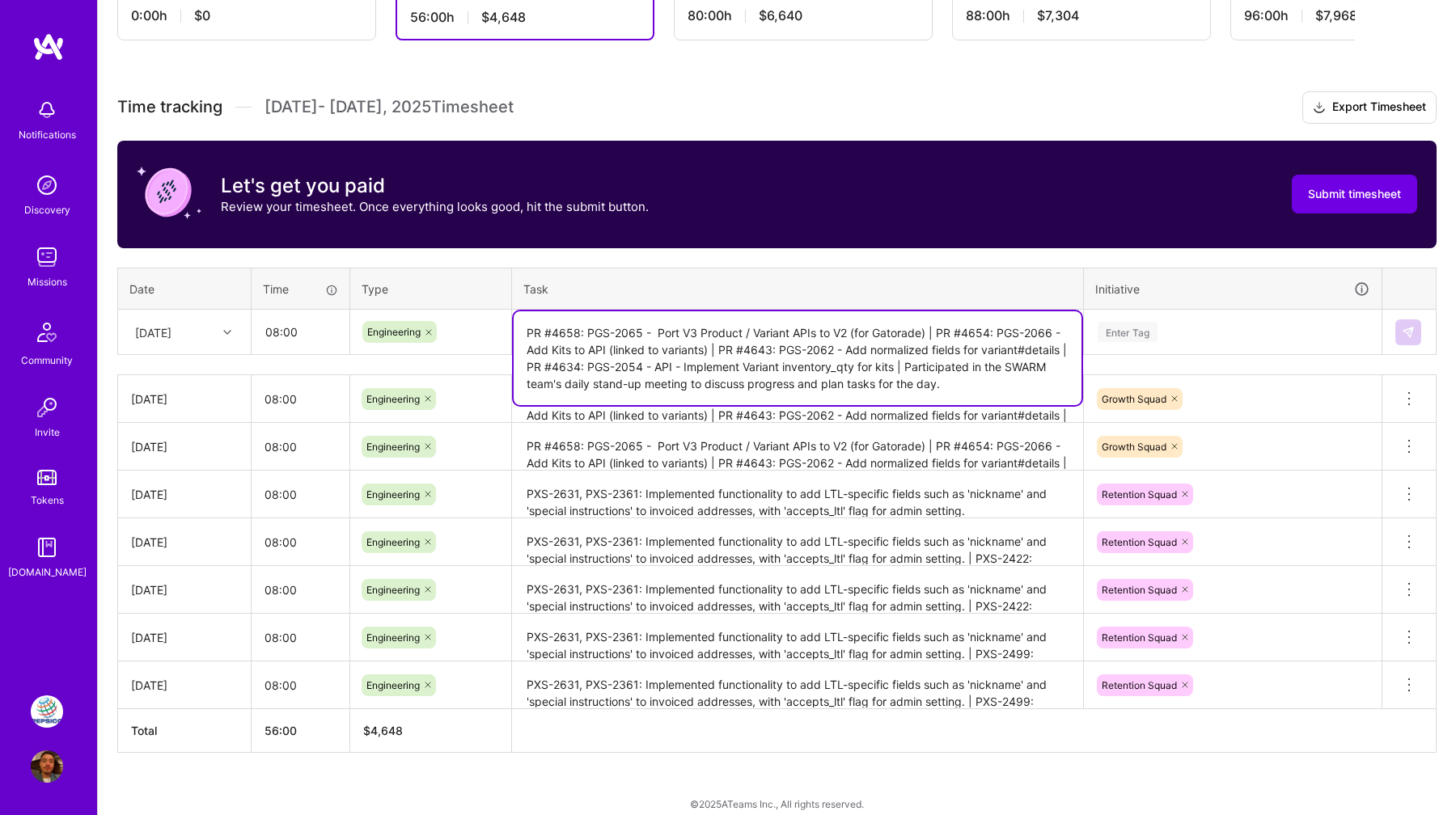
type textarea "PR #4658: PGS-2065 - Port V3 Product / Variant APIs to V2 (for Gatorade) | PR #…"
click at [1144, 331] on div "Enter Tag" at bounding box center [1128, 332] width 60 height 25
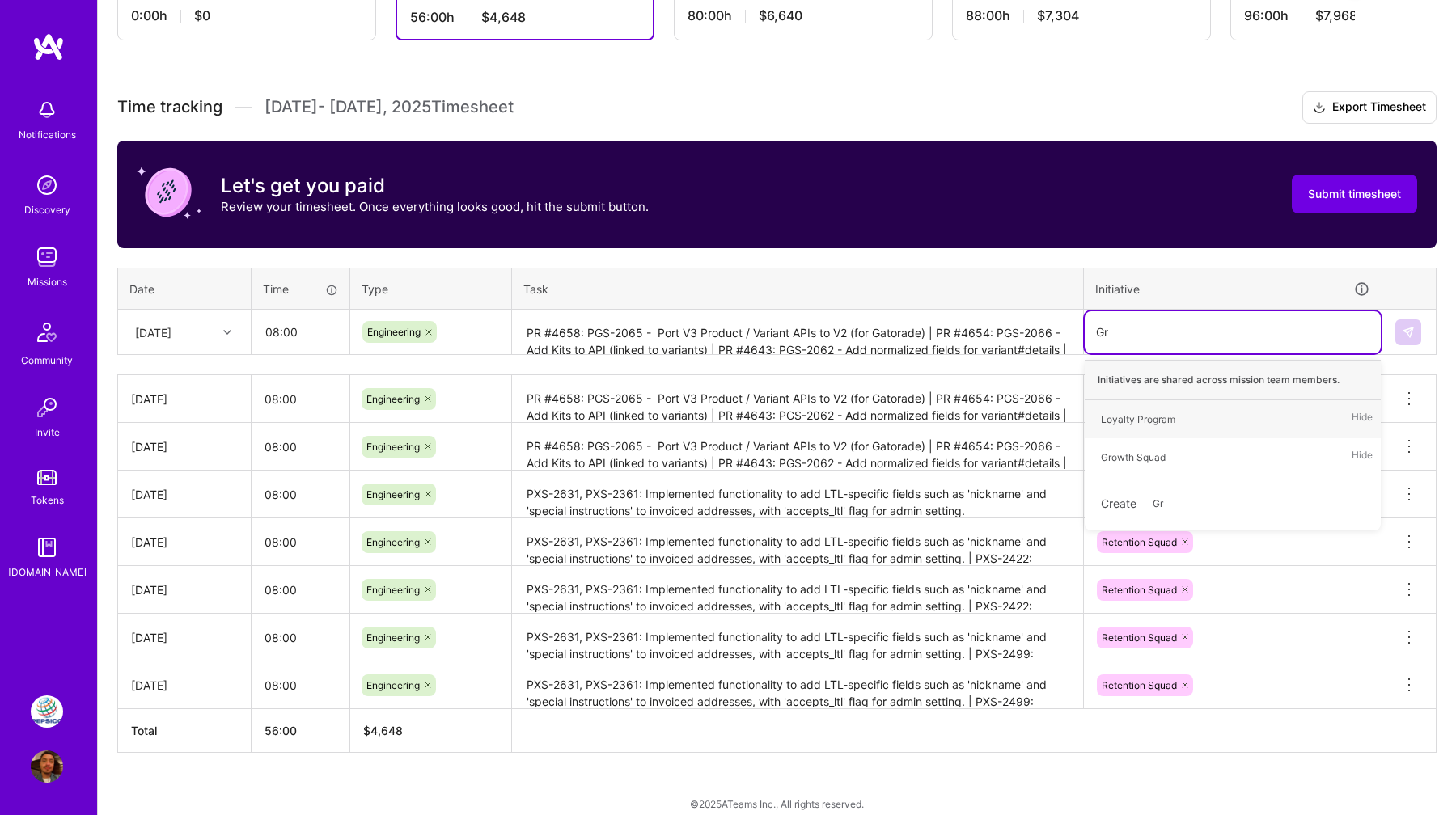
type input "Gro"
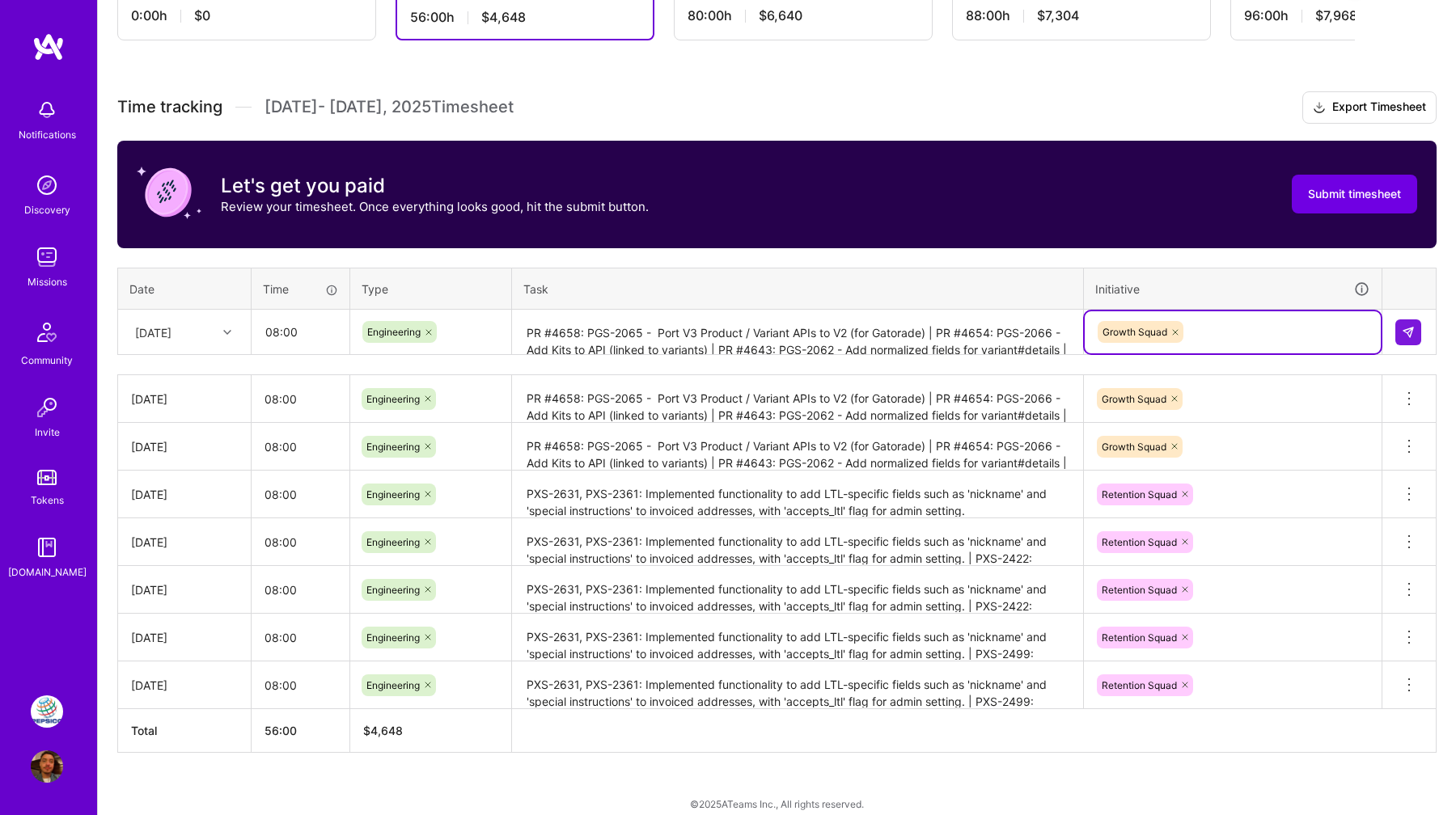
click at [924, 337] on textarea "PR #4658: PGS-2065 - Port V3 Product / Variant APIs to V2 (for Gatorade) | PR #…" at bounding box center [798, 333] width 568 height 43
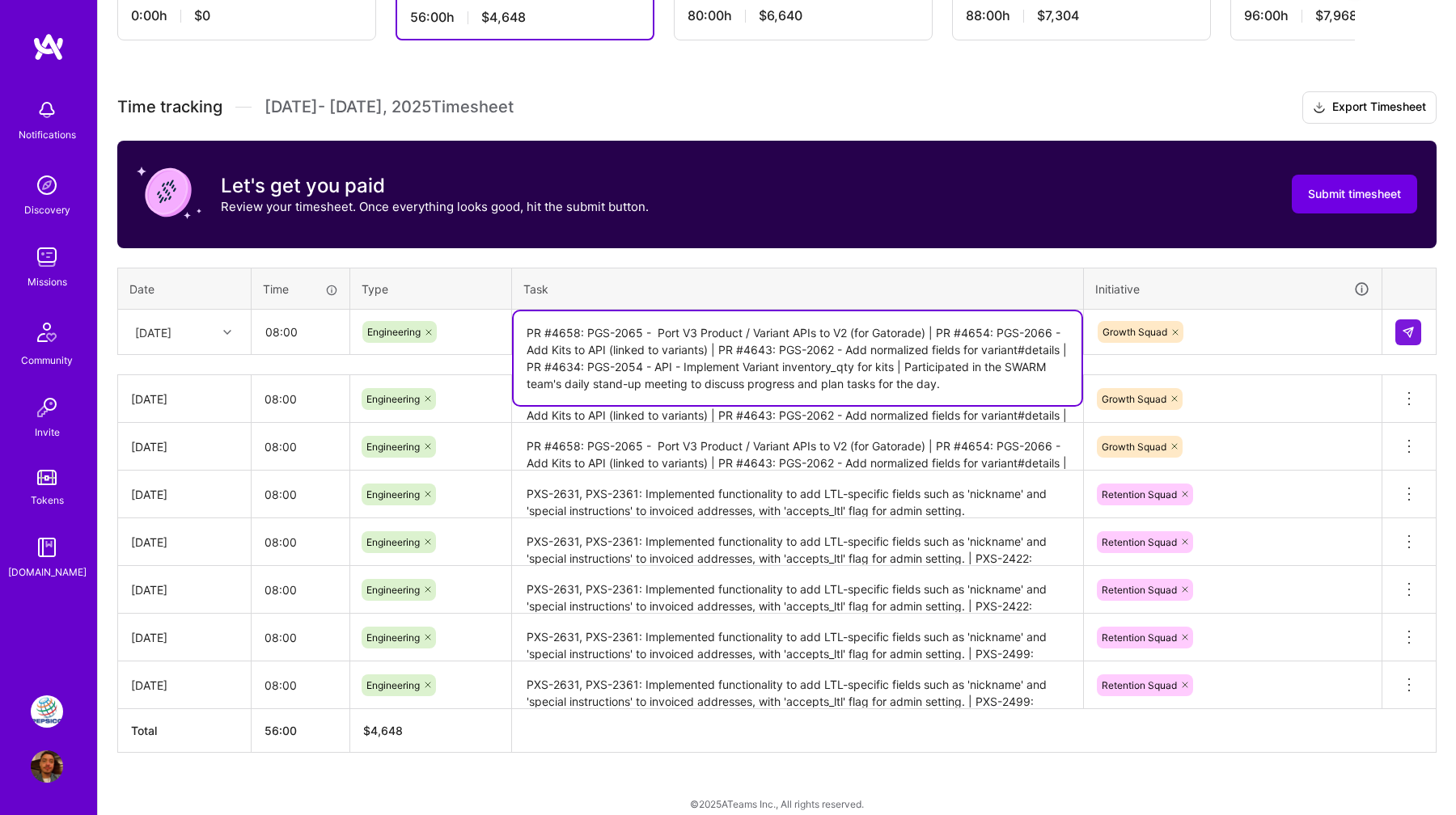
scroll to position [393, 0]
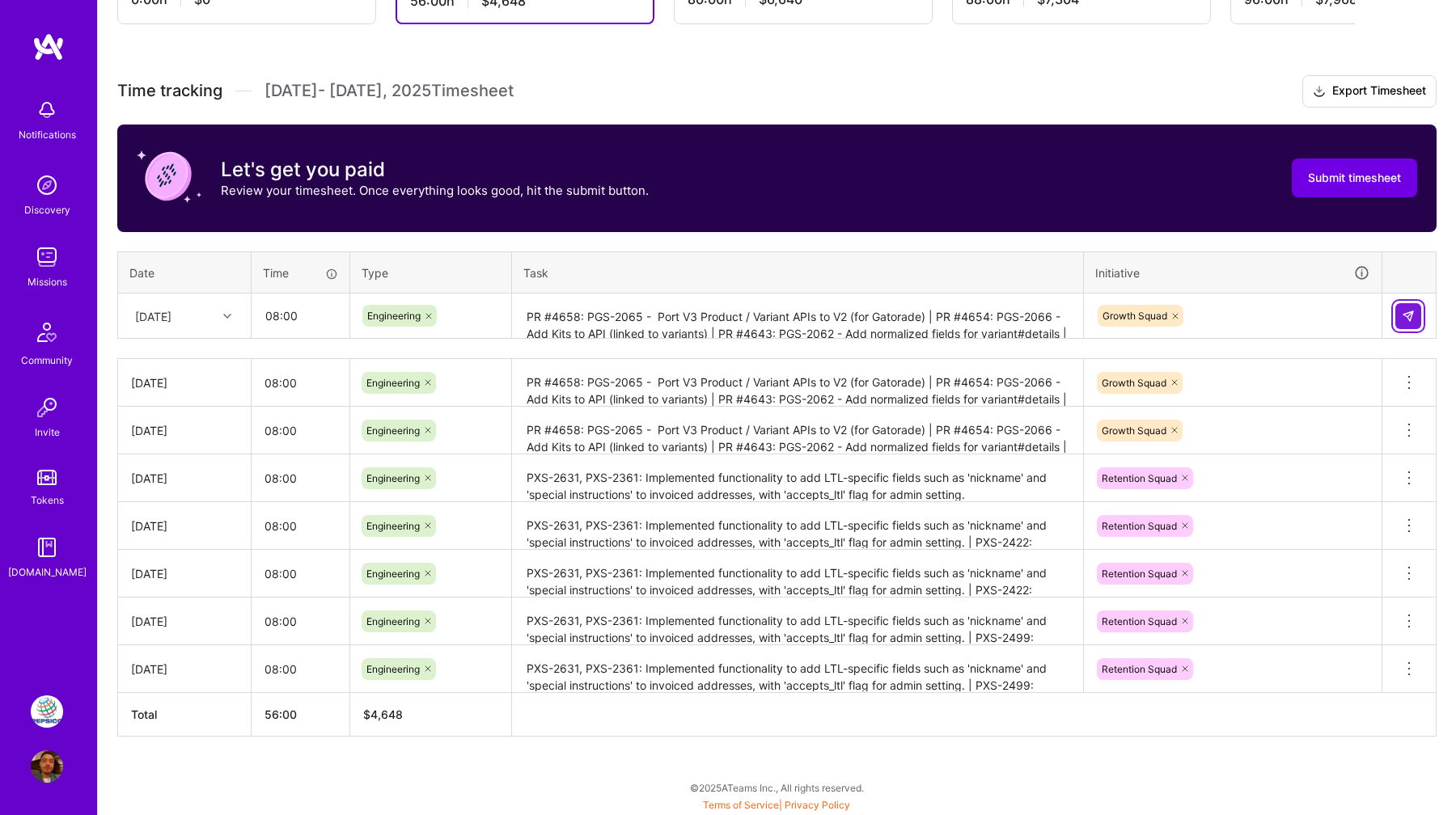
click at [1410, 316] on img at bounding box center [1409, 316] width 13 height 13
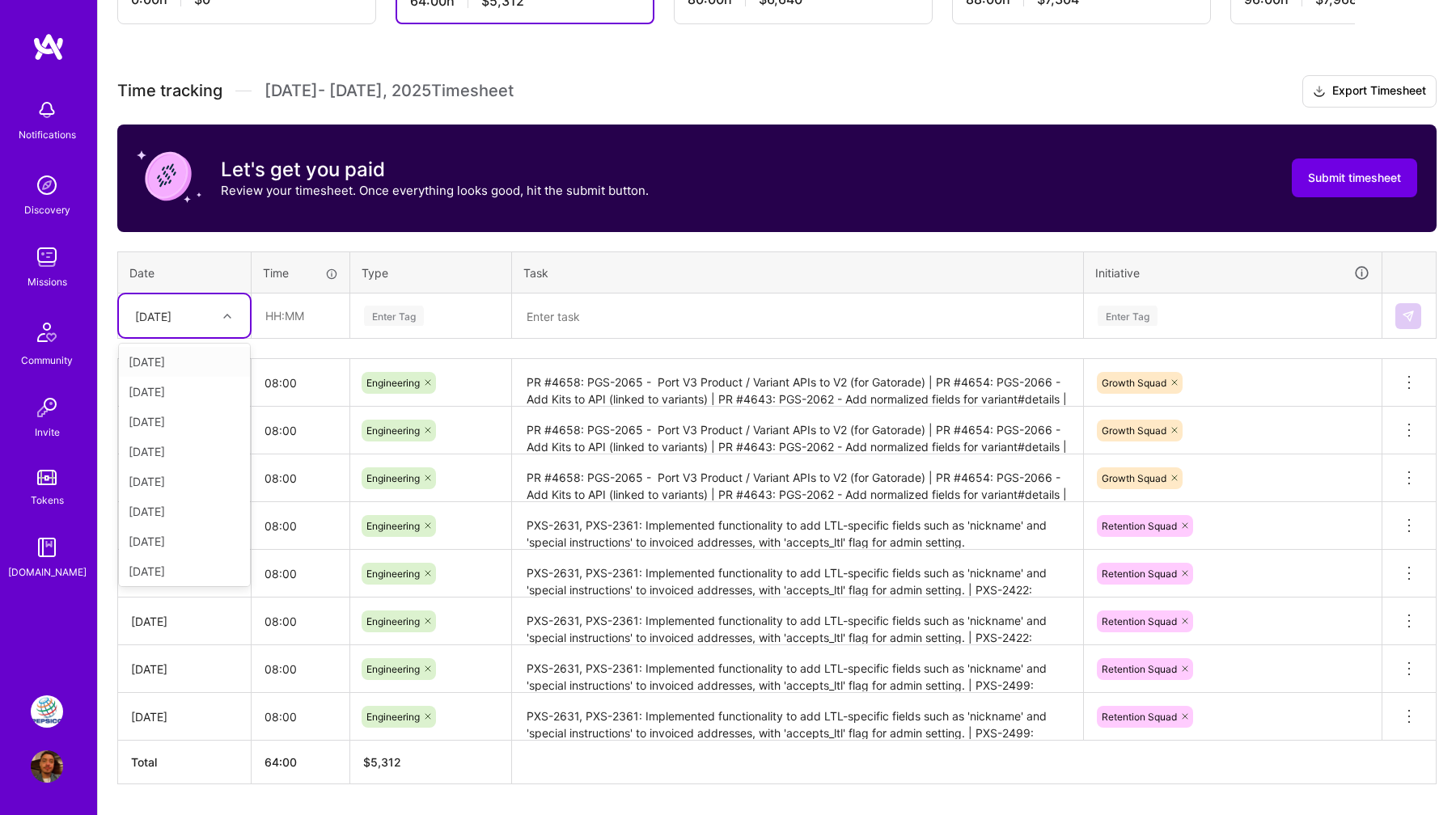
click at [220, 317] on div at bounding box center [229, 317] width 25 height 21
click at [181, 476] on div "Thu, Sep 11" at bounding box center [184, 468] width 131 height 30
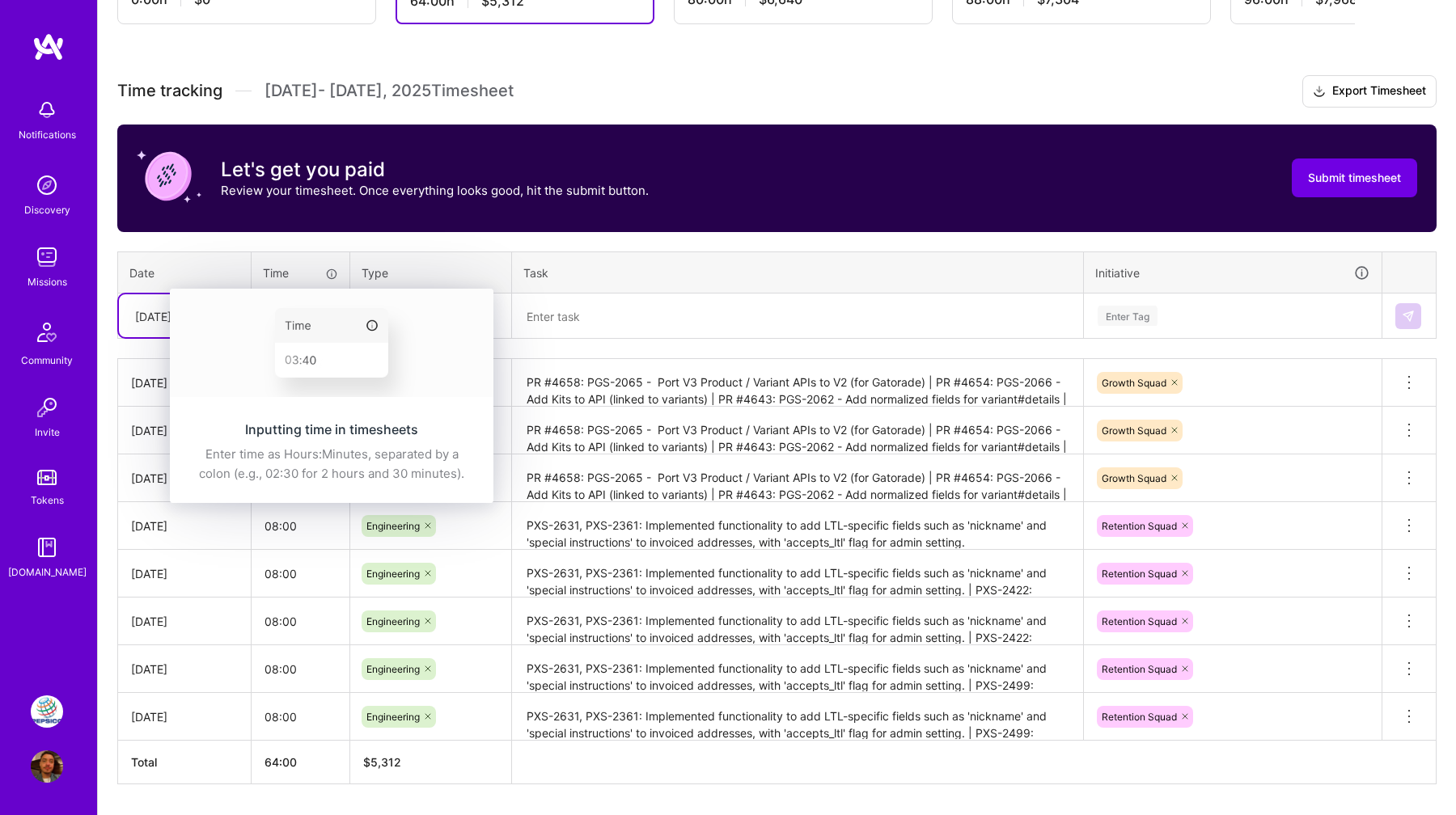
click at [299, 310] on img at bounding box center [331, 343] width 324 height 109
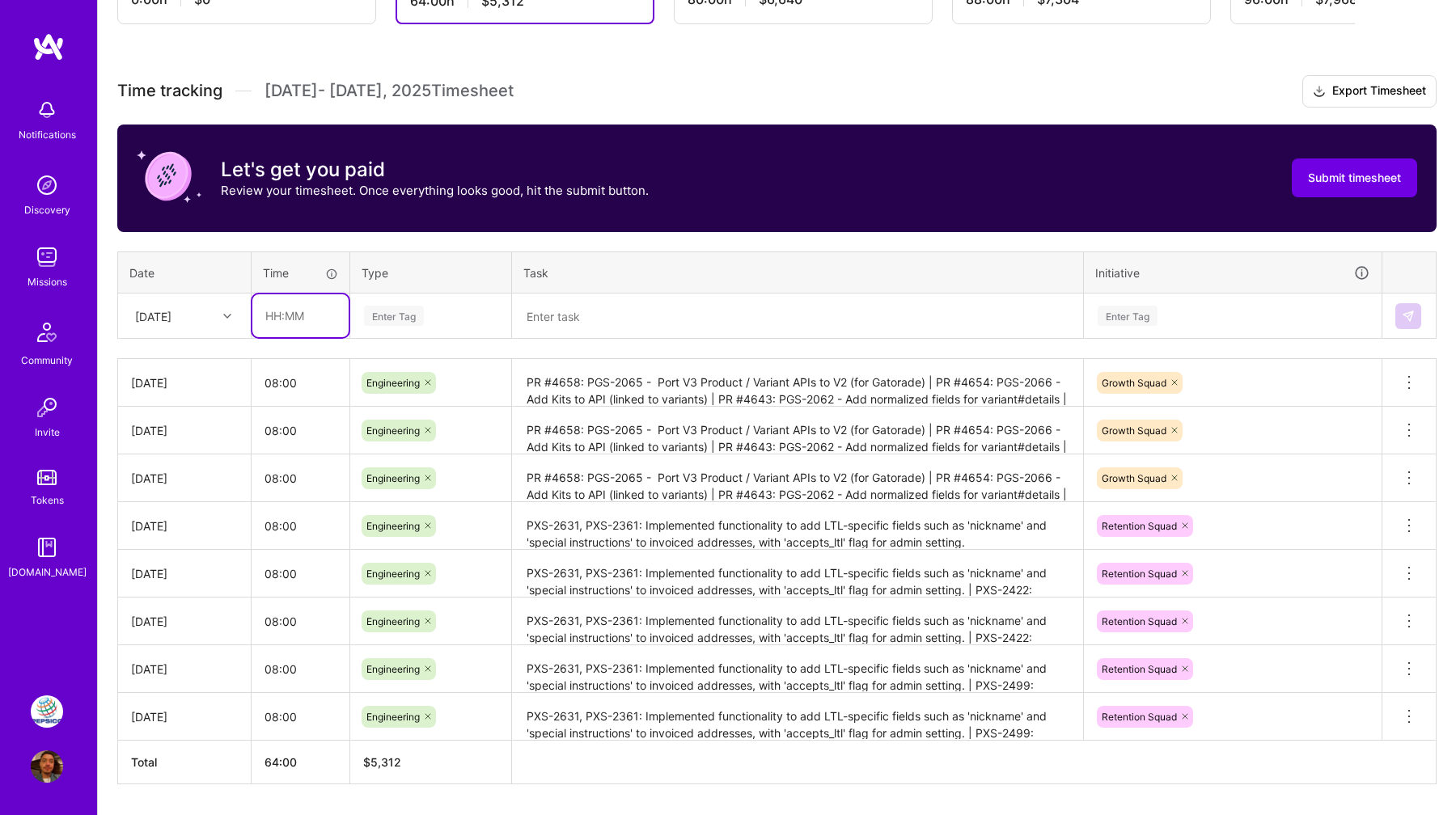
click at [297, 312] on input "text" at bounding box center [301, 316] width 96 height 43
type input "08:00"
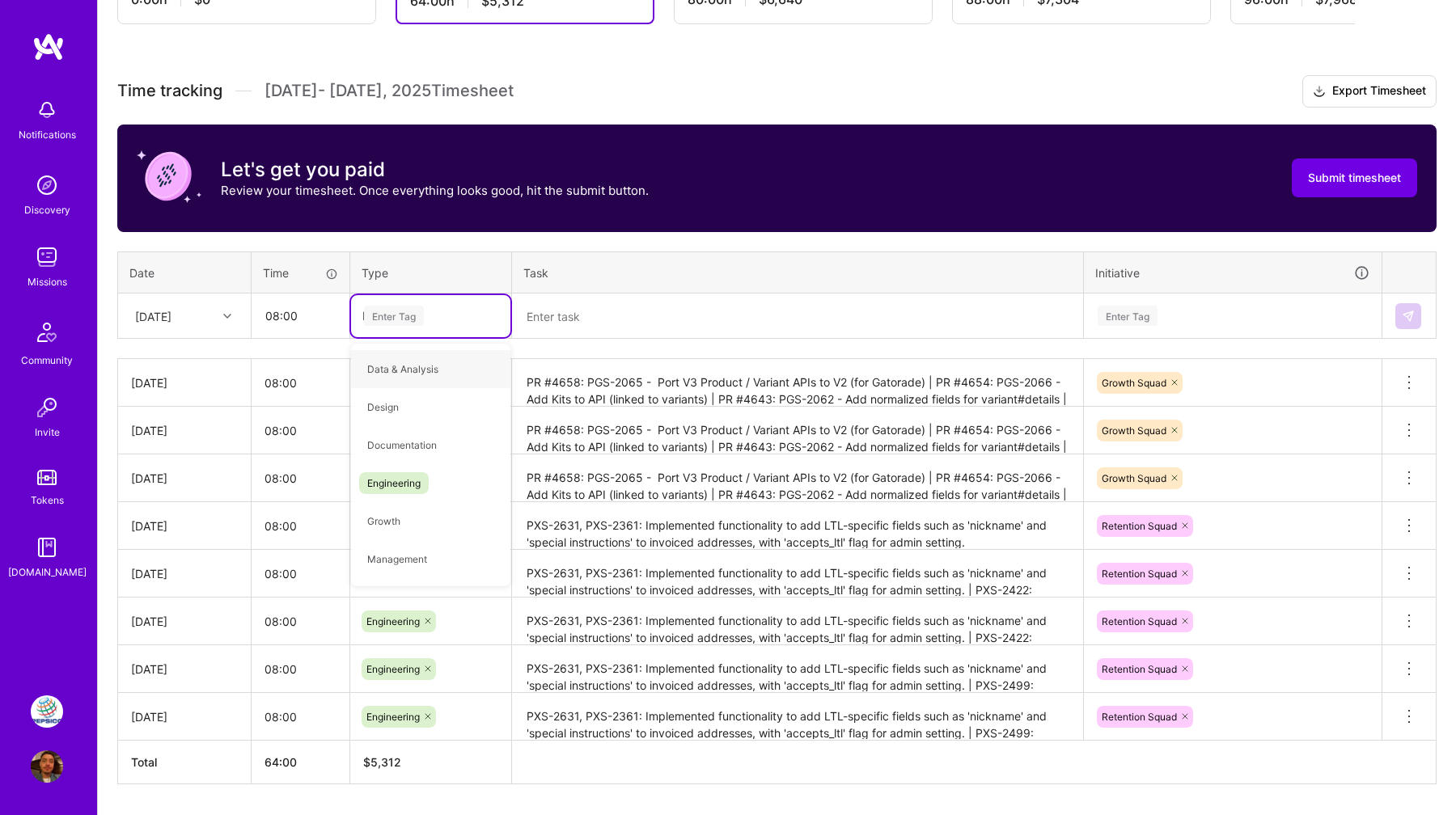
type input "Engi"
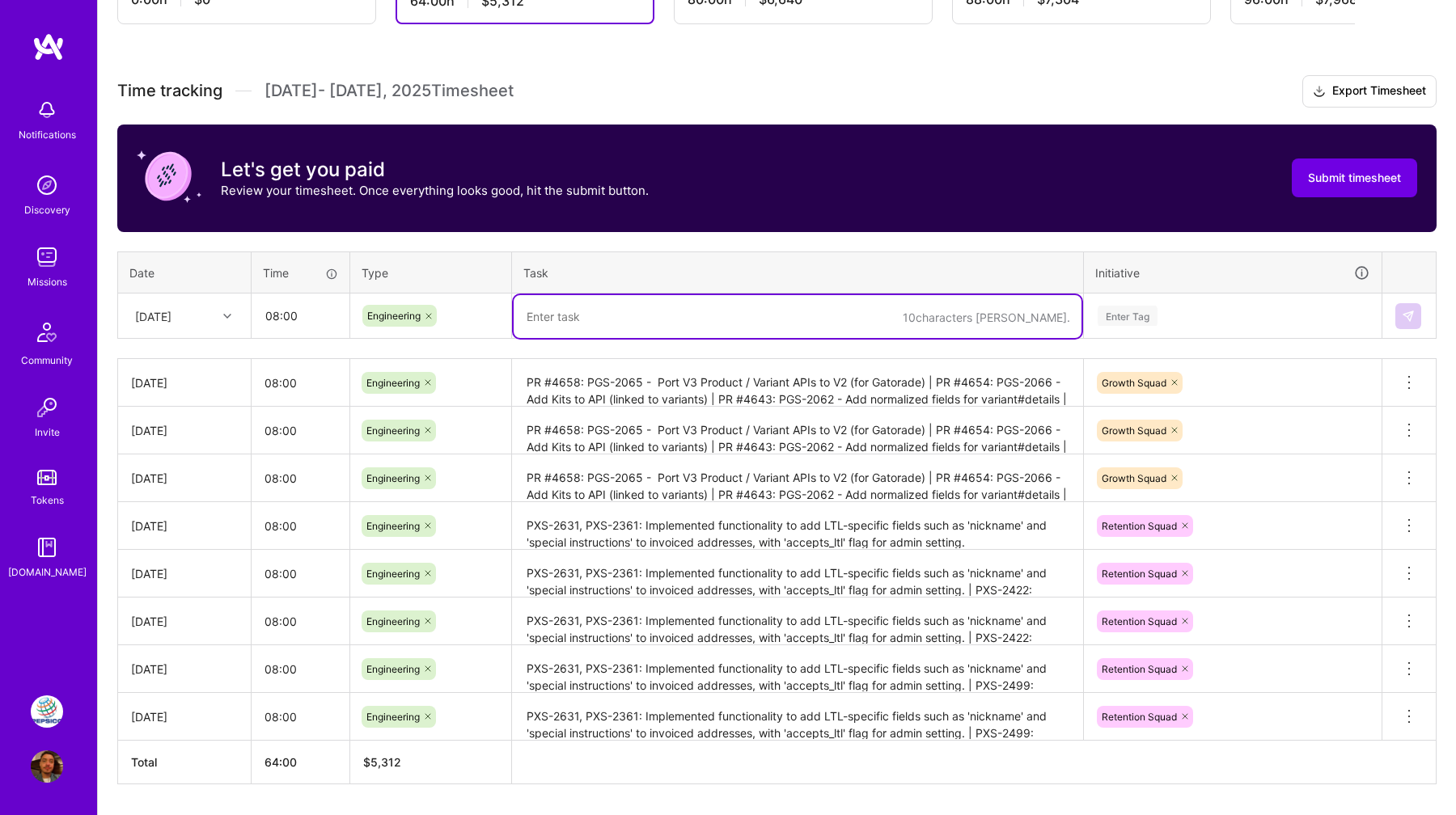
paste textarea "PR #4658: PGS-2065 - Port V3 Product / Variant APIs to V2 (for Gatorade) | PR #…"
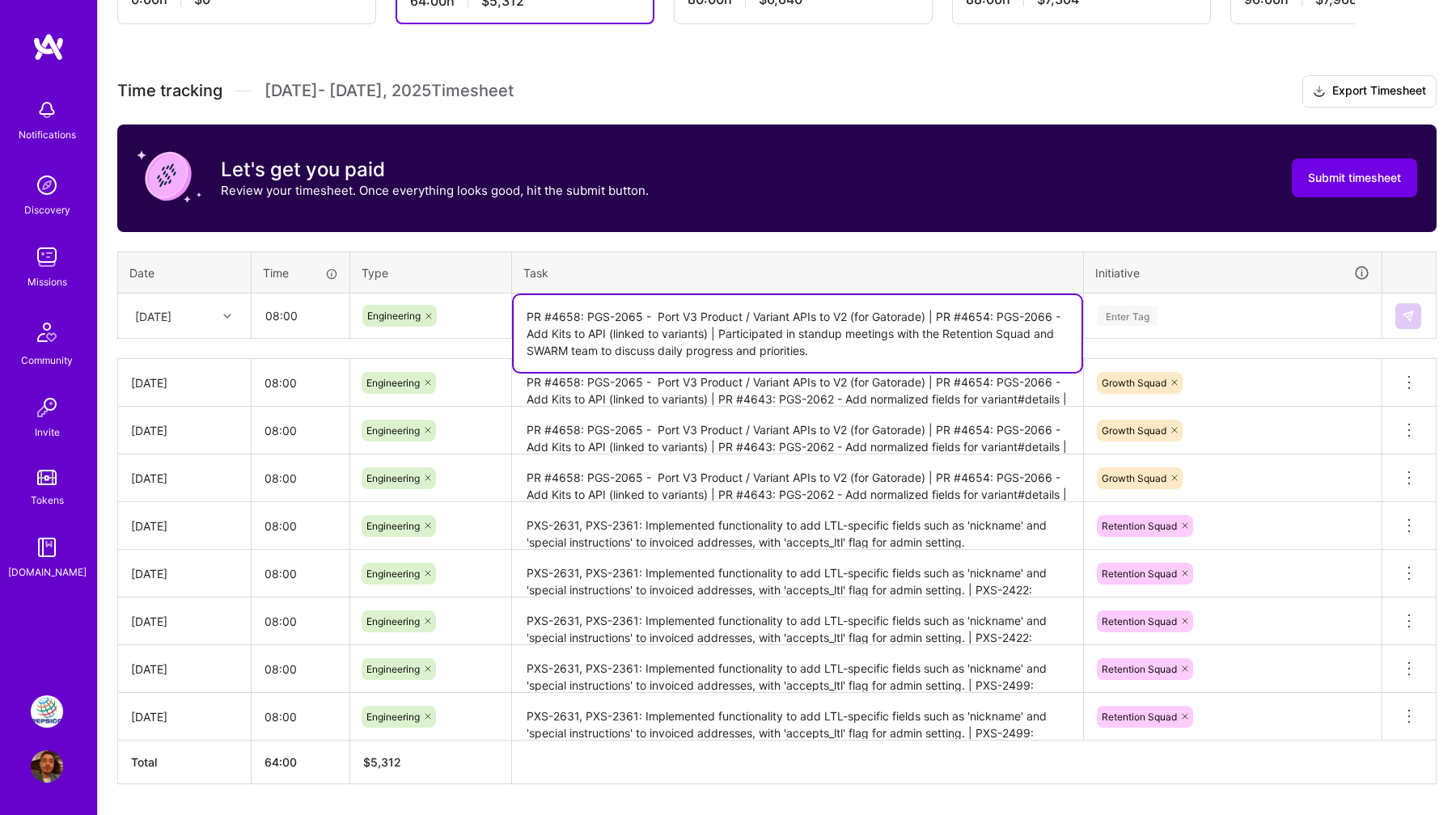
drag, startPoint x: 786, startPoint y: 333, endPoint x: 1075, endPoint y: 328, distance: 289.0
click at [1074, 328] on textarea "PR #4658: PGS-2065 - Port V3 Product / Variant APIs to V2 (for Gatorade) | PR #…" at bounding box center [798, 333] width 568 height 77
type textarea "PR #4658: PGS-2065 - Port V3 Product / Variant APIs to V2 (for Gatorade) | PR #…"
click at [1197, 316] on div "Enter Tag" at bounding box center [1233, 316] width 274 height 21
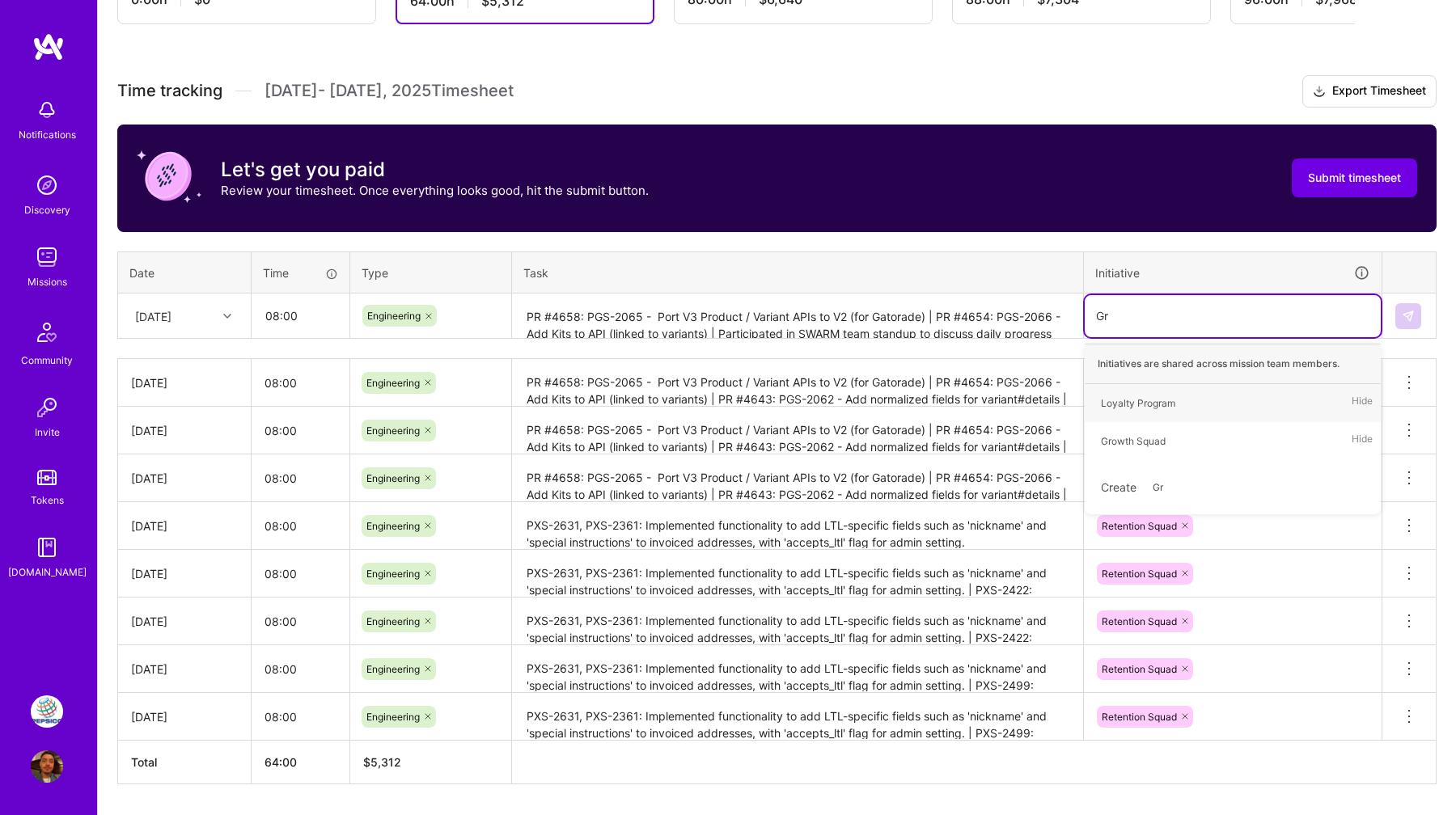
type input "Gro"
click at [1159, 396] on div "Growth Squad" at bounding box center [1133, 403] width 65 height 17
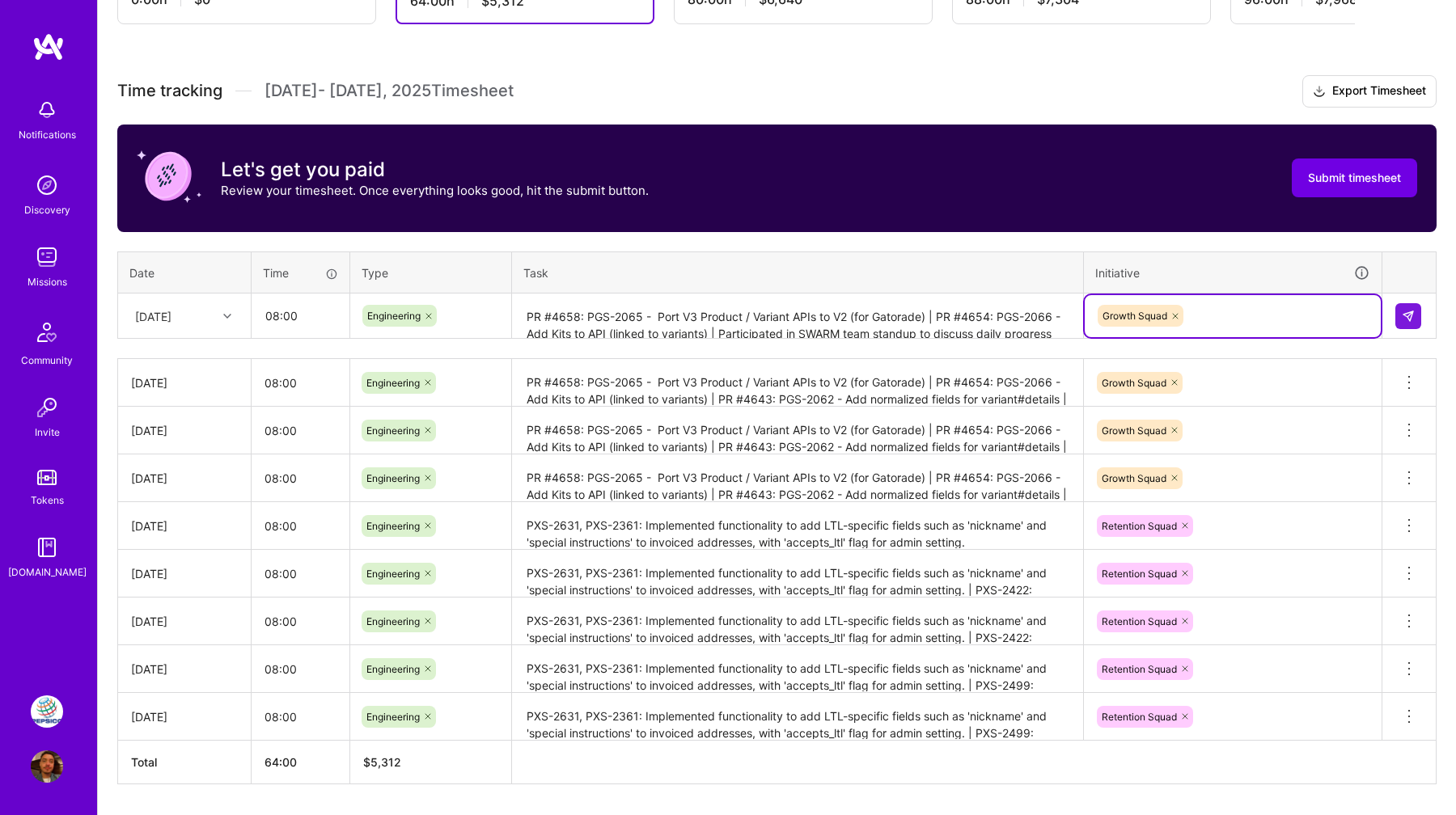
click at [226, 317] on icon at bounding box center [227, 316] width 8 height 8
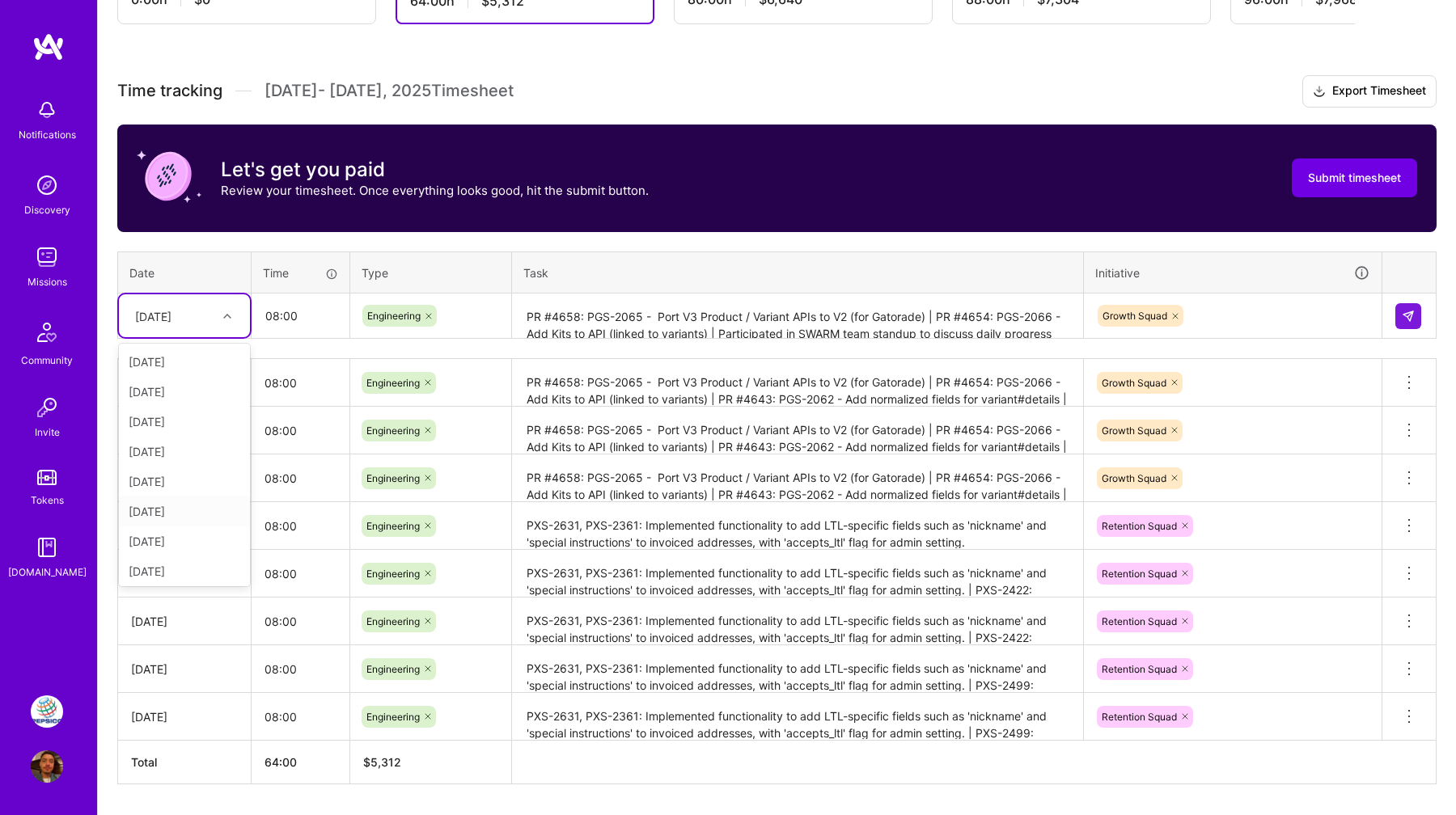
scroll to position [183, 0]
click at [186, 484] on div "Fri, Sep 12" at bounding box center [184, 479] width 131 height 30
click at [228, 318] on icon at bounding box center [227, 316] width 8 height 8
click at [194, 485] on div "Thu, Sep 11" at bounding box center [184, 479] width 131 height 30
click at [1410, 317] on img at bounding box center [1409, 316] width 13 height 13
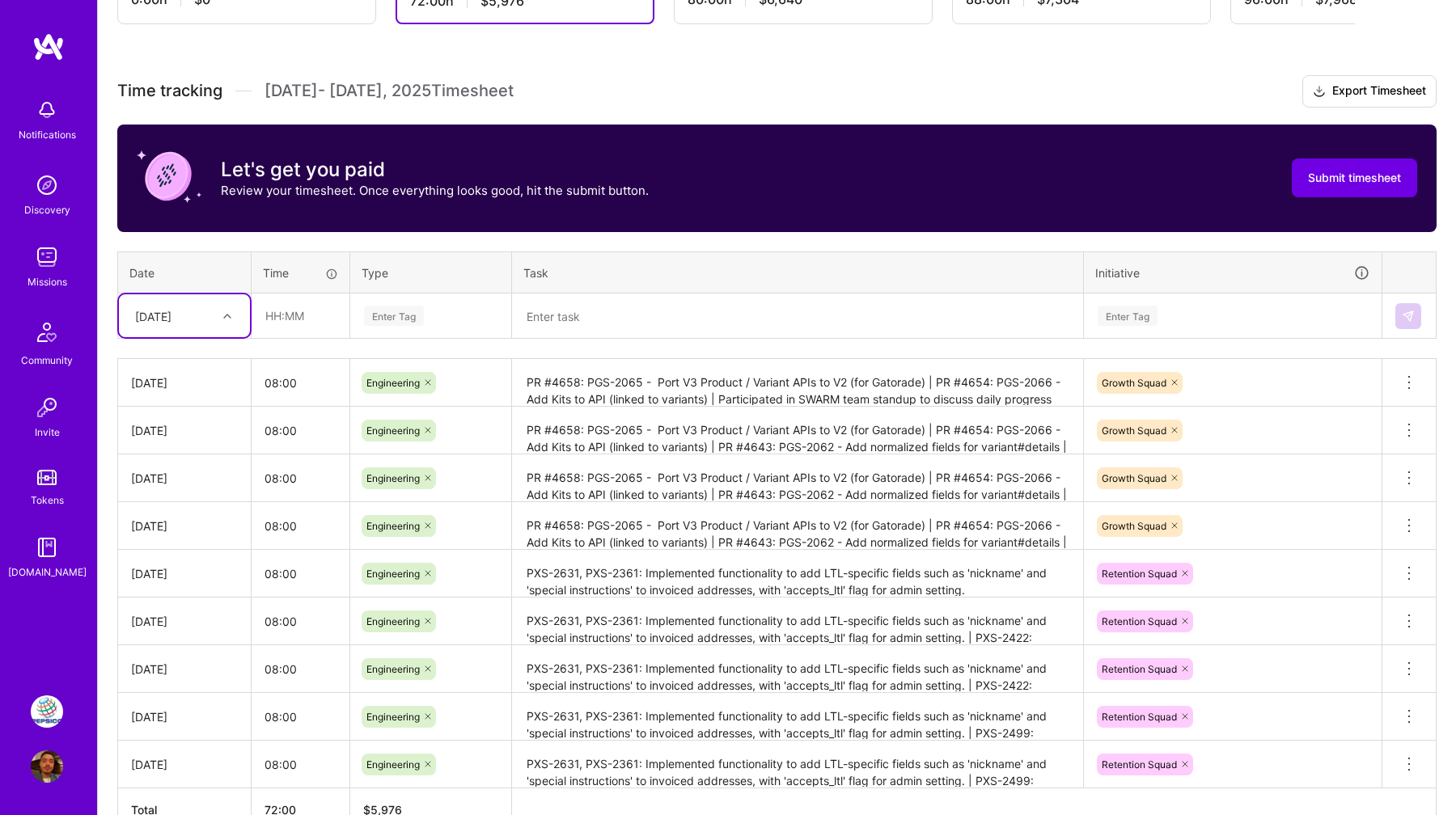
click at [224, 329] on div "Thu, Sep 11" at bounding box center [184, 316] width 131 height 43
click at [190, 480] on div "Fri, Sep 12" at bounding box center [184, 479] width 131 height 30
click at [294, 316] on input "text" at bounding box center [301, 316] width 96 height 43
type input "08:00"
type input "Engin"
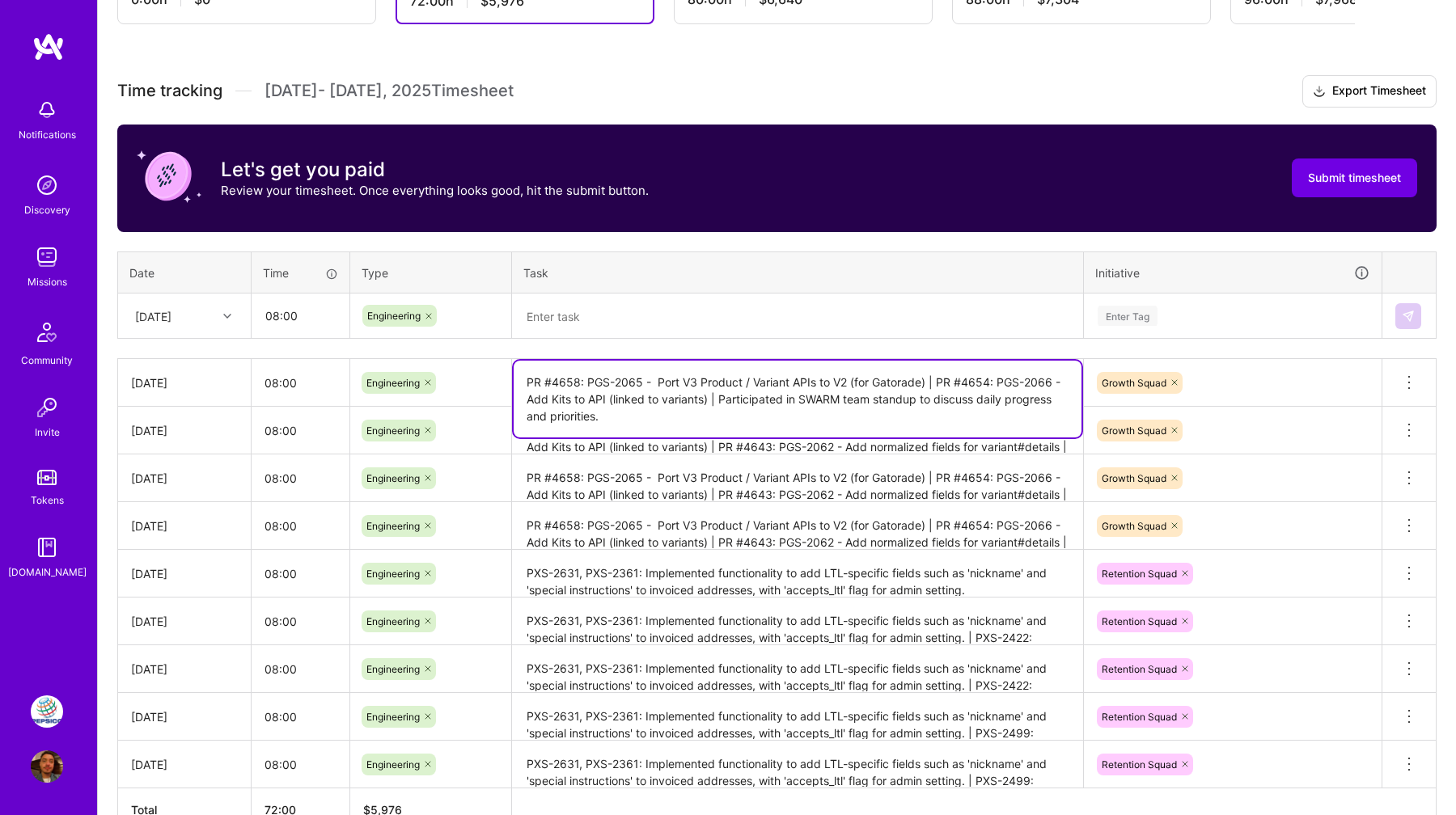
click at [603, 391] on textarea "PR #4658: PGS-2065 - Port V3 Product / Variant APIs to V2 (for Gatorade) | PR #…" at bounding box center [798, 399] width 568 height 77
click at [715, 412] on textarea "PR #4658: PGS-2065 - Port V3 Product / Variant APIs to V2 (for Gatorade) | PR #…" at bounding box center [798, 399] width 568 height 77
drag, startPoint x: 708, startPoint y: 397, endPoint x: 480, endPoint y: 386, distance: 228.3
click at [482, 386] on tr "Thu, Sep 11 08:00 Engineering PR #4658: PGS-2065 - Port V3 Product / Variant AP…" at bounding box center [777, 383] width 1319 height 48
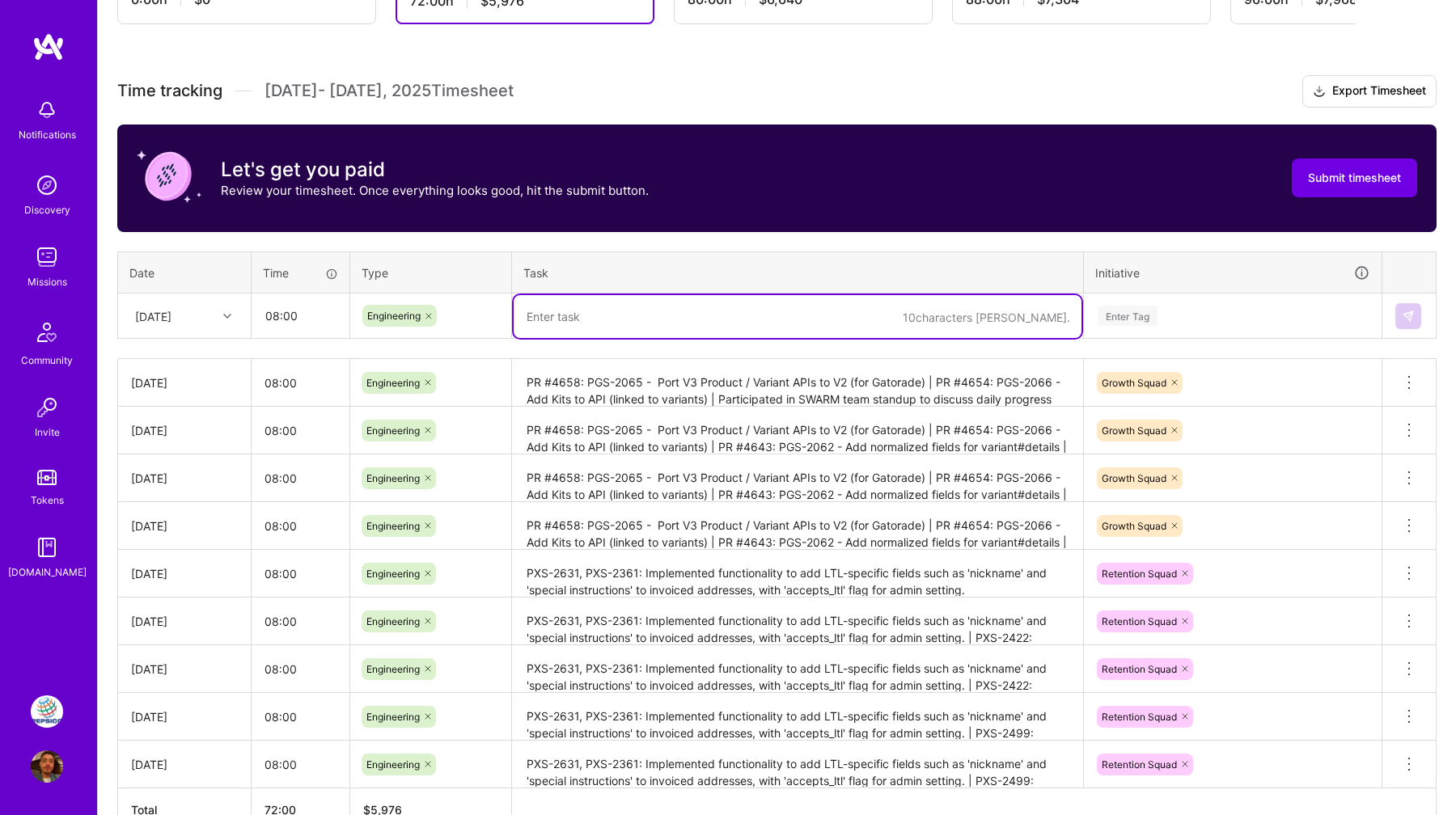
click at [620, 308] on textarea at bounding box center [798, 317] width 568 height 43
paste textarea "PR #4658: PGS-2065 - Port V3 Product / Variant APIs to V2 (for Gatorade) | PR #…"
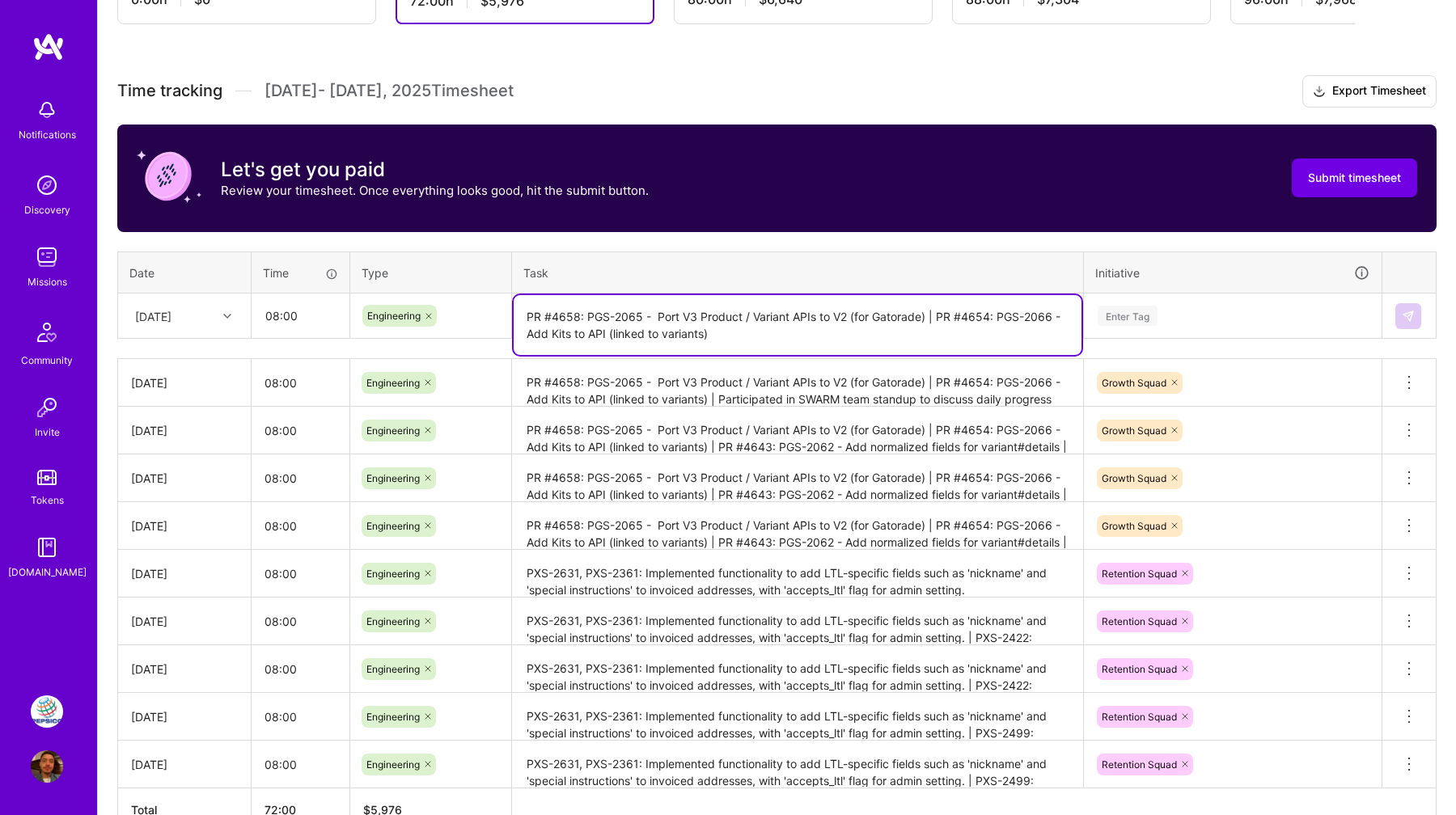
type textarea "PR #4658: PGS-2065 - Port V3 Product / Variant APIs to V2 (for Gatorade) | PR #…"
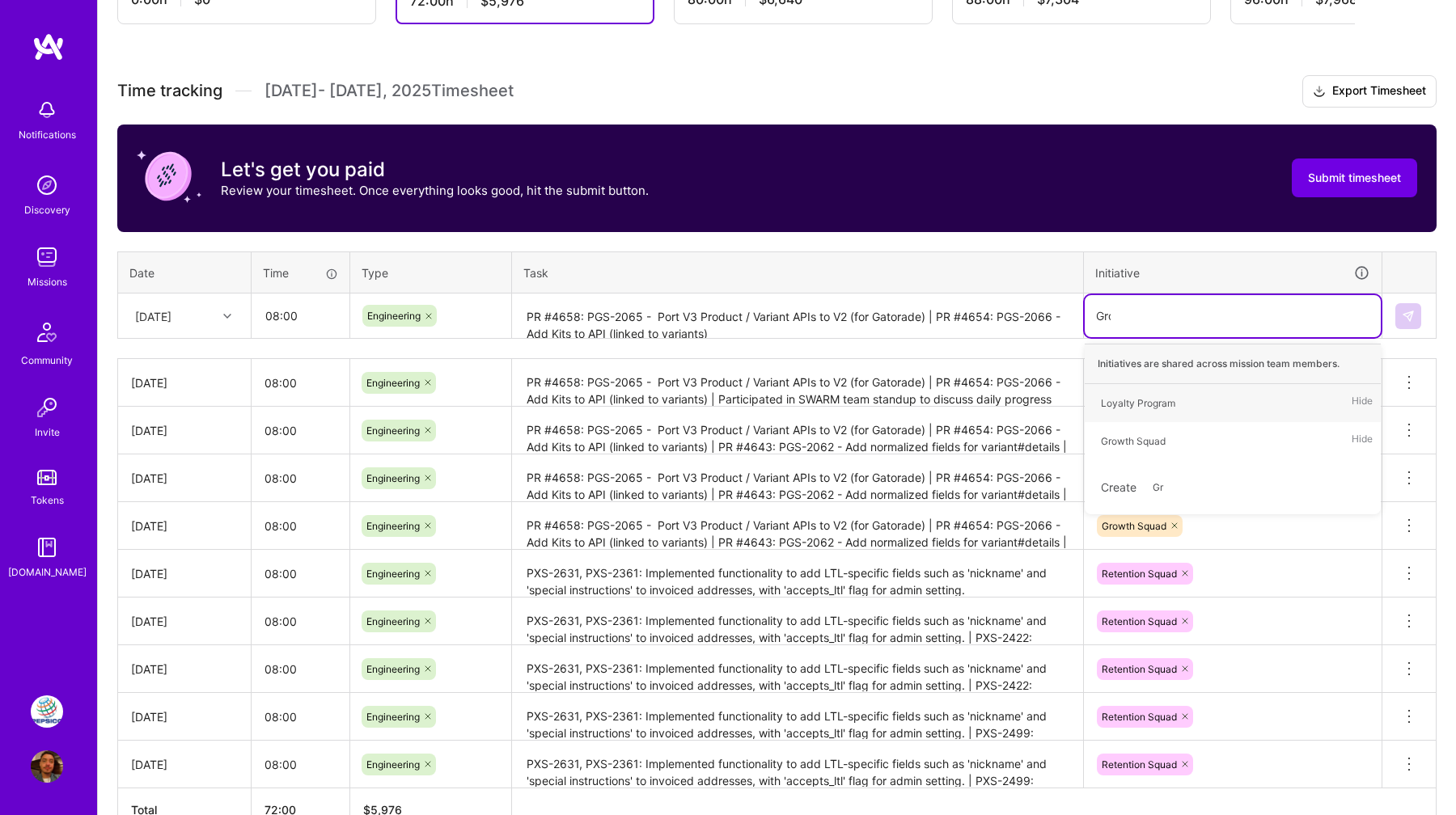
type input "Grow"
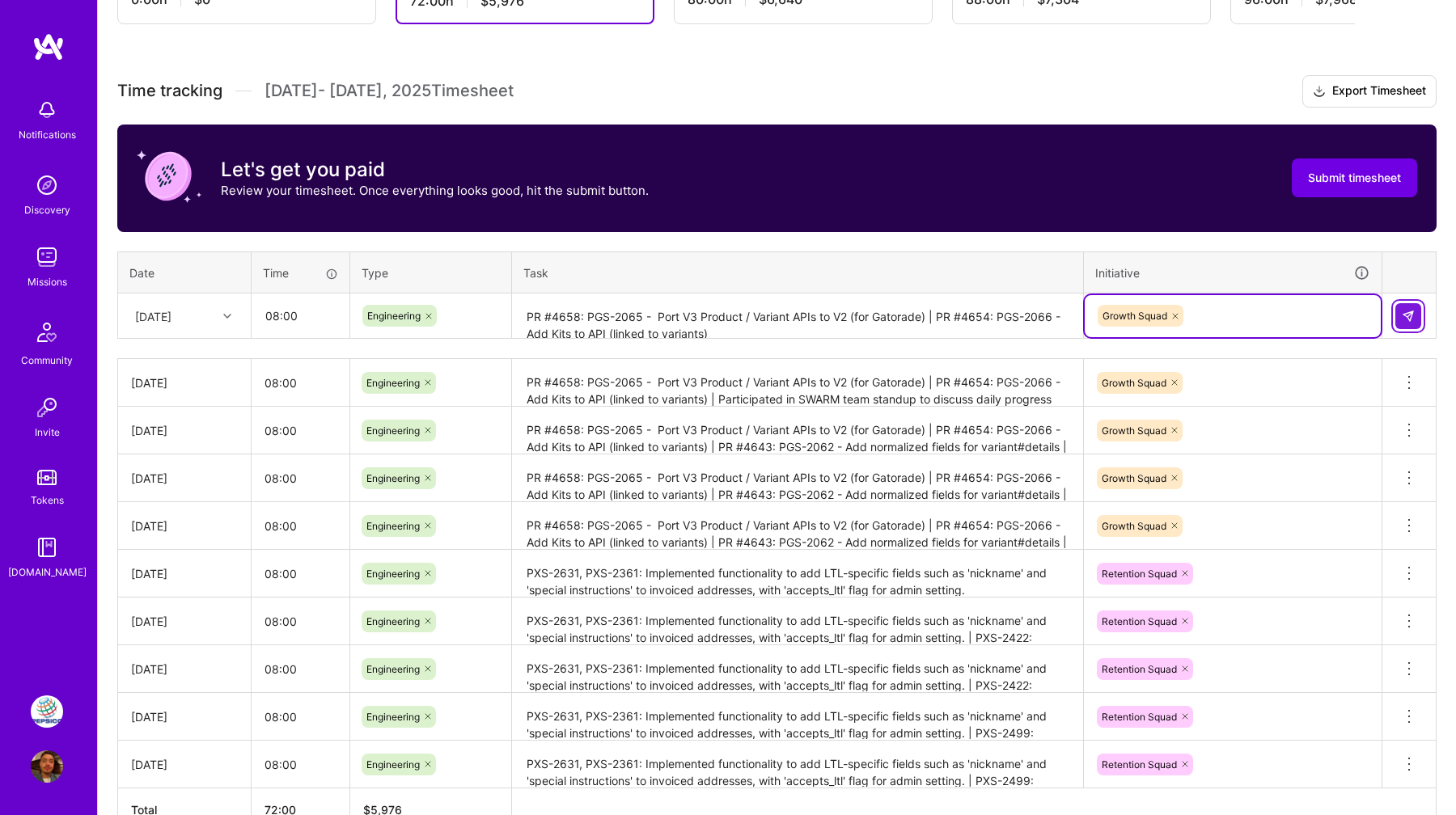
click at [1405, 323] on button at bounding box center [1408, 316] width 26 height 26
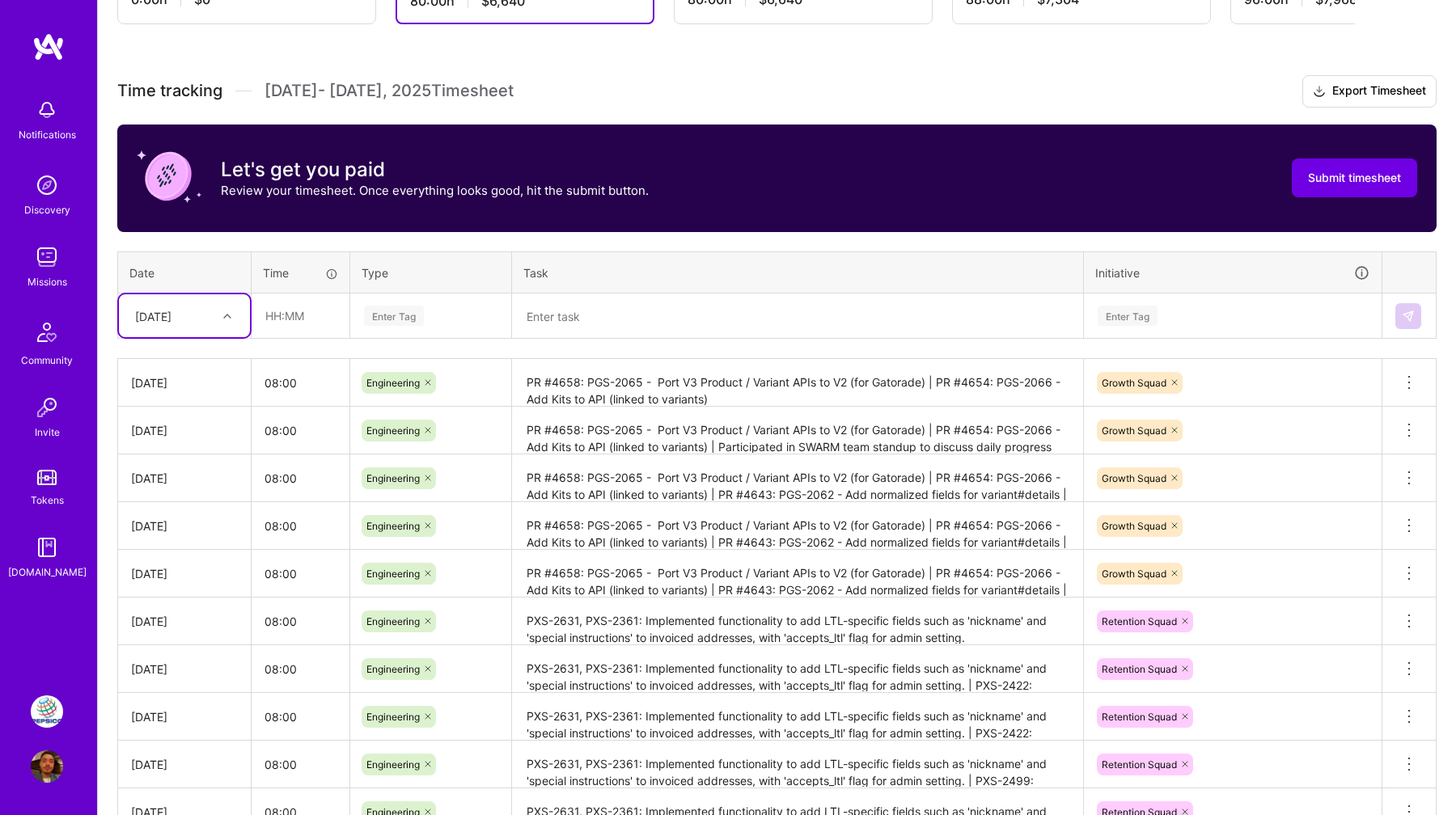
click at [212, 319] on div "Fri, Sep 12" at bounding box center [171, 316] width 90 height 27
click at [166, 566] on div "Mon, Sep 15" at bounding box center [184, 568] width 131 height 30
click at [302, 325] on input "text" at bounding box center [301, 316] width 96 height 43
type input "08:00"
type input "Engin"
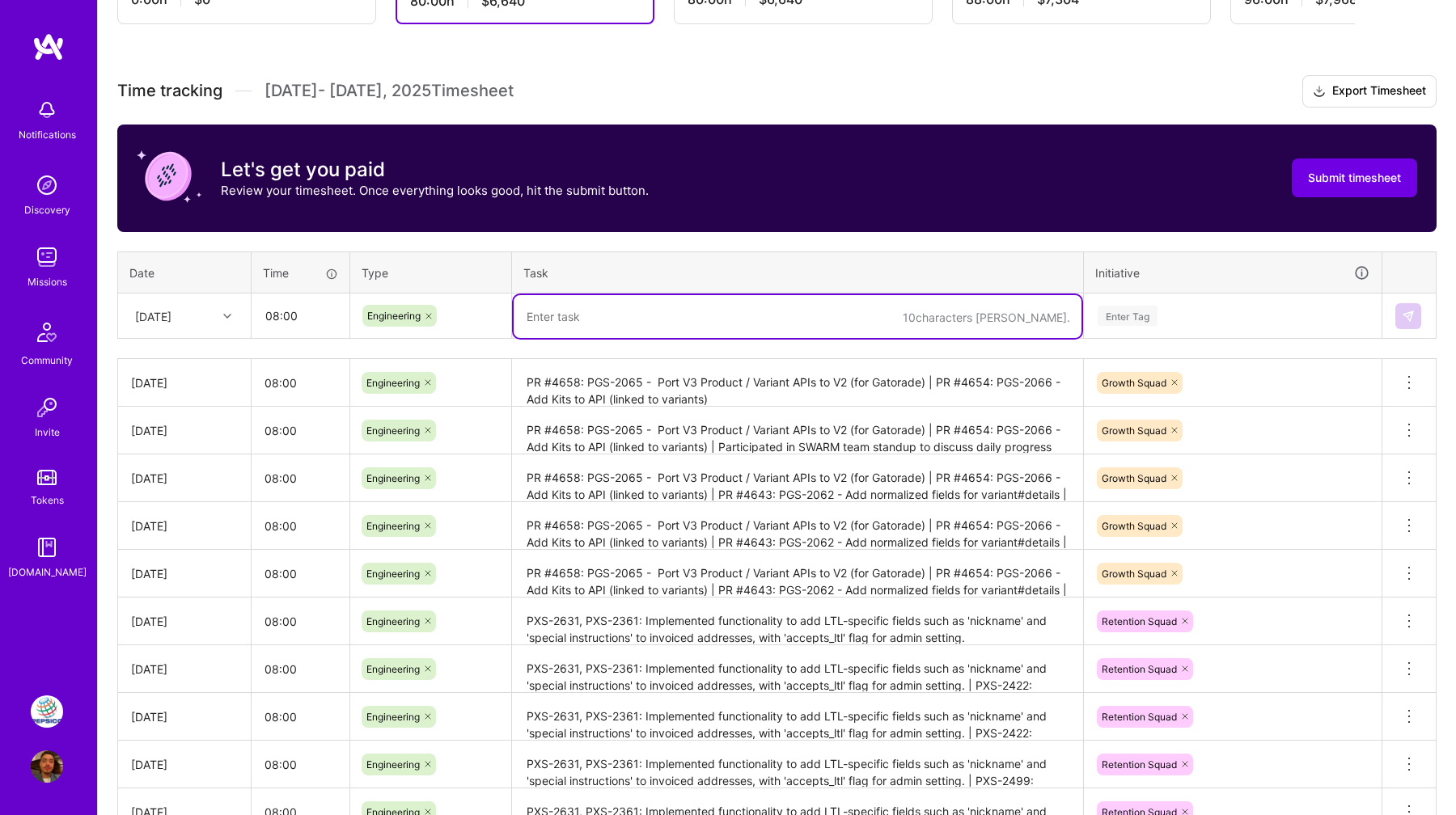
paste textarea "PR #4658: PGS-2065 - Port V3 Product / Variant APIs to V2 (for Gatorade) | PR #…"
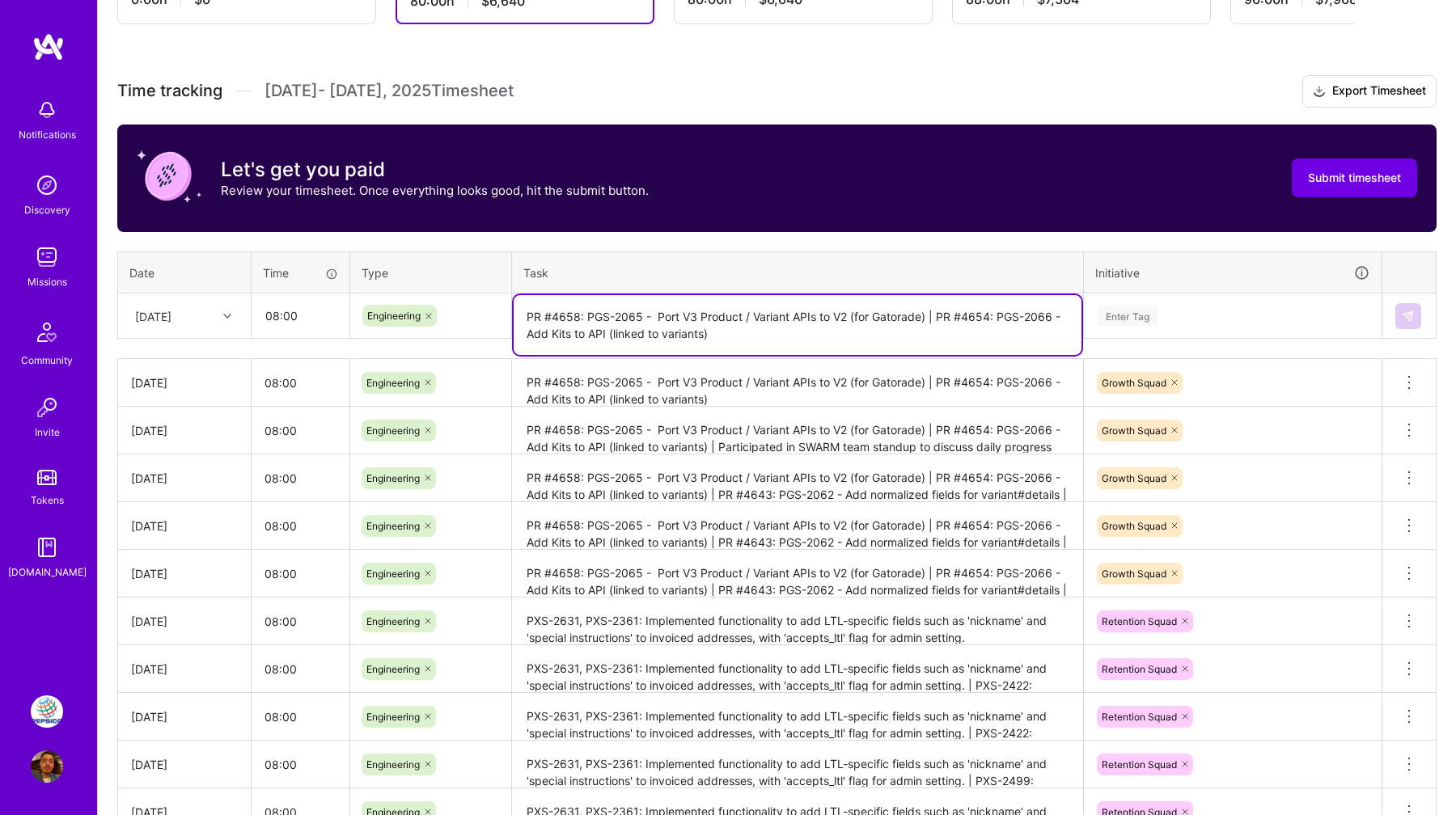
type textarea "PR #4658: PGS-2065 - Port V3 Product / Variant APIs to V2 (for Gatorade) | PR #…"
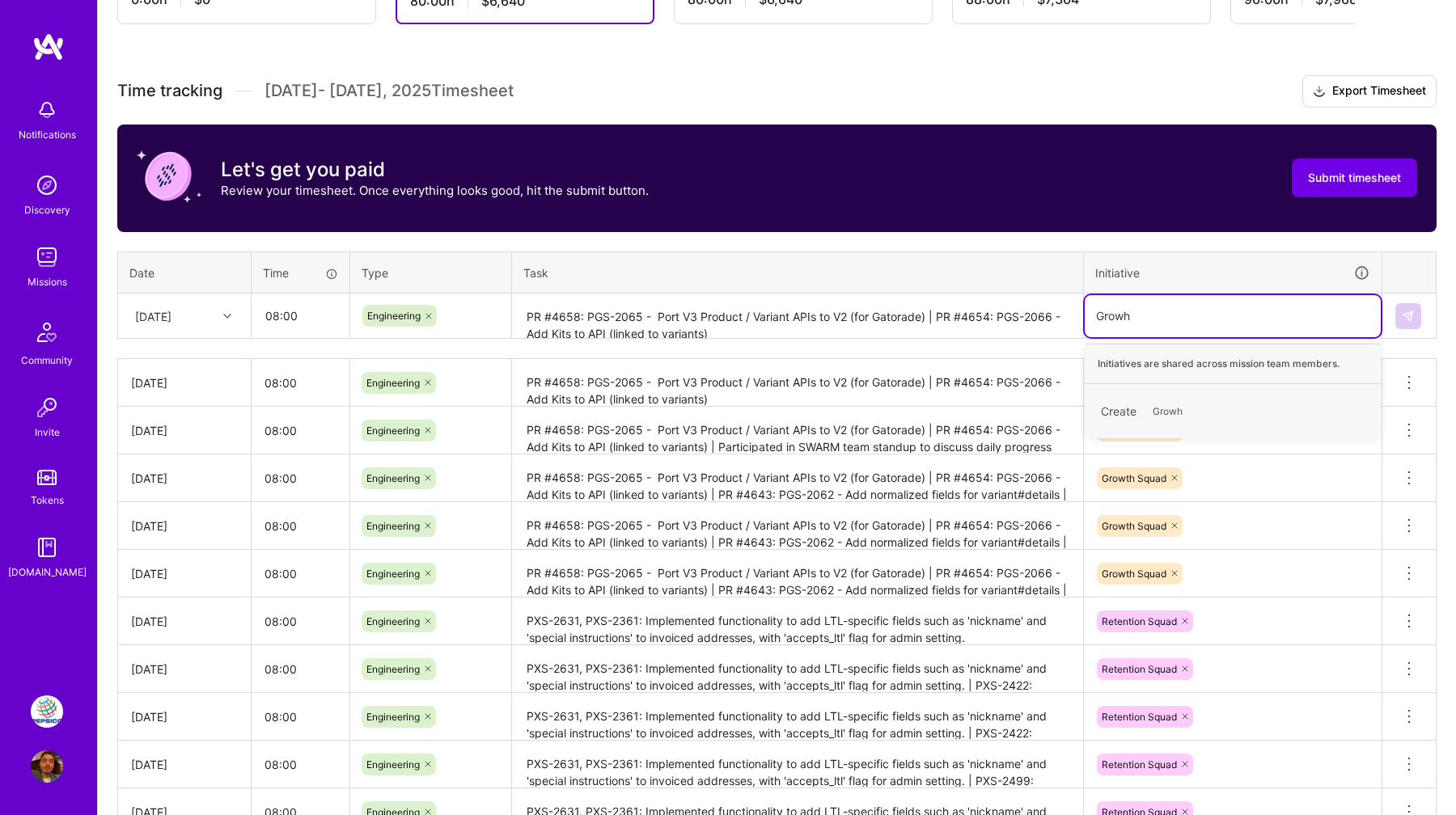
type input "Grow"
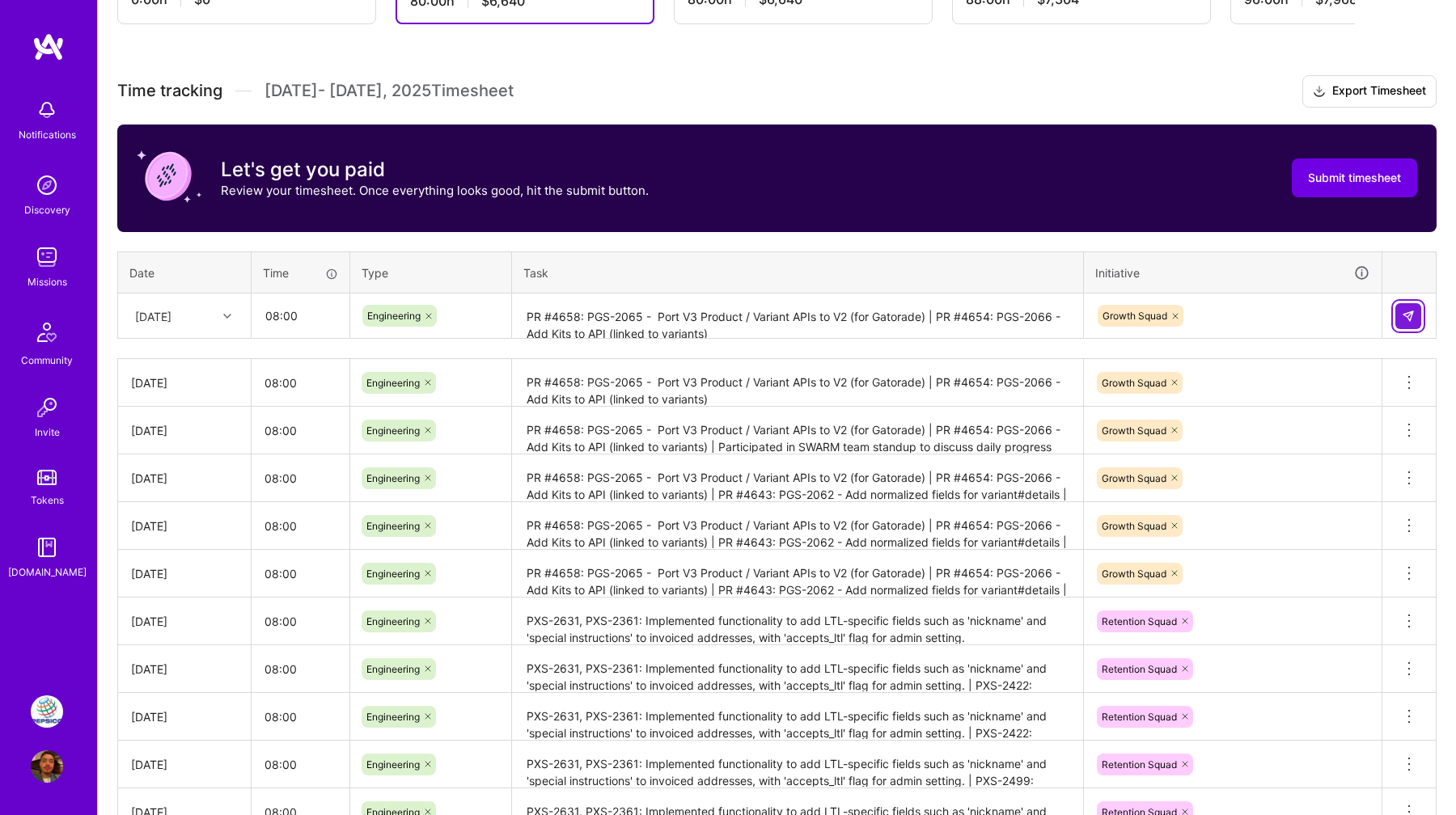
click at [1416, 312] on button at bounding box center [1408, 316] width 26 height 26
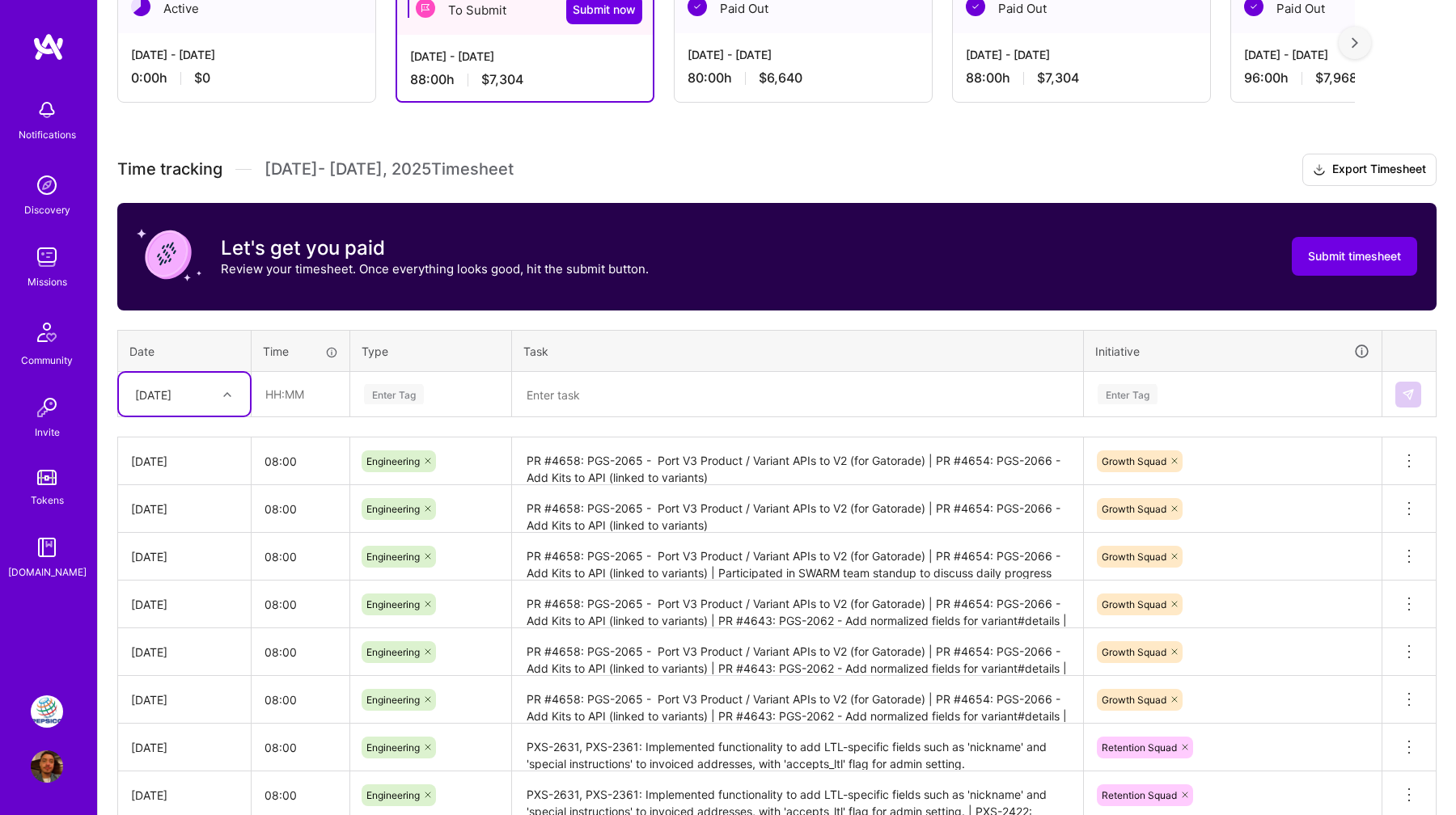
scroll to position [313, 0]
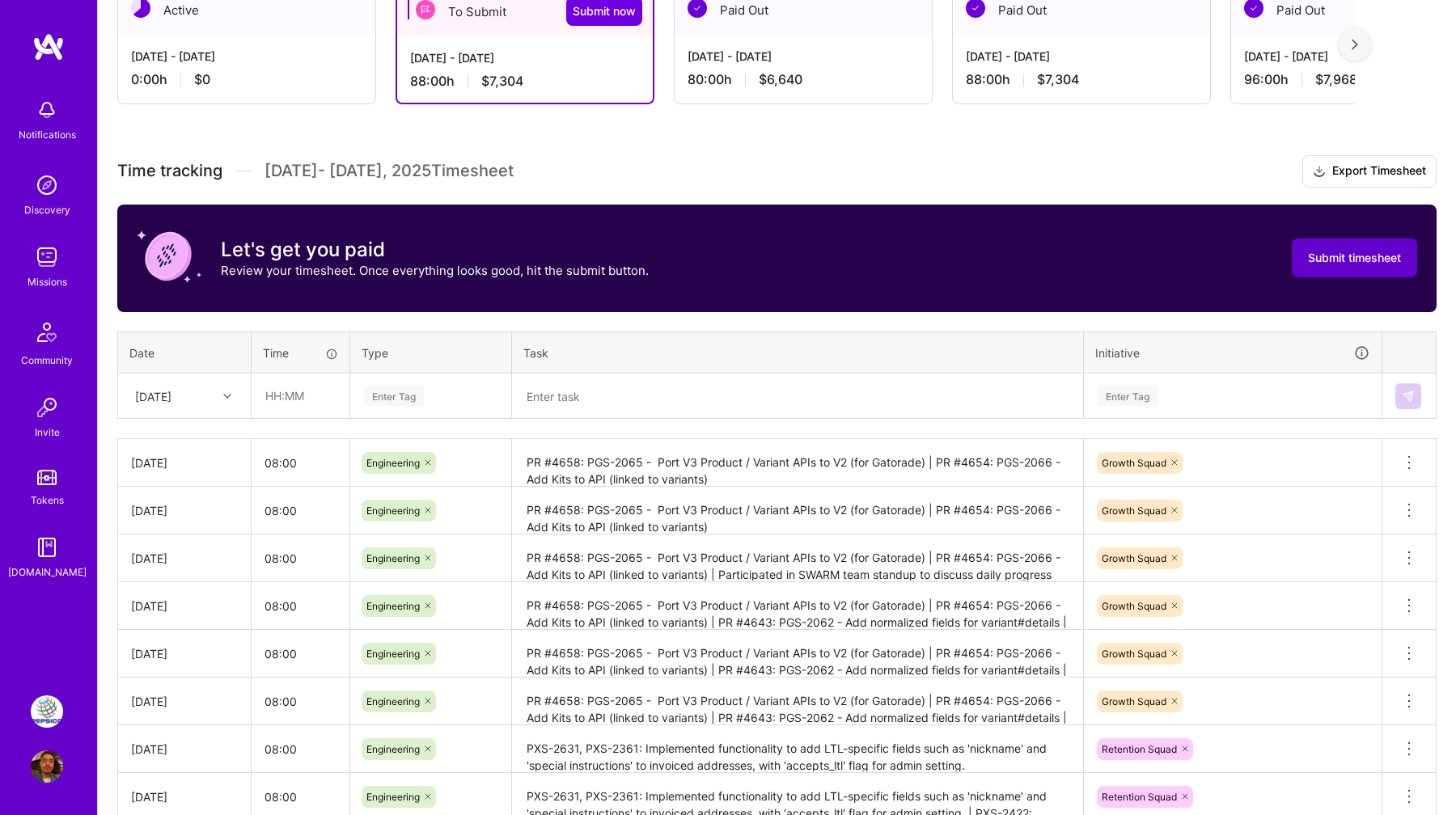
click at [1357, 239] on button "Submit timesheet" at bounding box center [1354, 259] width 126 height 39
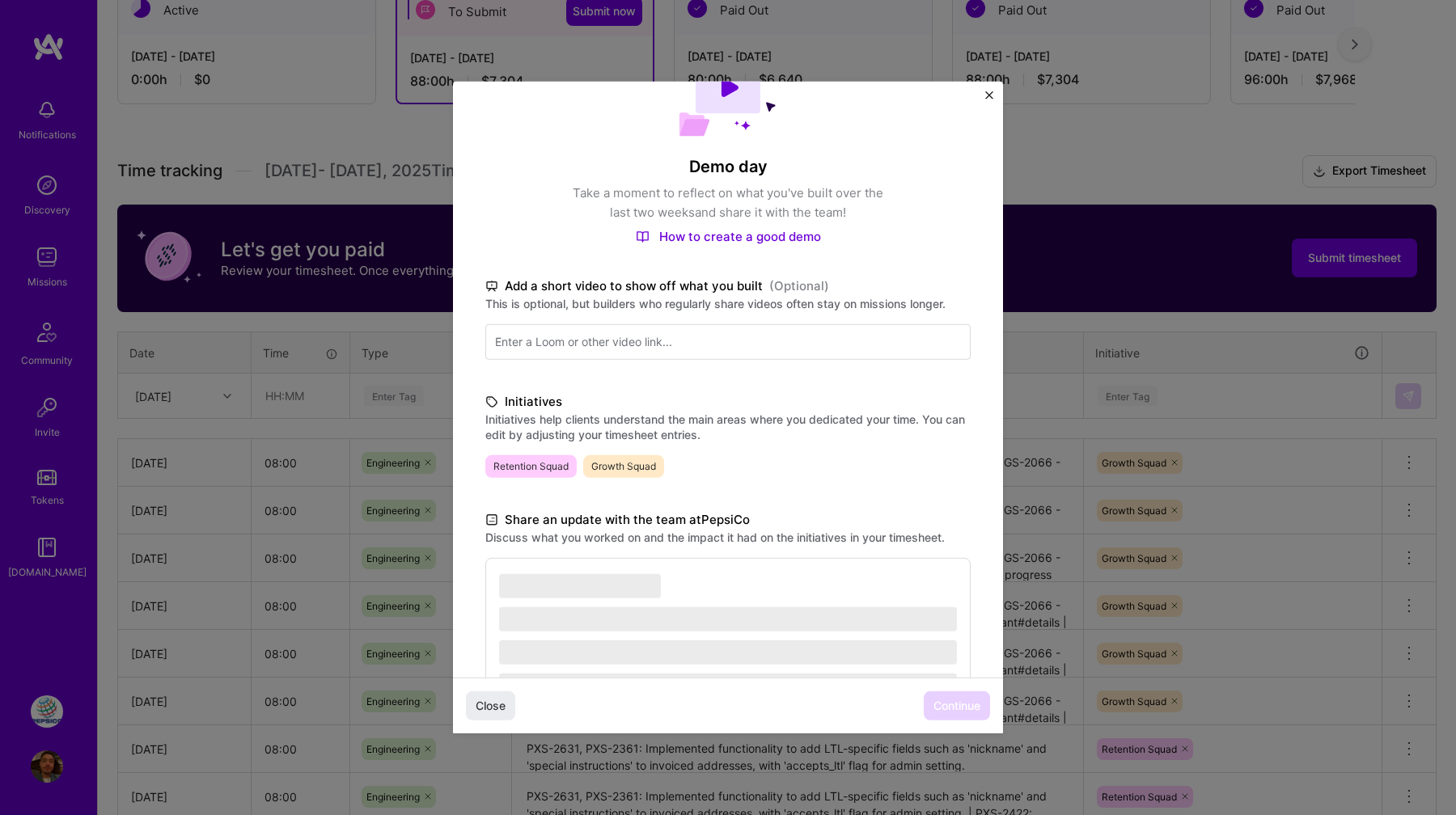
scroll to position [208, 0]
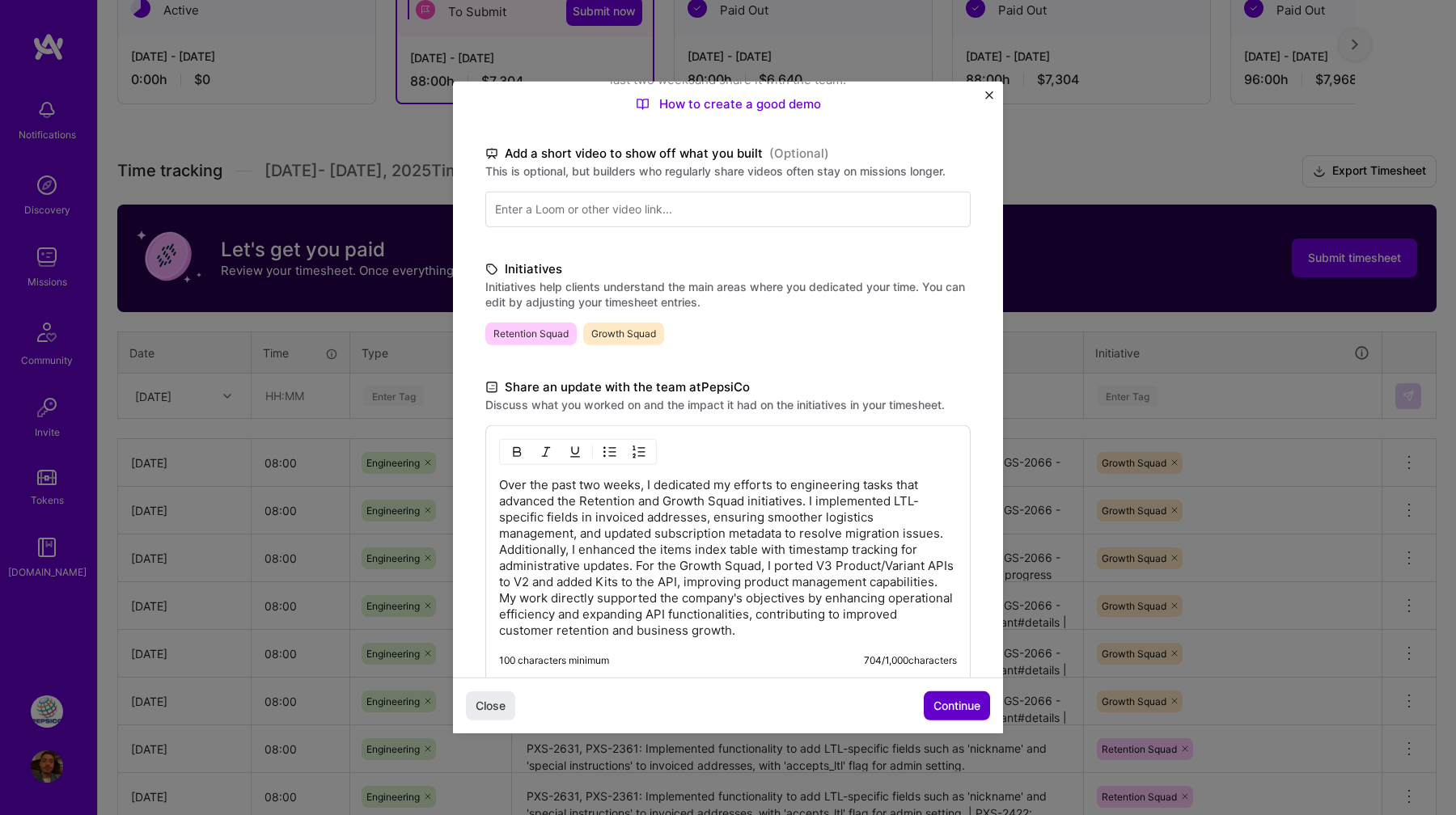
click at [966, 705] on span "Continue" at bounding box center [956, 706] width 47 height 16
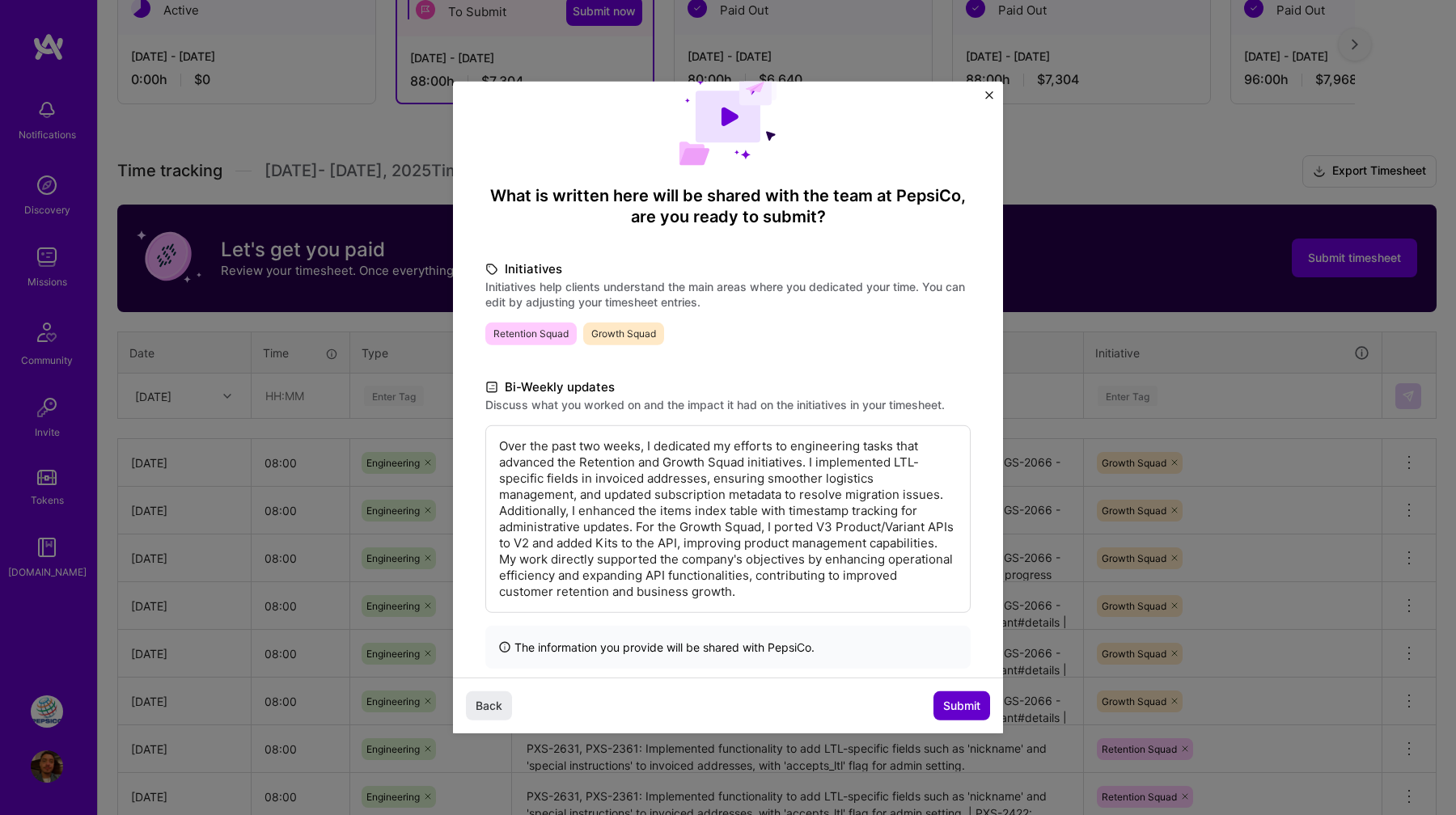
click at [972, 707] on span "Submit" at bounding box center [962, 706] width 37 height 16
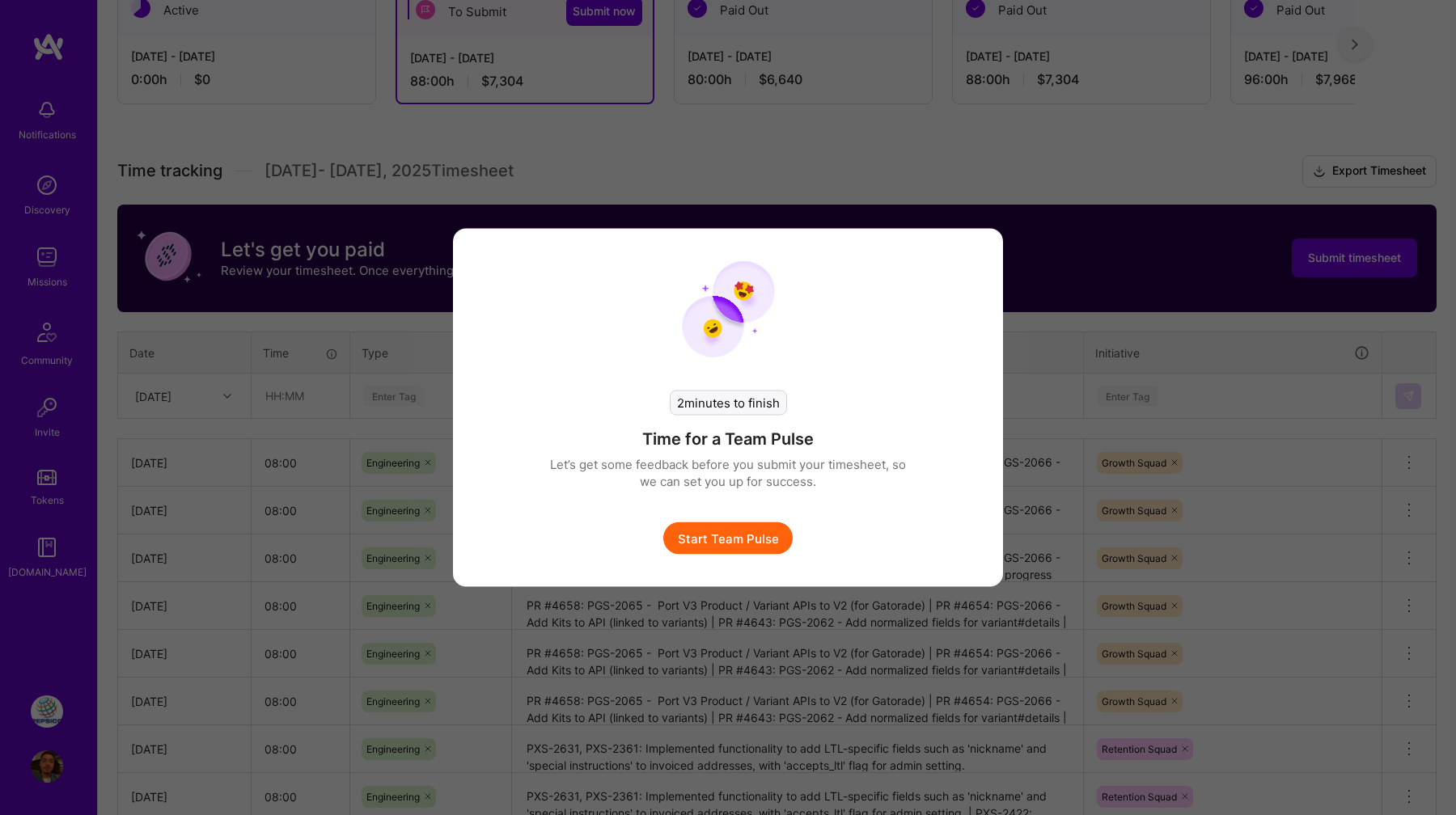
click at [742, 542] on button "Start Team Pulse" at bounding box center [728, 539] width 129 height 32
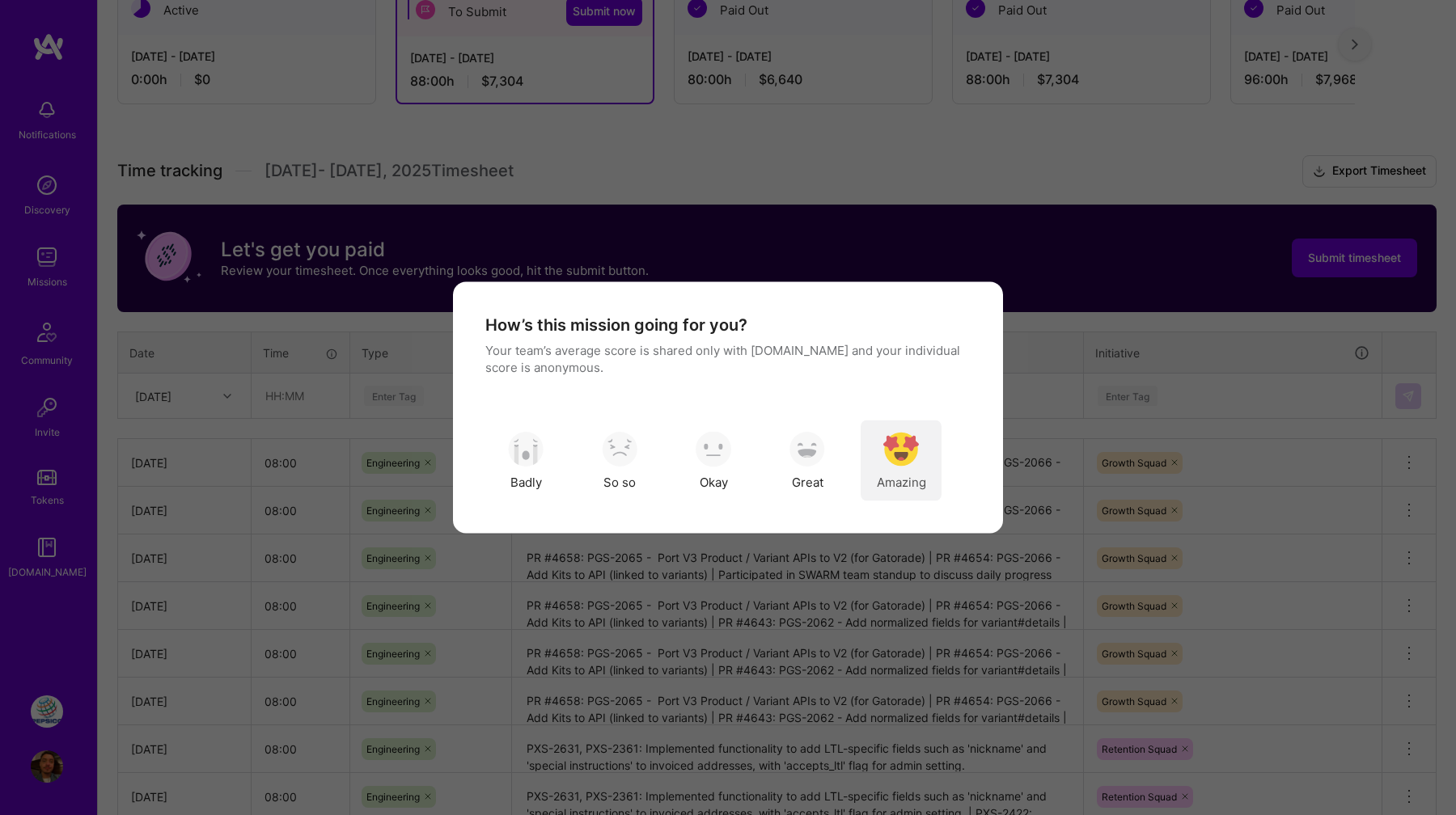
click at [898, 457] on img "modal" at bounding box center [901, 449] width 36 height 36
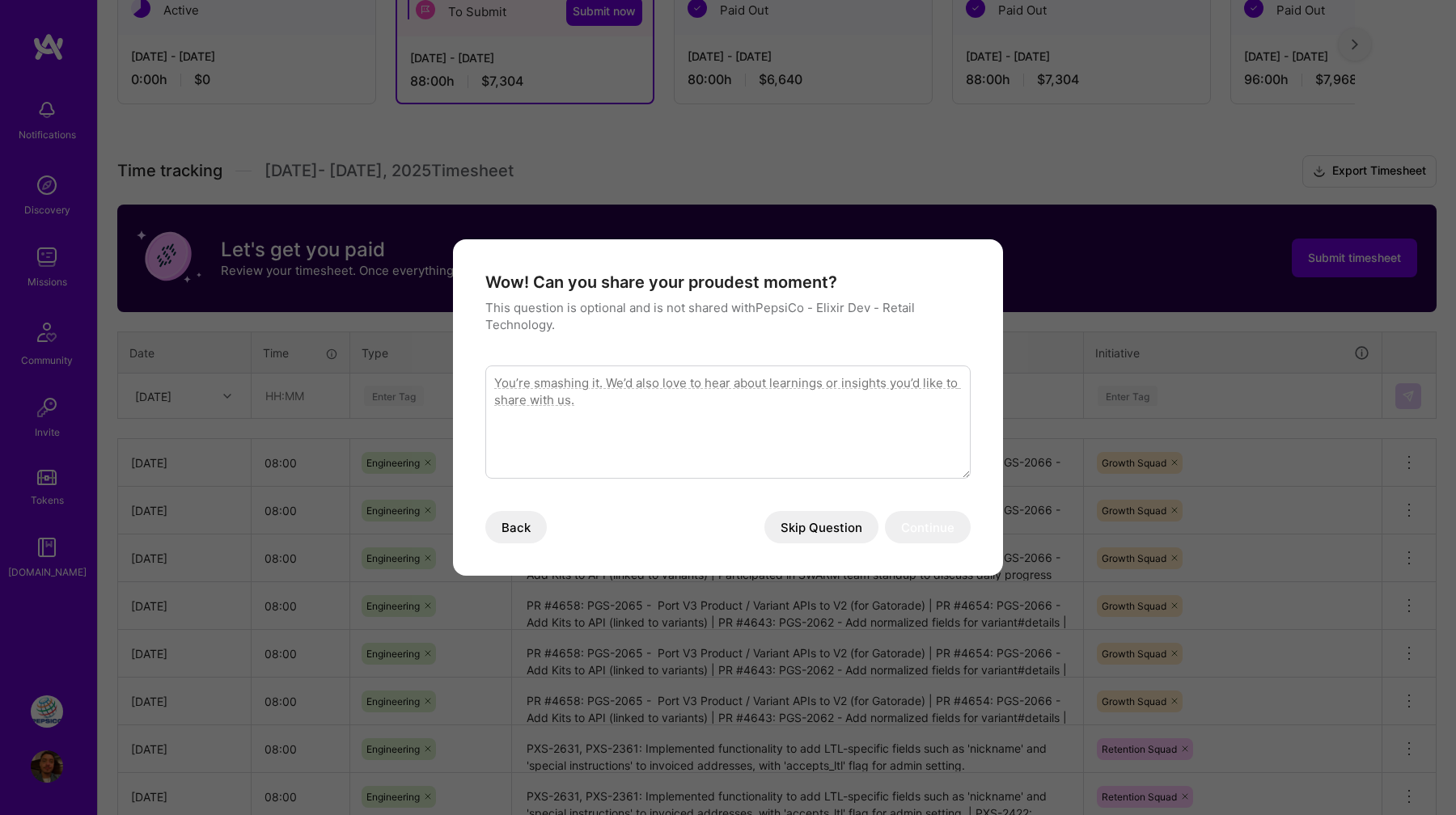
click at [732, 427] on textarea "modal" at bounding box center [728, 422] width 485 height 113
click at [856, 528] on button "Skip Question" at bounding box center [822, 527] width 114 height 32
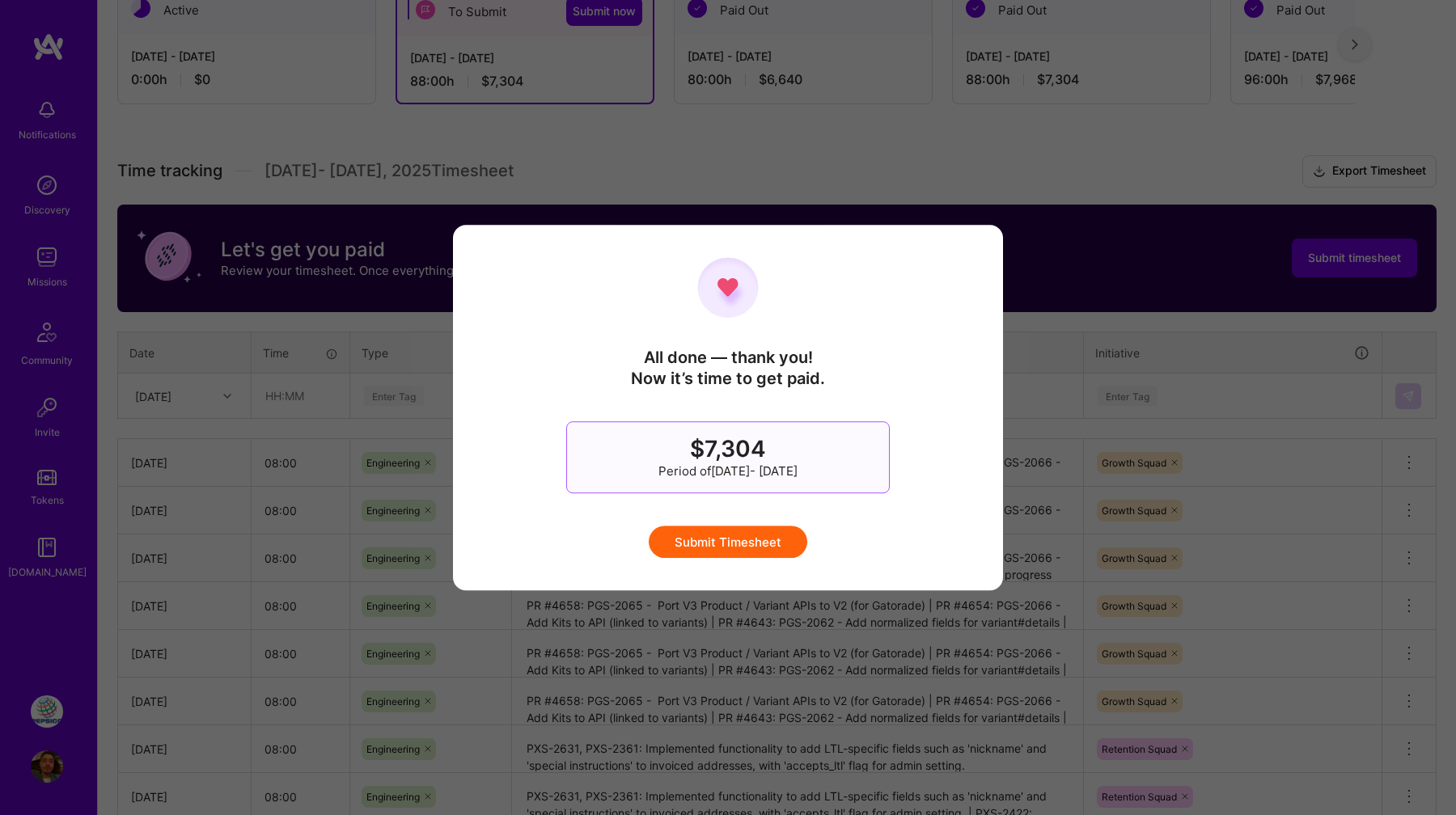
click at [761, 539] on button "Submit Timesheet" at bounding box center [728, 541] width 159 height 32
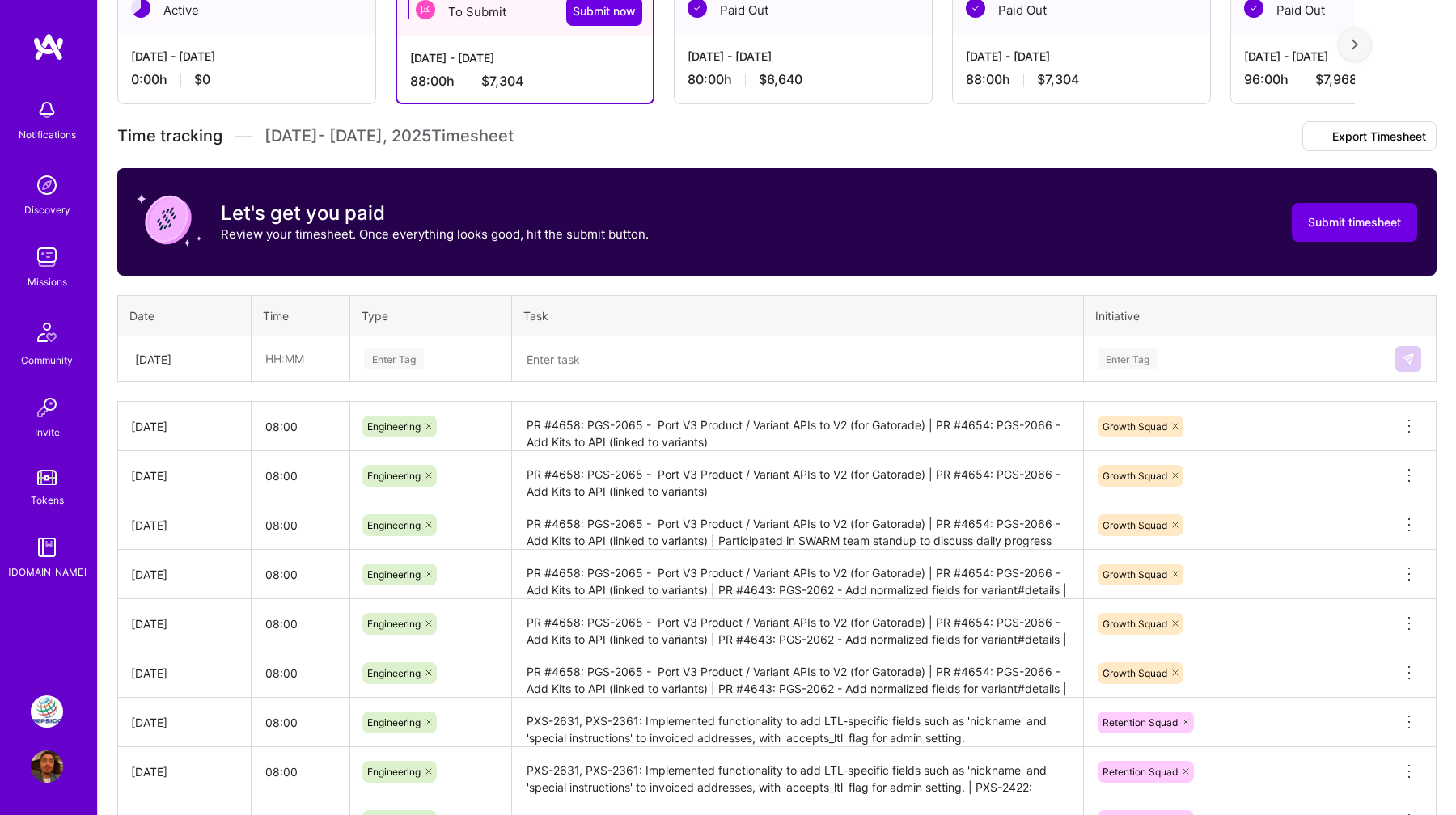
click at [805, 142] on div "Share PepsiCo - Elixir Dev - Retail Technology PepsiCo Website Does this missio…" at bounding box center [776, 377] width 1359 height 1380
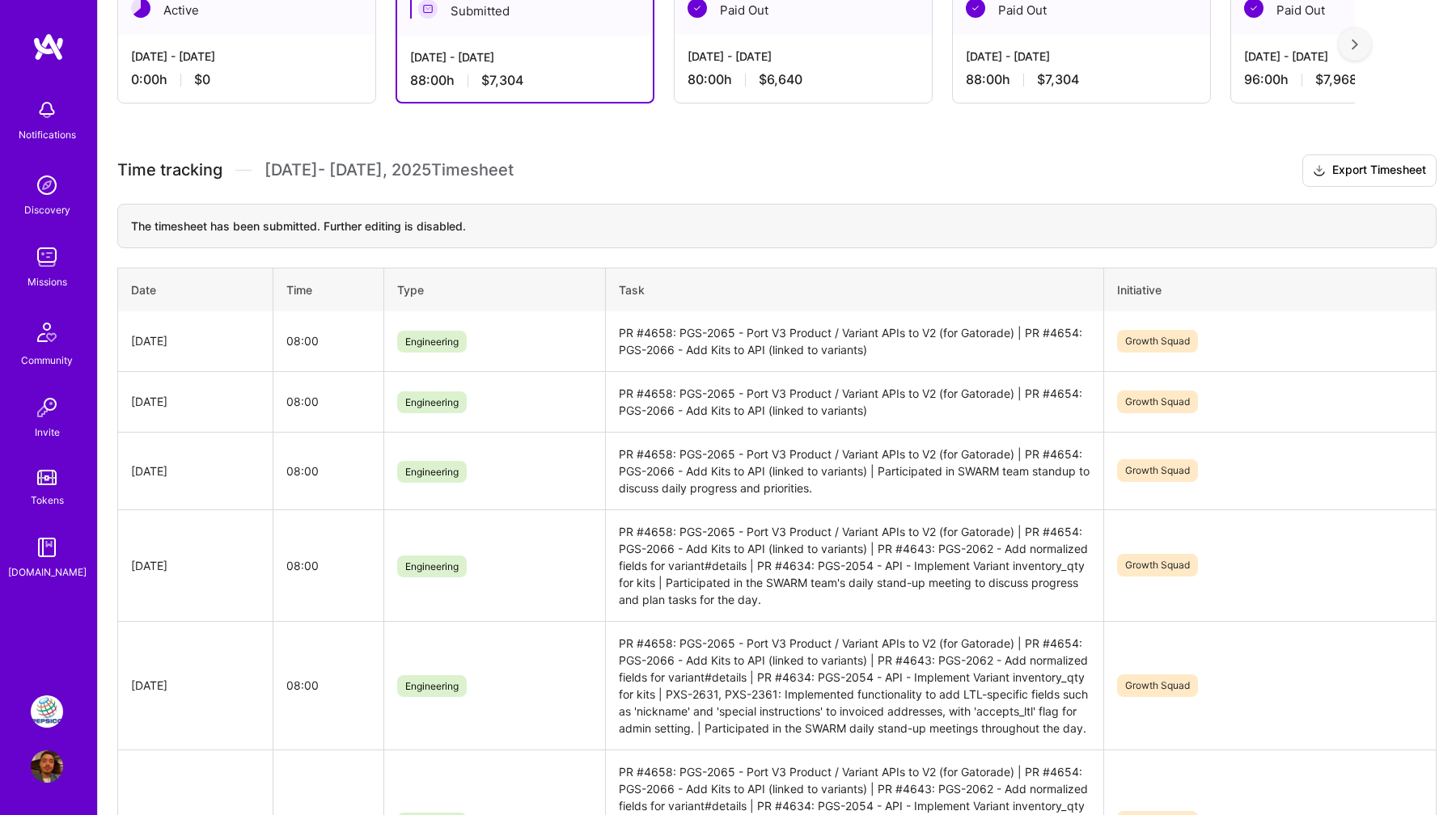
scroll to position [0, 0]
